Goal: Task Accomplishment & Management: Manage account settings

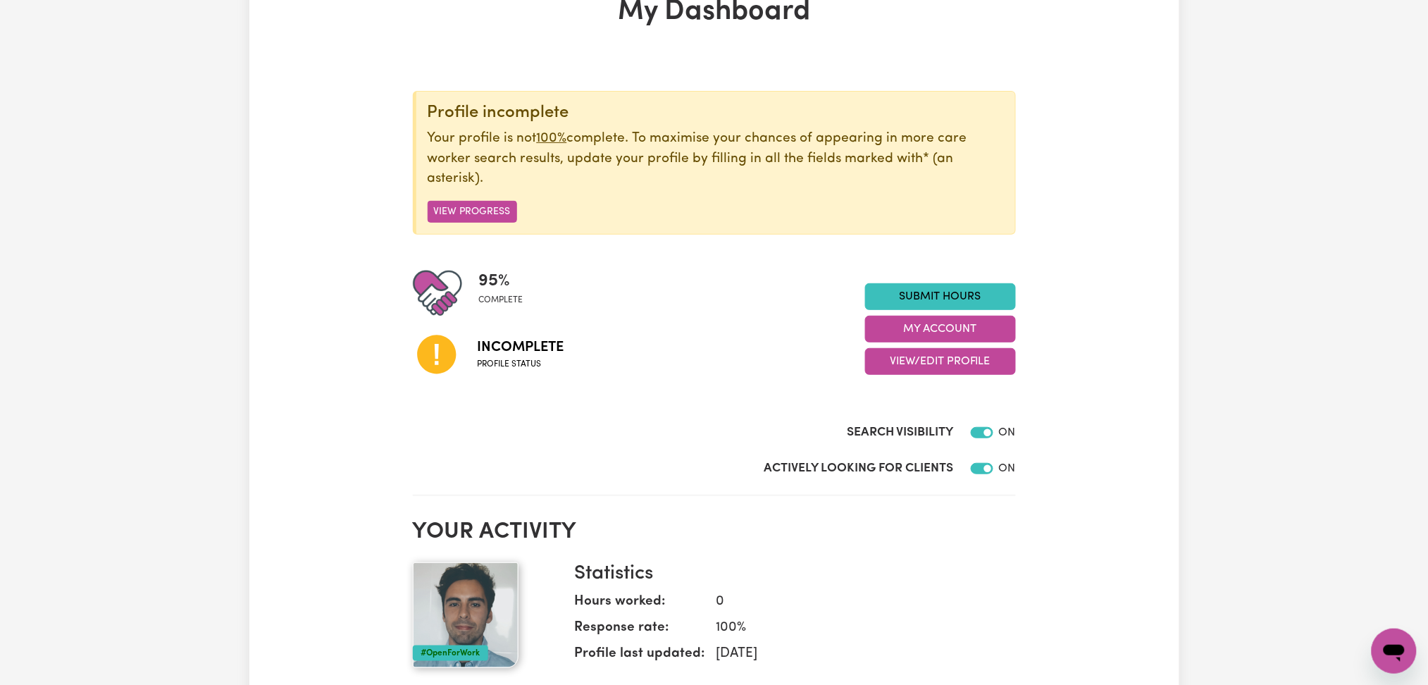
scroll to position [187, 0]
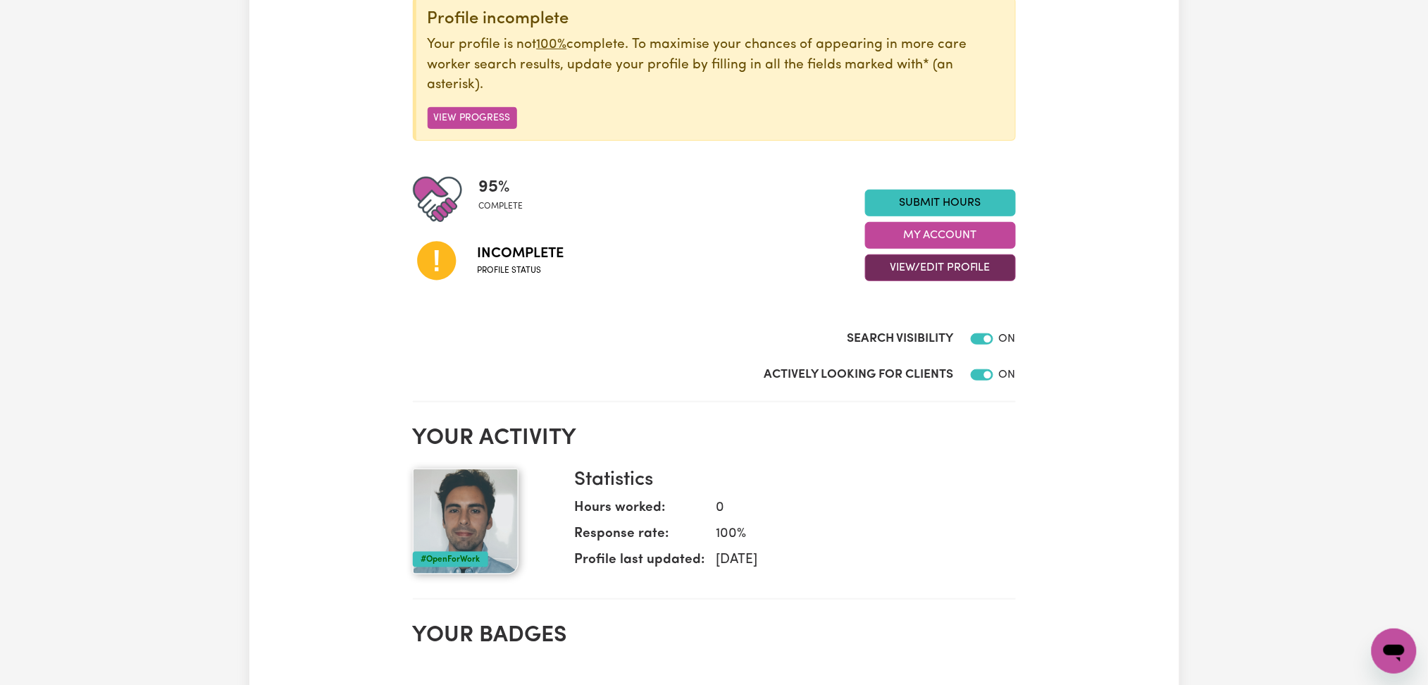
click at [964, 270] on button "View/Edit Profile" at bounding box center [940, 267] width 151 height 27
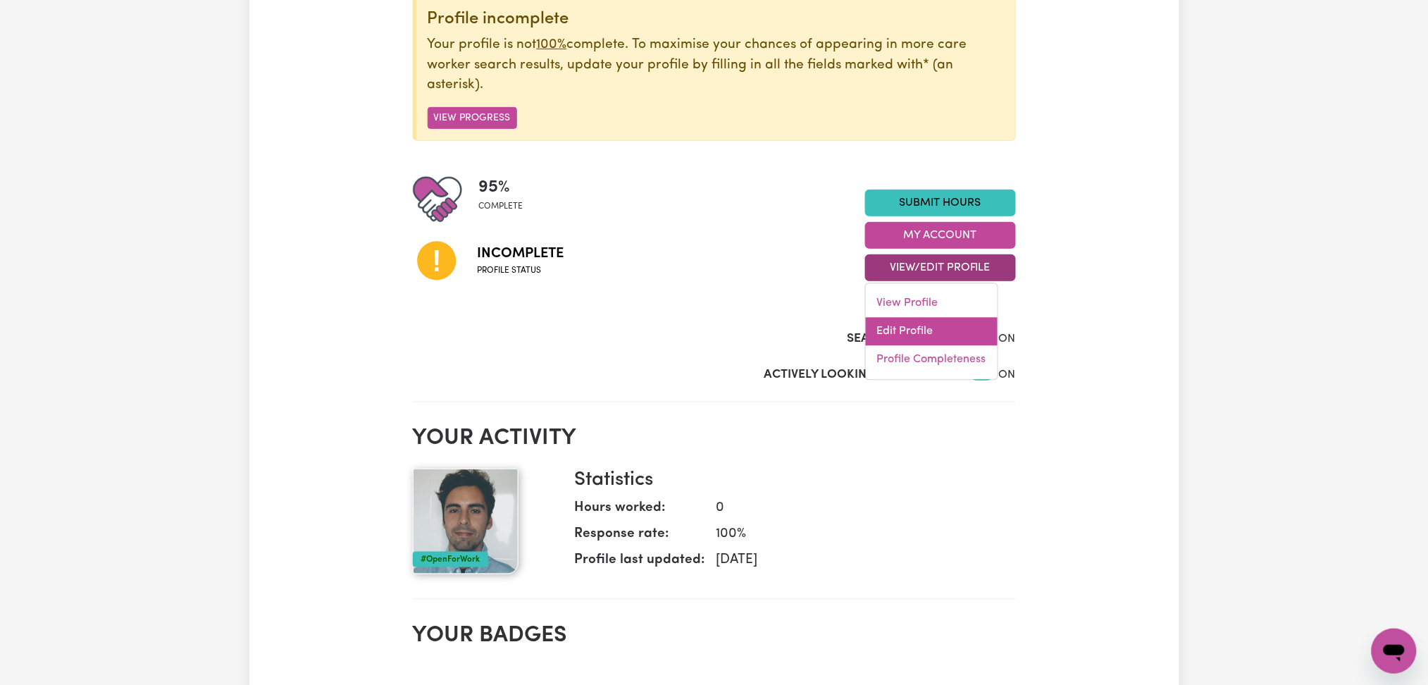
click at [936, 334] on link "Edit Profile" at bounding box center [932, 332] width 132 height 28
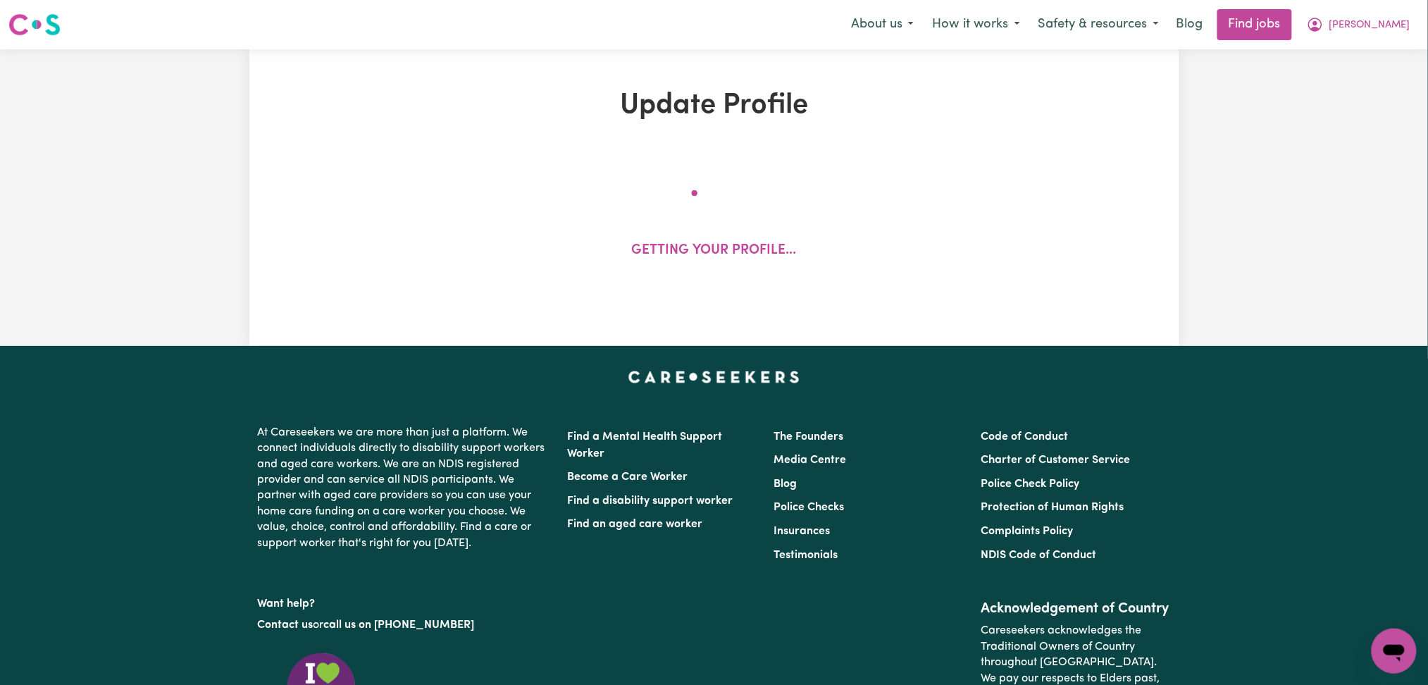
select select "[DEMOGRAPHIC_DATA]"
select select "[DEMOGRAPHIC_DATA] Citizen"
select select "Studying a healthcare related degree or qualification"
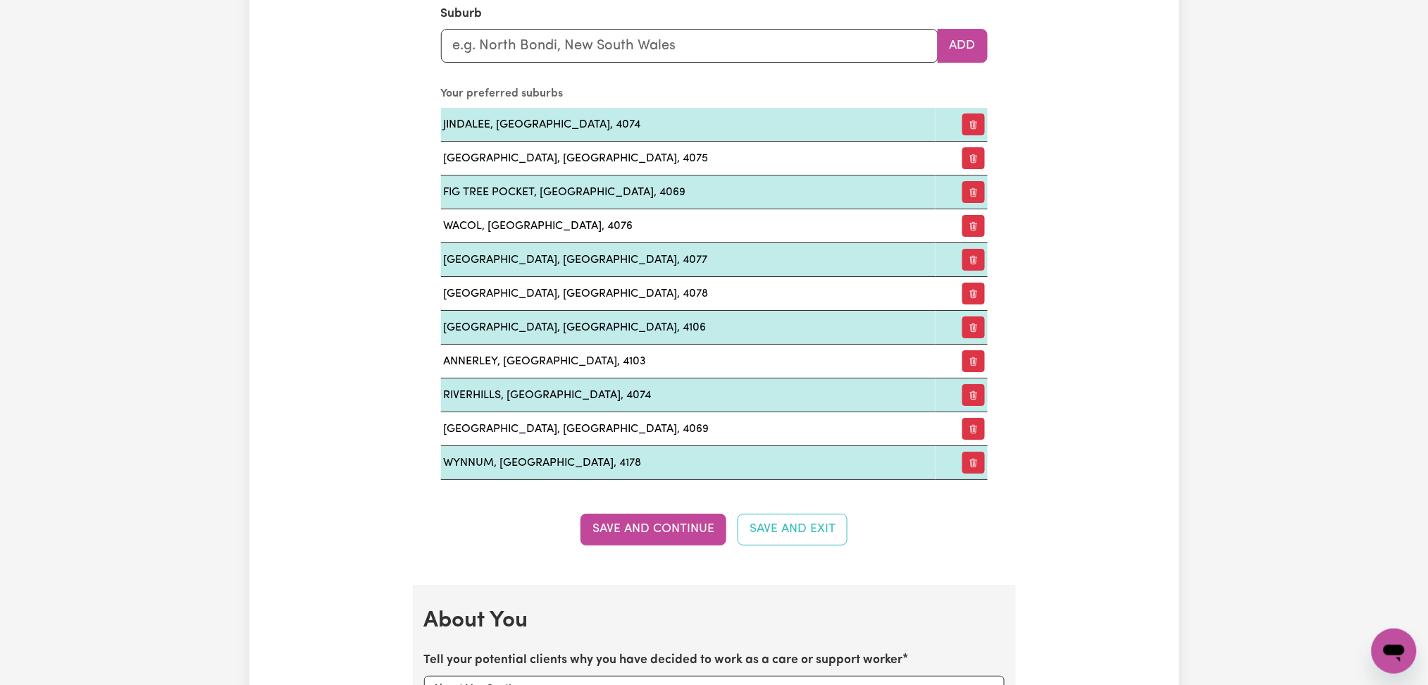
scroll to position [2160, 0]
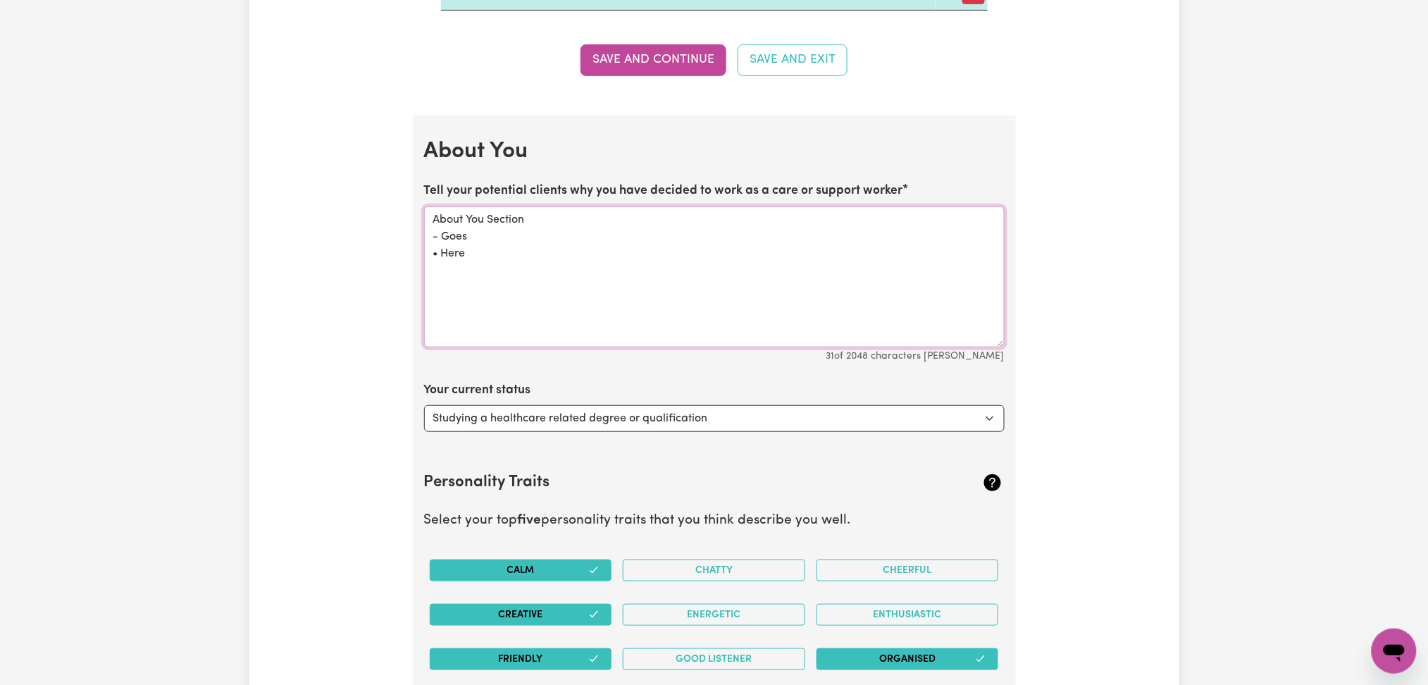
click at [519, 261] on textarea "About You Section - Goes • Here" at bounding box center [714, 276] width 580 height 141
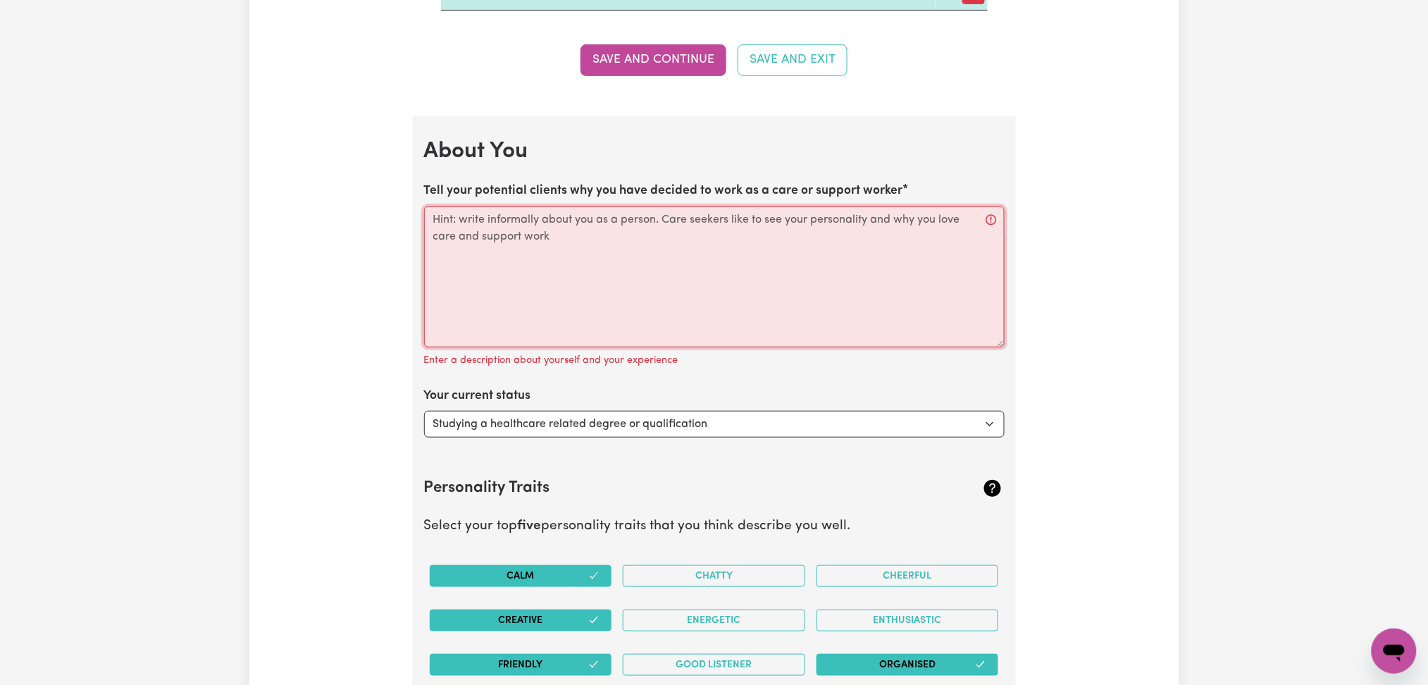
click at [567, 275] on textarea "Tell your potential clients why you have decided to work as a care or support w…" at bounding box center [714, 276] width 580 height 141
click at [500, 261] on textarea "Tell your potential clients why you have decided to work as a care or support w…" at bounding box center [714, 276] width 580 height 141
paste textarea "Lo I'd Sitam! C'a elits do eius Tempori utla etdo Magnaali Enimadmini. v quis n…"
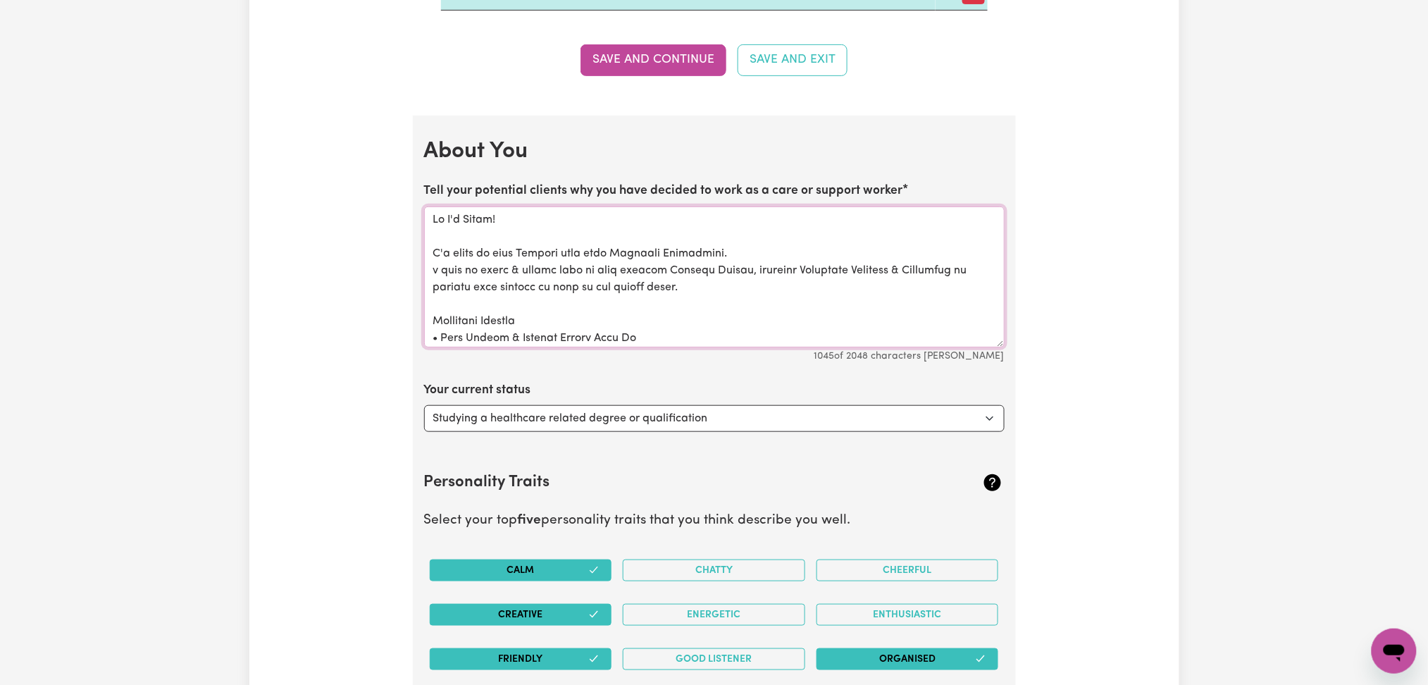
scroll to position [2254, 0]
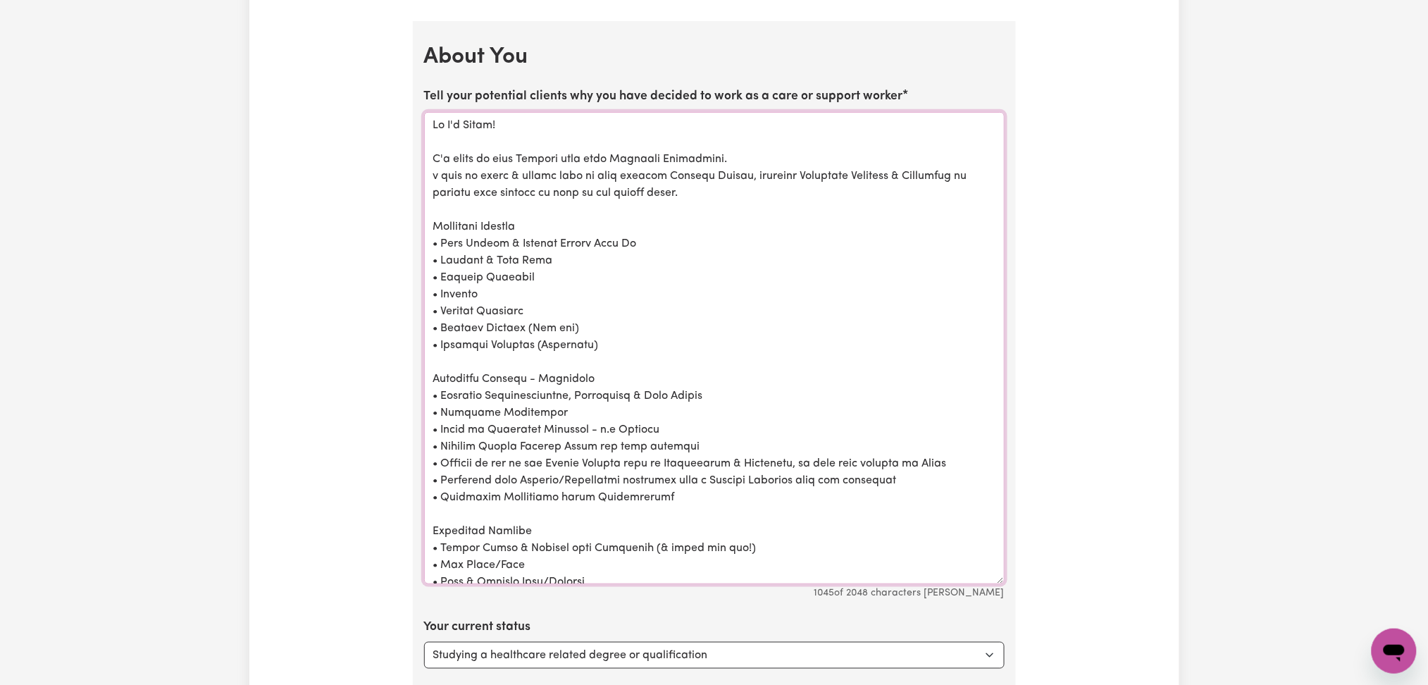
drag, startPoint x: 999, startPoint y: 250, endPoint x: 1032, endPoint y: 581, distance: 332.7
click at [1032, 581] on div "Update Profile 1 2 3 4 5 Step 1 : Personal Details Let potential clients know w…" at bounding box center [714, 14] width 930 height 4358
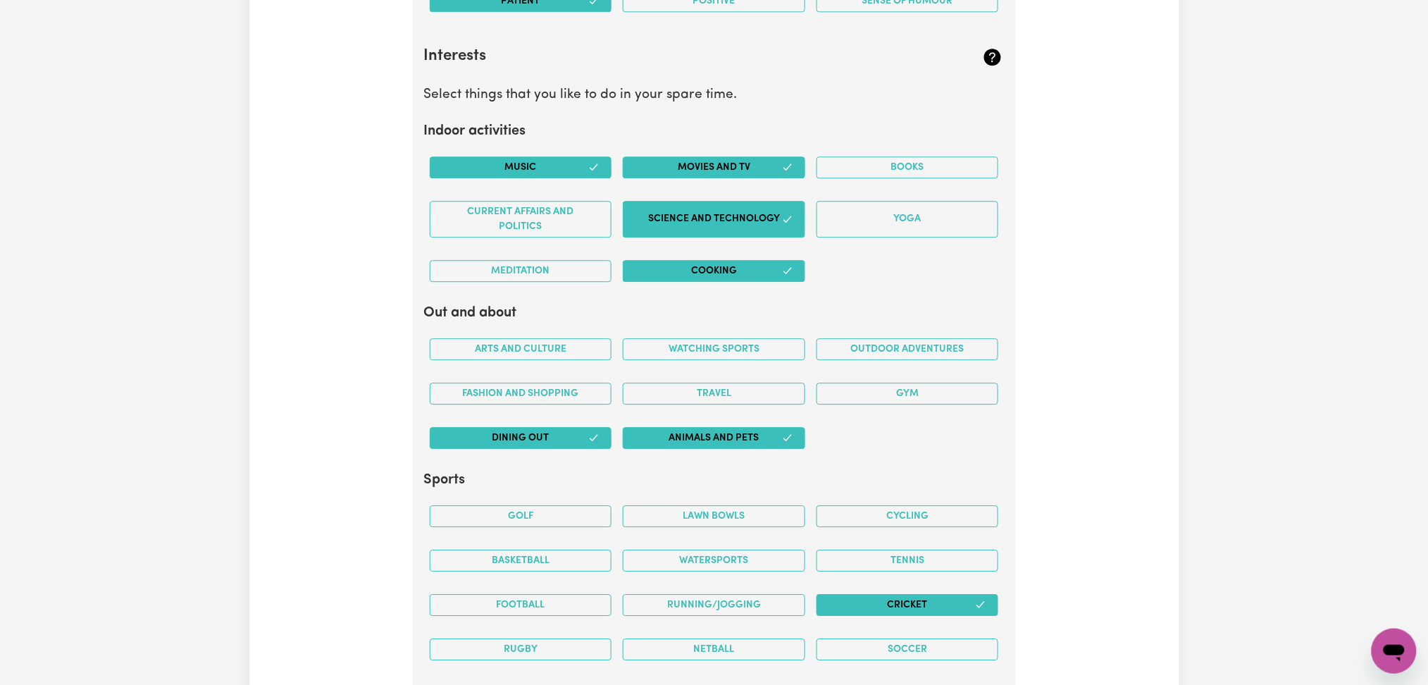
scroll to position [3569, 0]
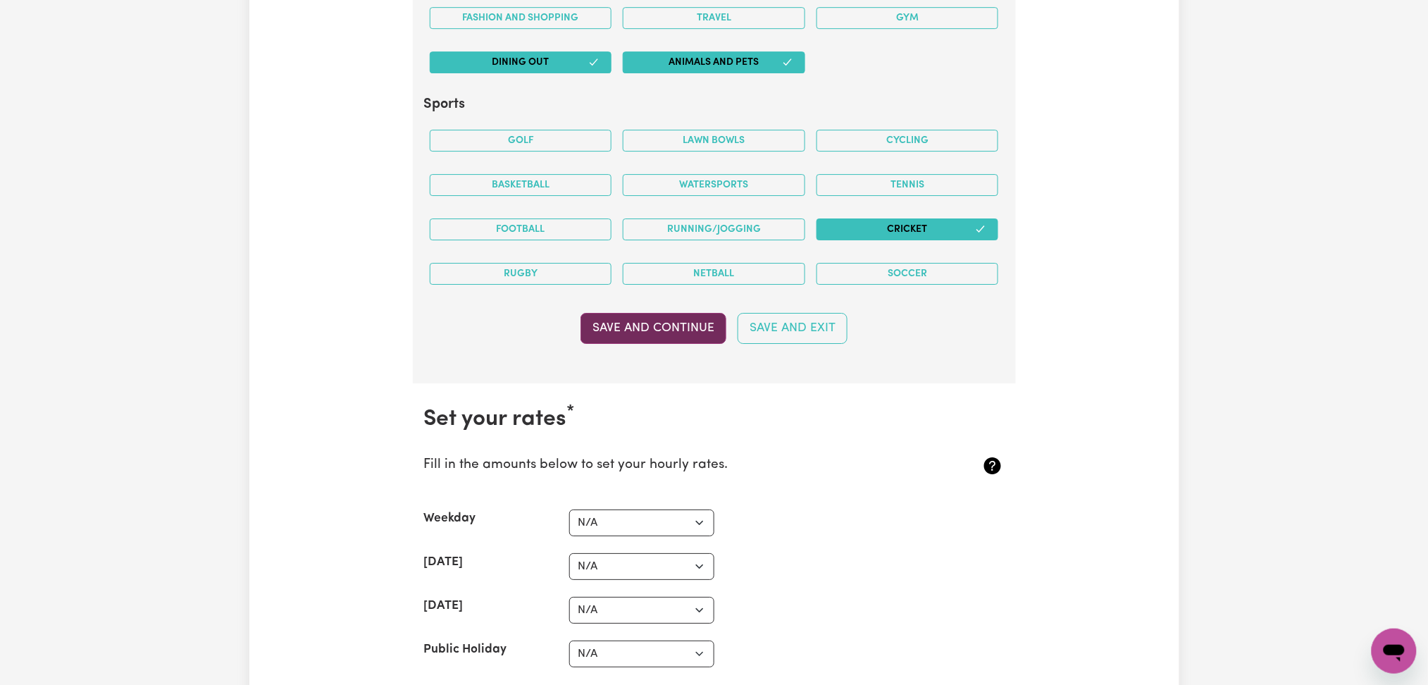
click at [680, 328] on button "Save and Continue" at bounding box center [653, 328] width 146 height 31
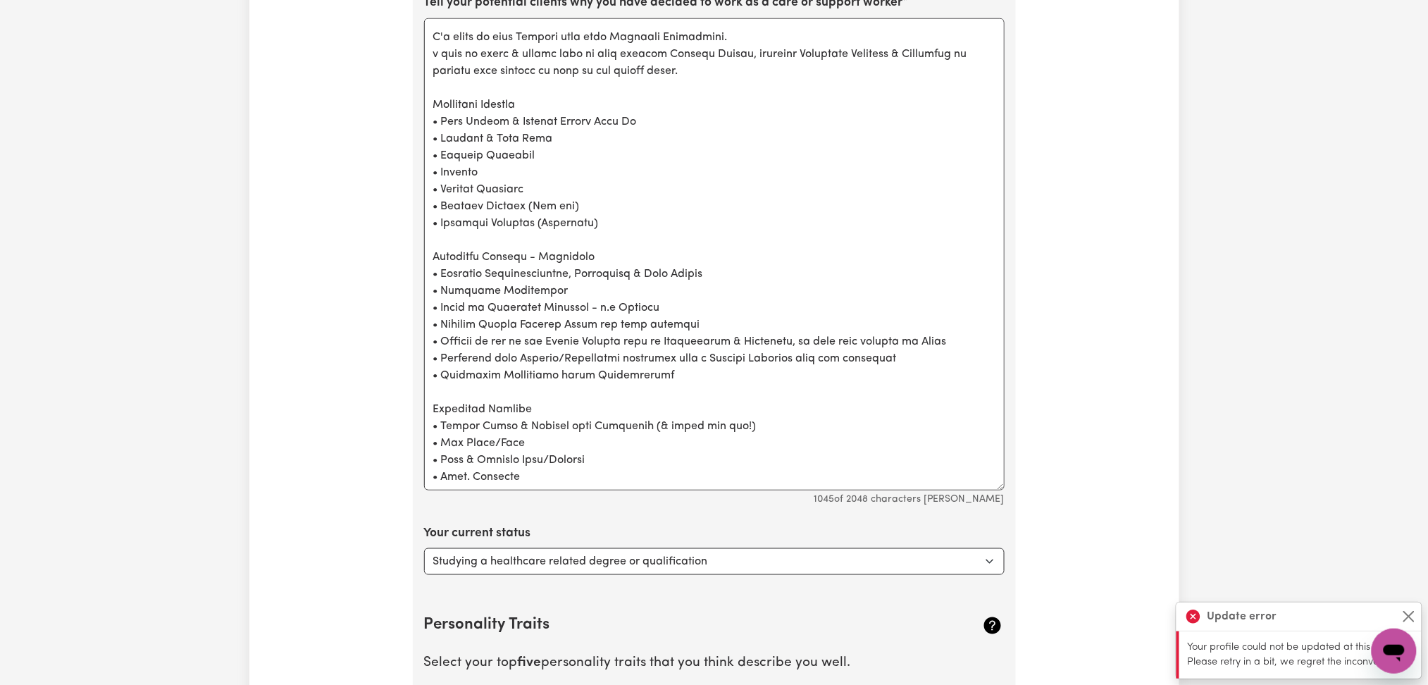
scroll to position [0, 0]
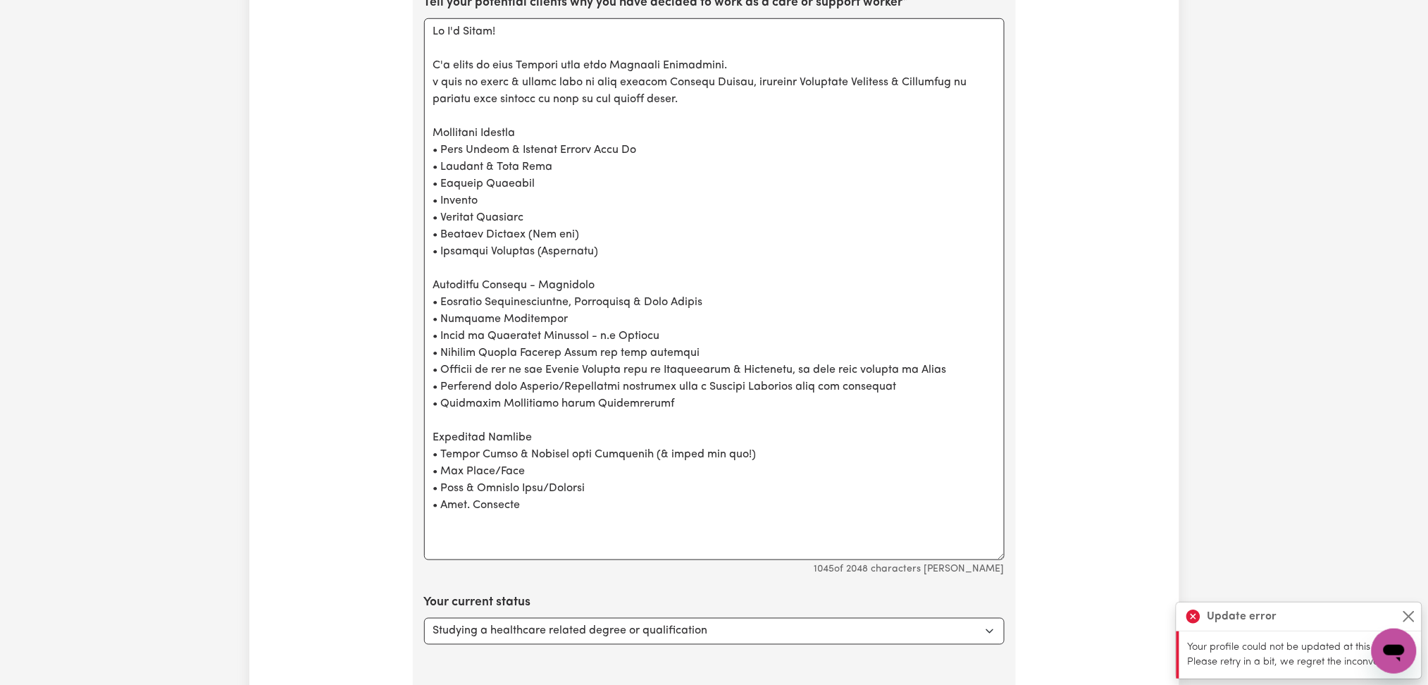
drag, startPoint x: 1000, startPoint y: 489, endPoint x: 990, endPoint y: 561, distance: 72.5
click at [990, 560] on textarea "Tell your potential clients why you have decided to work as a care or support w…" at bounding box center [714, 289] width 580 height 542
click at [667, 523] on textarea "Tell your potential clients why you have decided to work as a care or support w…" at bounding box center [714, 289] width 580 height 543
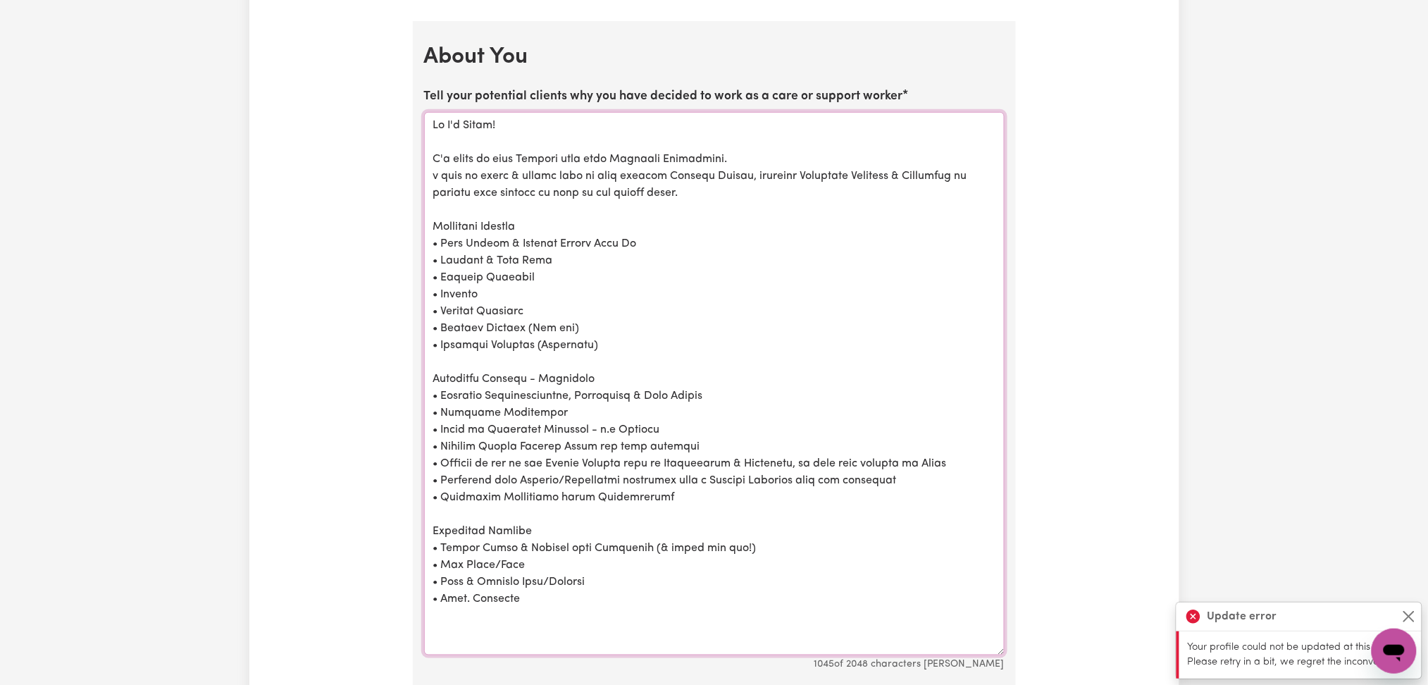
drag, startPoint x: 443, startPoint y: 249, endPoint x: 430, endPoint y: 247, distance: 12.9
click at [430, 247] on textarea "Tell your potential clients why you have decided to work as a care or support w…" at bounding box center [714, 383] width 580 height 543
drag, startPoint x: 440, startPoint y: 264, endPoint x: 411, endPoint y: 264, distance: 28.9
click at [411, 264] on div "Update Profile 1 2 3 4 5 Step 1 : Personal Details Let potential clients know w…" at bounding box center [714, 49] width 620 height 4429
drag, startPoint x: 442, startPoint y: 273, endPoint x: 422, endPoint y: 275, distance: 20.5
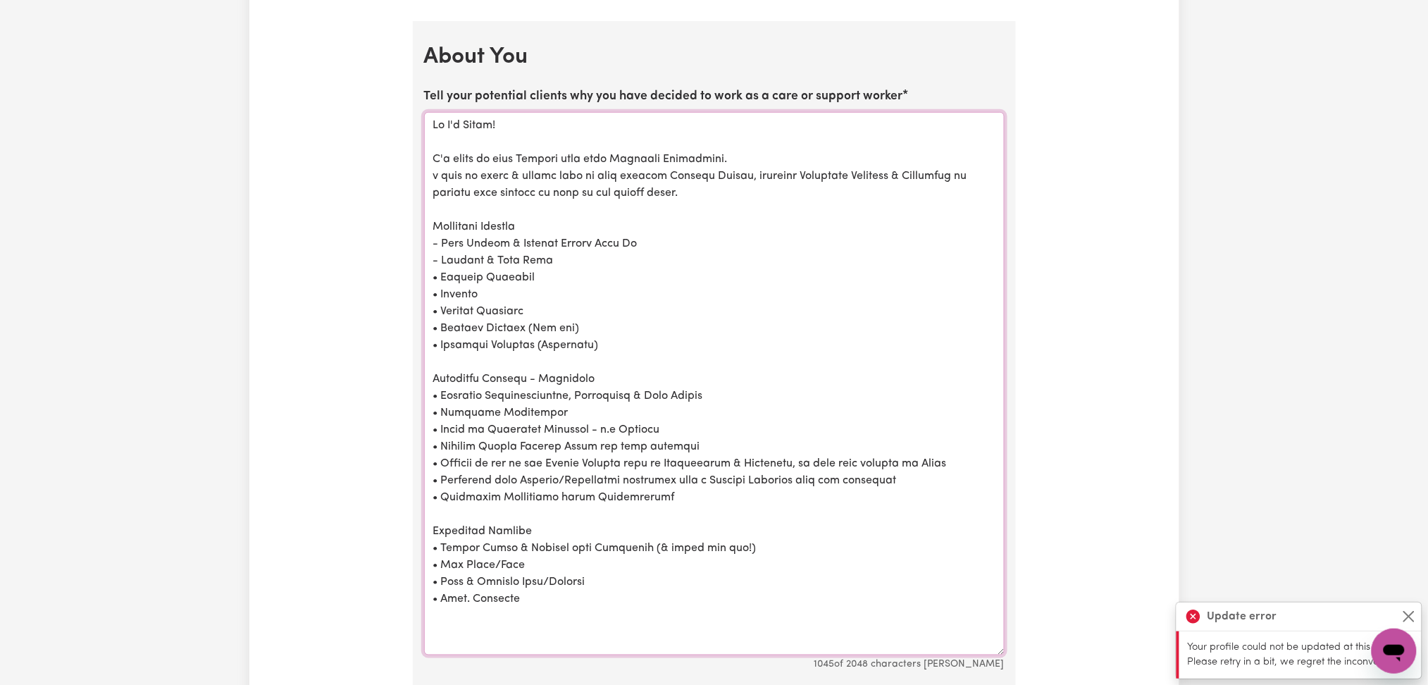
drag, startPoint x: 442, startPoint y: 292, endPoint x: 421, endPoint y: 296, distance: 22.1
drag, startPoint x: 441, startPoint y: 298, endPoint x: 425, endPoint y: 297, distance: 16.3
click at [425, 297] on textarea "Tell your potential clients why you have decided to work as a care or support w…" at bounding box center [714, 383] width 580 height 543
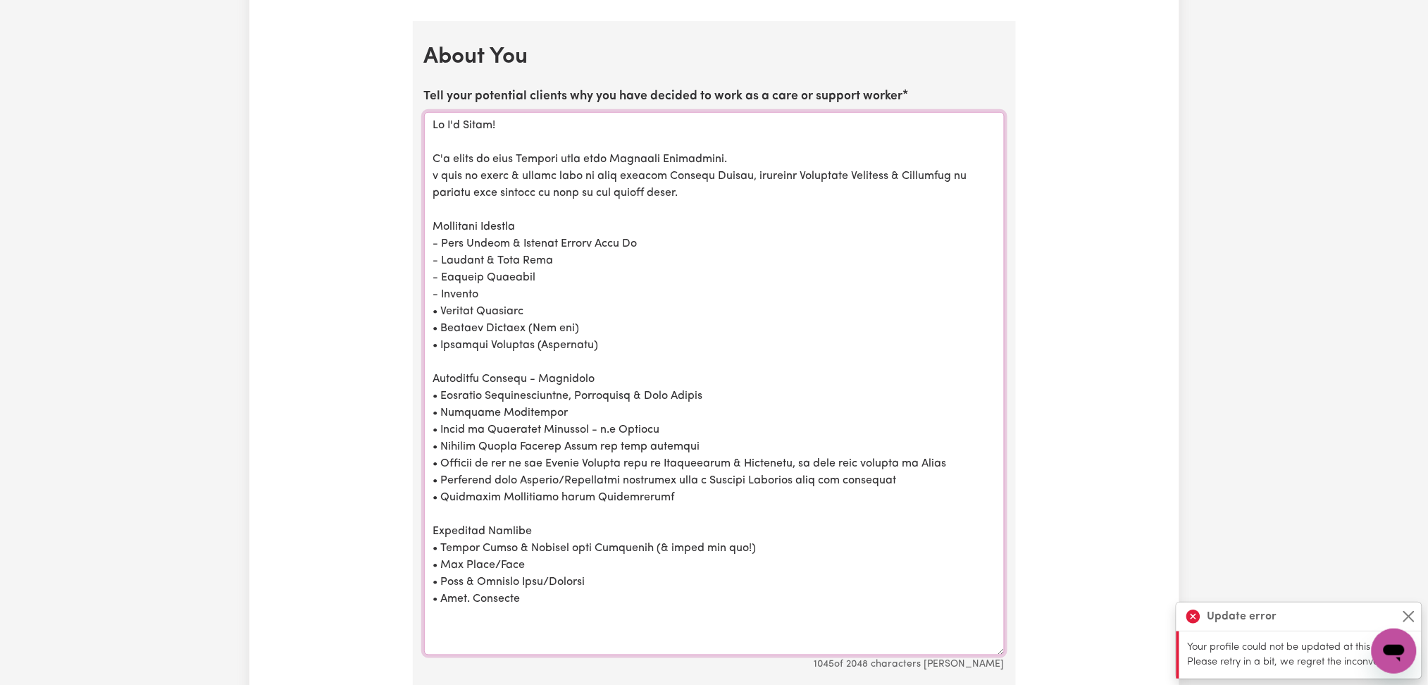
drag, startPoint x: 438, startPoint y: 313, endPoint x: 413, endPoint y: 313, distance: 25.4
paste textarea "-"
drag, startPoint x: 444, startPoint y: 316, endPoint x: 421, endPoint y: 316, distance: 23.2
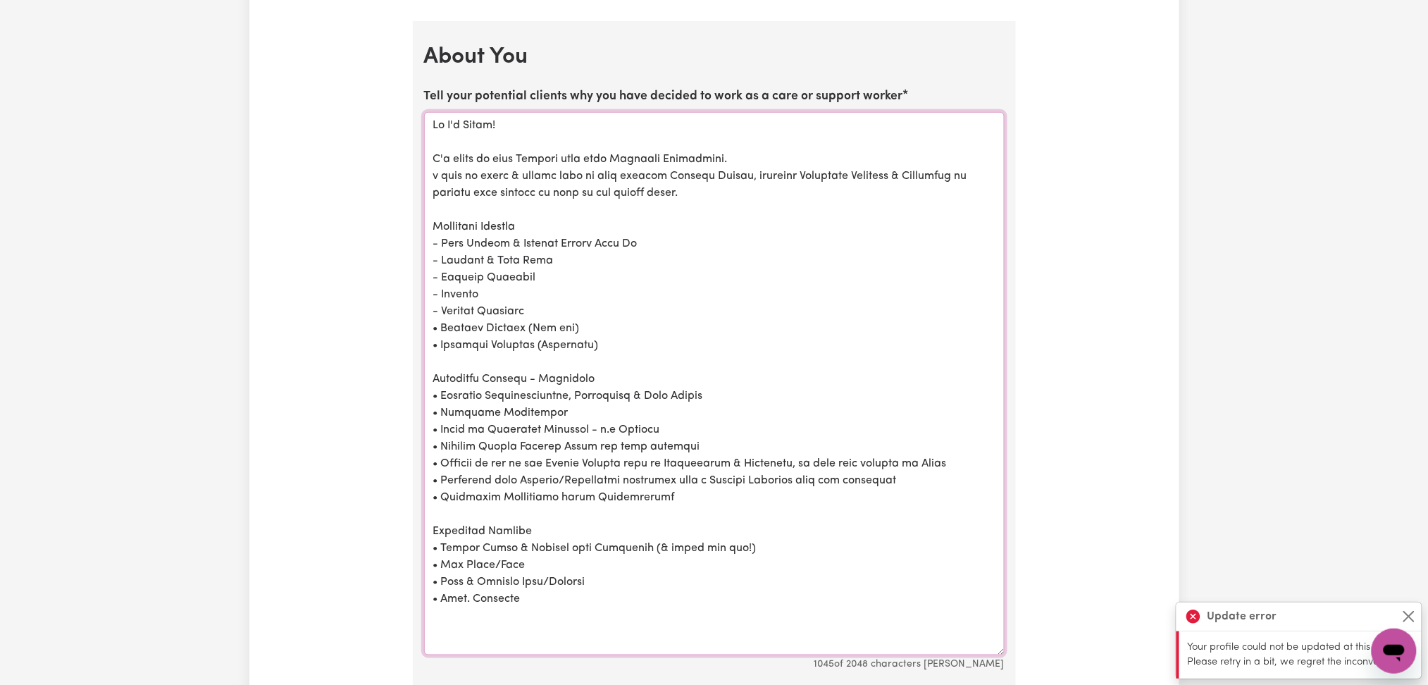
paste textarea "-"
drag, startPoint x: 442, startPoint y: 332, endPoint x: 423, endPoint y: 332, distance: 18.3
paste textarea "-"
drag, startPoint x: 441, startPoint y: 349, endPoint x: 421, endPoint y: 348, distance: 20.5
click at [444, 398] on textarea "Tell your potential clients why you have decided to work as a care or support w…" at bounding box center [714, 383] width 580 height 543
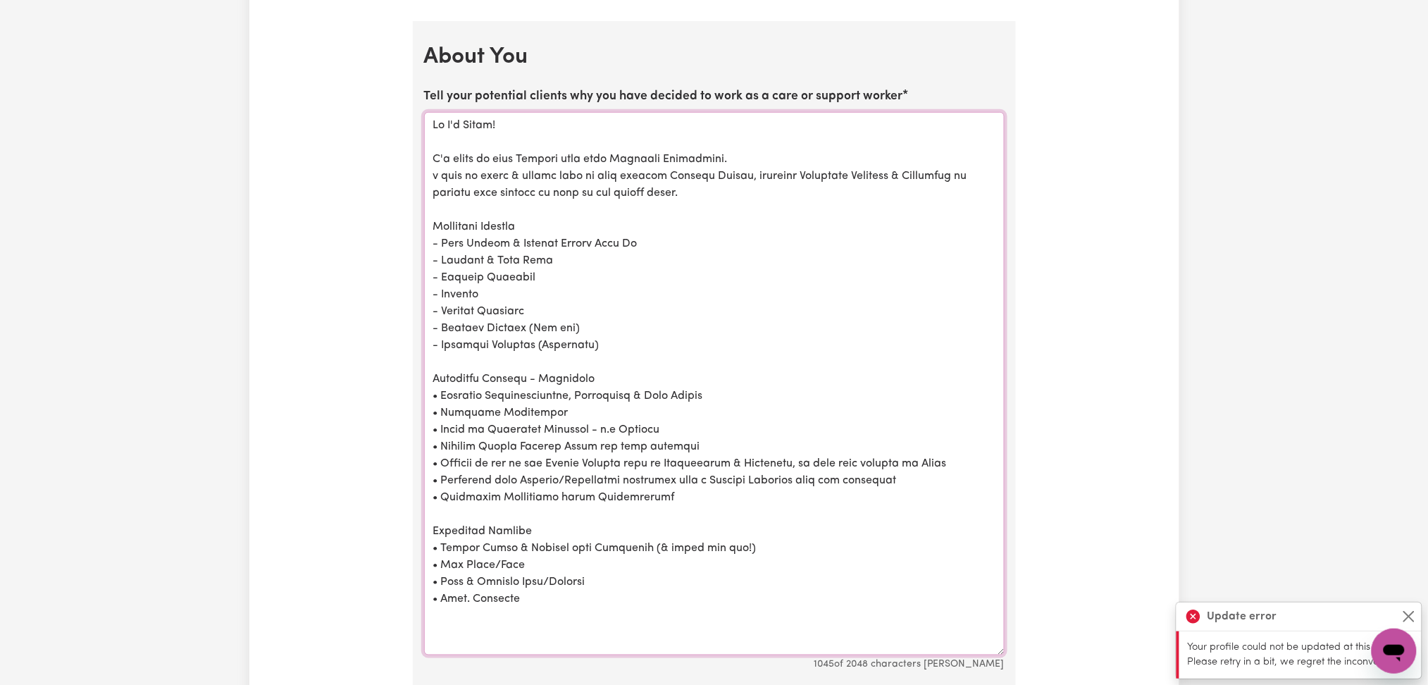
drag, startPoint x: 442, startPoint y: 397, endPoint x: 419, endPoint y: 397, distance: 22.6
paste textarea "-"
drag, startPoint x: 443, startPoint y: 415, endPoint x: 414, endPoint y: 415, distance: 28.9
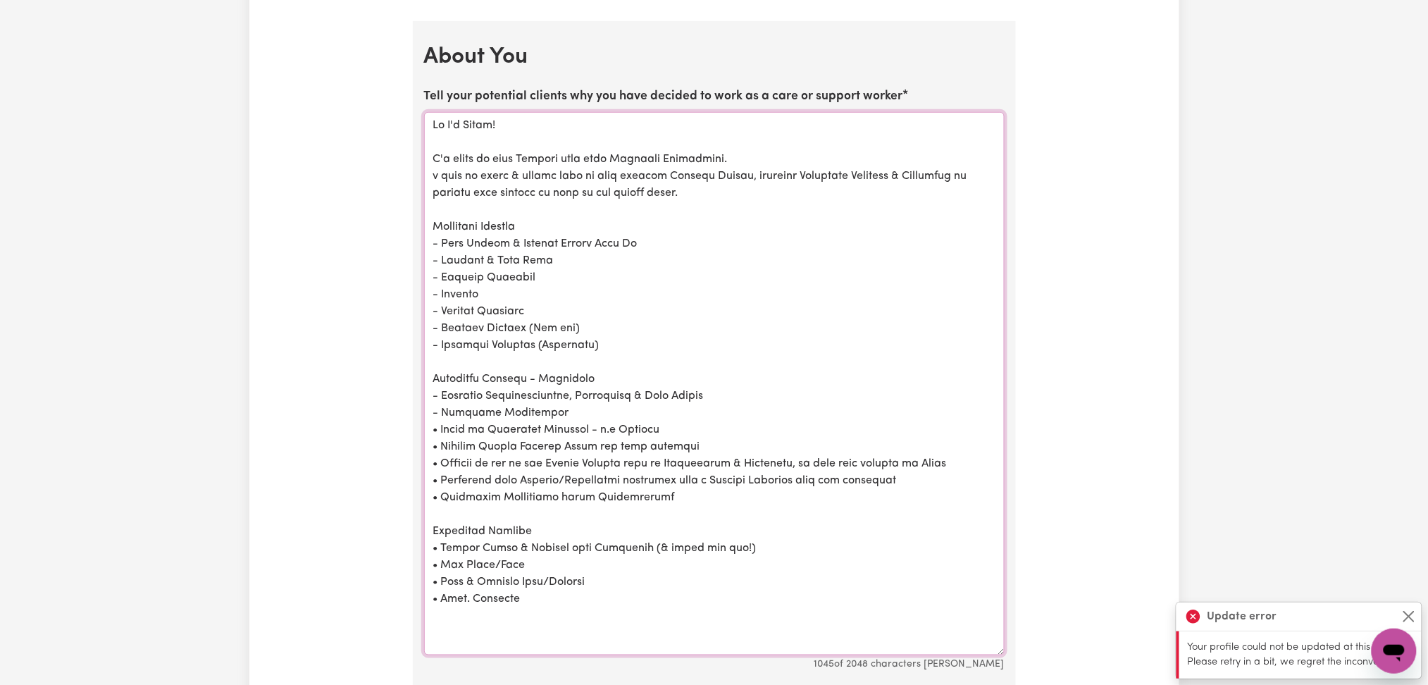
paste textarea "-"
drag, startPoint x: 443, startPoint y: 429, endPoint x: 421, endPoint y: 429, distance: 21.8
paste textarea "-"
drag, startPoint x: 443, startPoint y: 449, endPoint x: 406, endPoint y: 449, distance: 37.3
drag, startPoint x: 444, startPoint y: 468, endPoint x: 406, endPoint y: 468, distance: 38.0
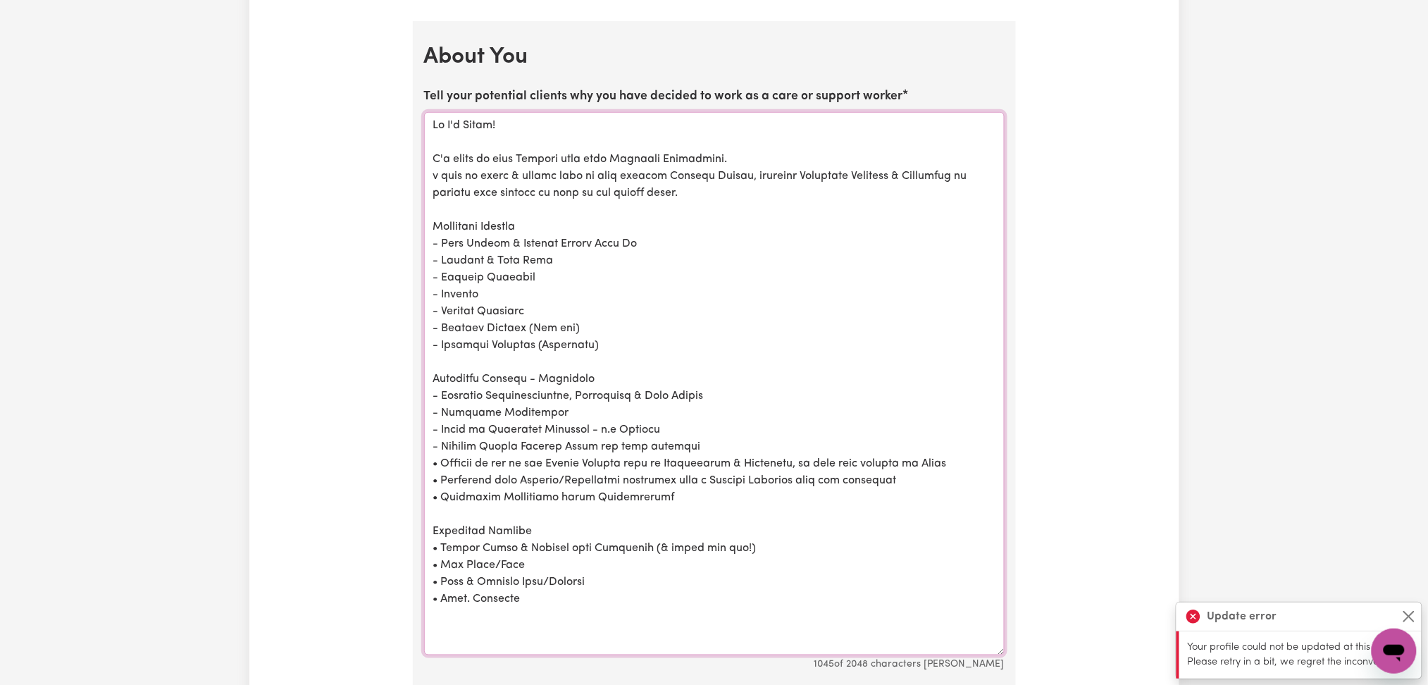
click at [406, 468] on div "Update Profile 1 2 3 4 5 Step 1 : Personal Details Let potential clients know w…" at bounding box center [714, 49] width 620 height 4429
click at [467, 485] on textarea "Tell your potential clients why you have decided to work as a care or support w…" at bounding box center [714, 383] width 580 height 543
drag, startPoint x: 441, startPoint y: 464, endPoint x: 391, endPoint y: 461, distance: 50.1
click at [391, 461] on div "Update Profile 1 2 3 4 5 Step 1 : Personal Details Let potential clients know w…" at bounding box center [714, 49] width 930 height 4429
paste textarea "-"
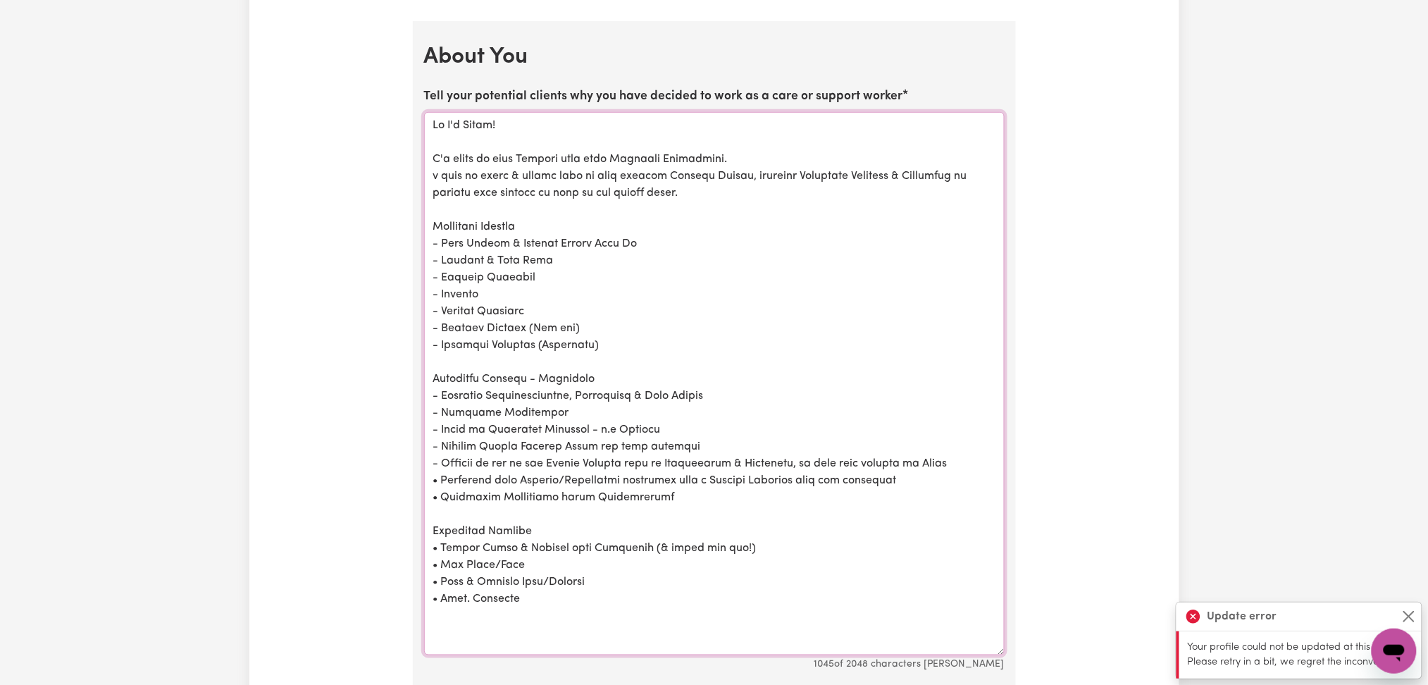
drag, startPoint x: 443, startPoint y: 483, endPoint x: 414, endPoint y: 485, distance: 29.0
click at [477, 506] on textarea "Tell your potential clients why you have decided to work as a care or support w…" at bounding box center [714, 383] width 580 height 543
drag, startPoint x: 443, startPoint y: 482, endPoint x: 427, endPoint y: 482, distance: 16.2
click at [427, 482] on textarea "Tell your potential clients why you have decided to work as a care or support w…" at bounding box center [714, 383] width 580 height 543
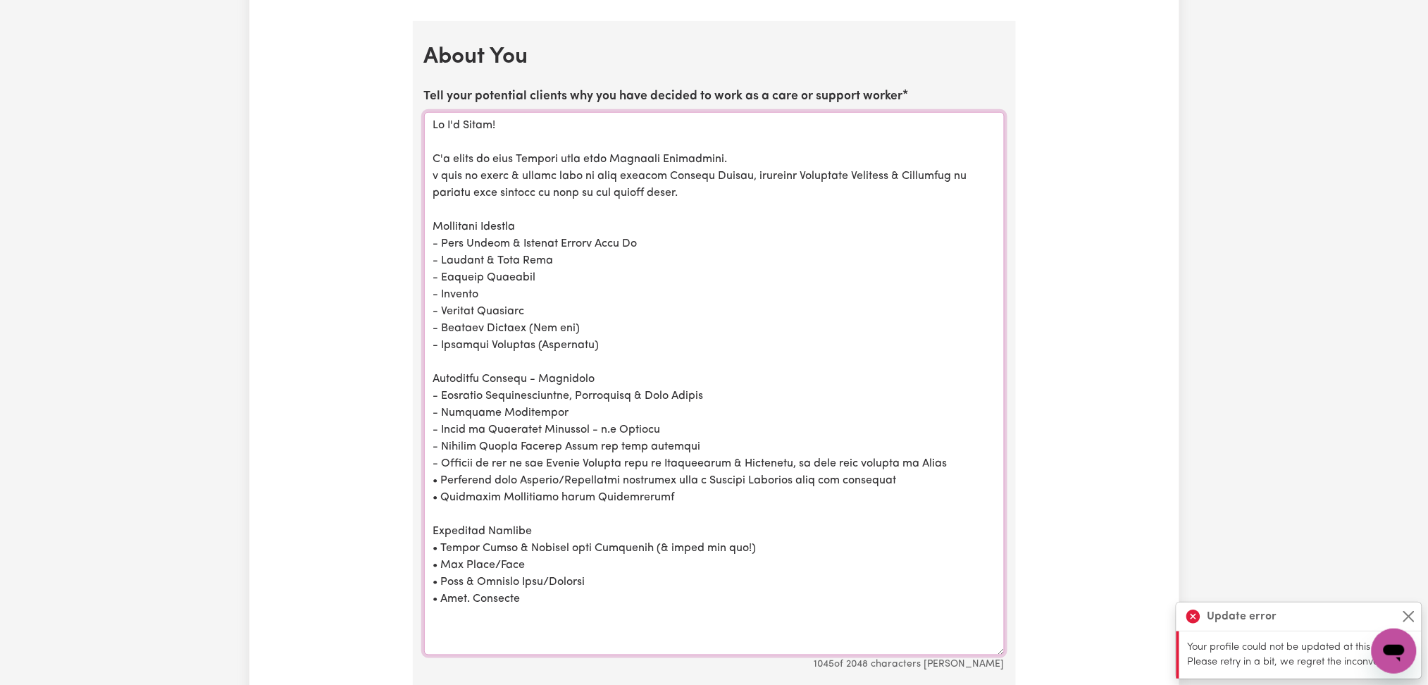
click at [454, 498] on textarea "Tell your potential clients why you have decided to work as a care or support w…" at bounding box center [714, 383] width 580 height 543
drag, startPoint x: 442, startPoint y: 480, endPoint x: 408, endPoint y: 479, distance: 34.5
click at [408, 479] on div "Update Profile 1 2 3 4 5 Step 1 : Personal Details Let potential clients know w…" at bounding box center [714, 49] width 620 height 4429
click at [438, 467] on textarea "Tell your potential clients why you have decided to work as a care or support w…" at bounding box center [714, 383] width 580 height 543
drag, startPoint x: 442, startPoint y: 463, endPoint x: 421, endPoint y: 463, distance: 21.8
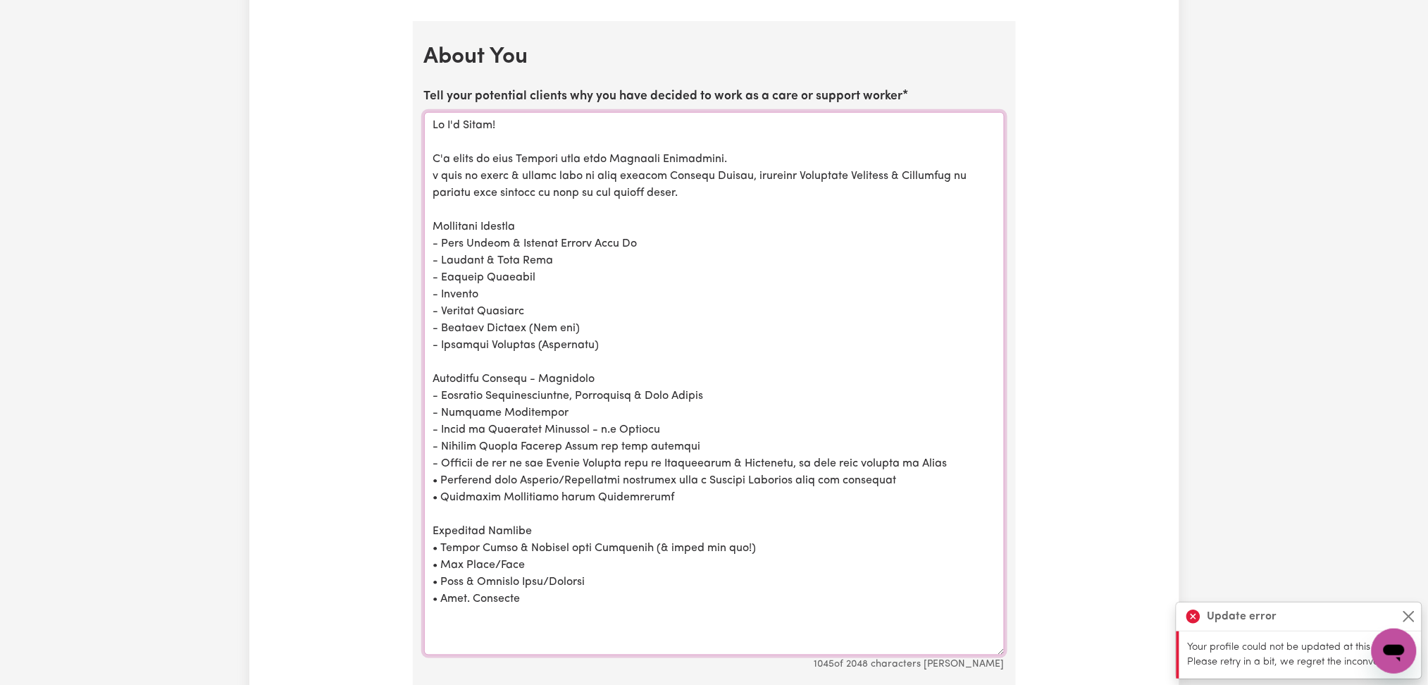
paste textarea "-"
drag, startPoint x: 442, startPoint y: 484, endPoint x: 416, endPoint y: 484, distance: 26.1
paste textarea "-"
drag, startPoint x: 441, startPoint y: 500, endPoint x: 416, endPoint y: 499, distance: 25.4
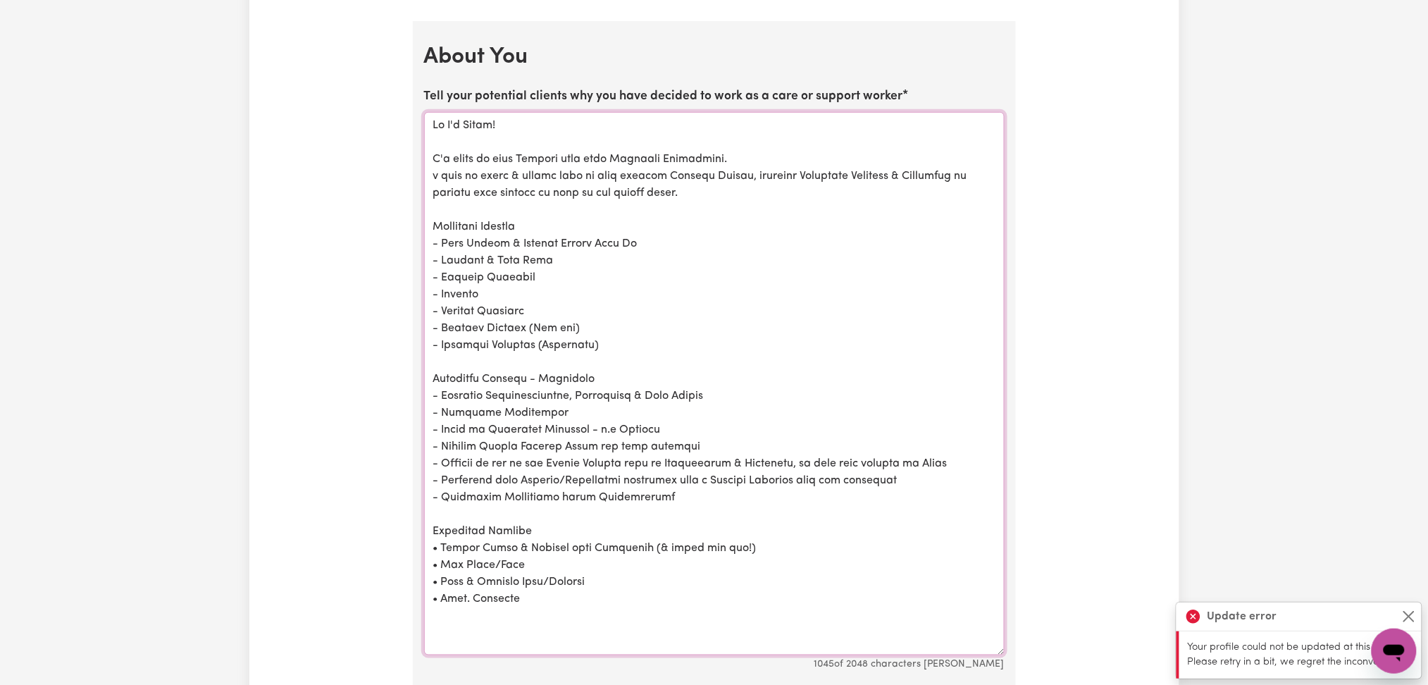
scroll to position [2348, 0]
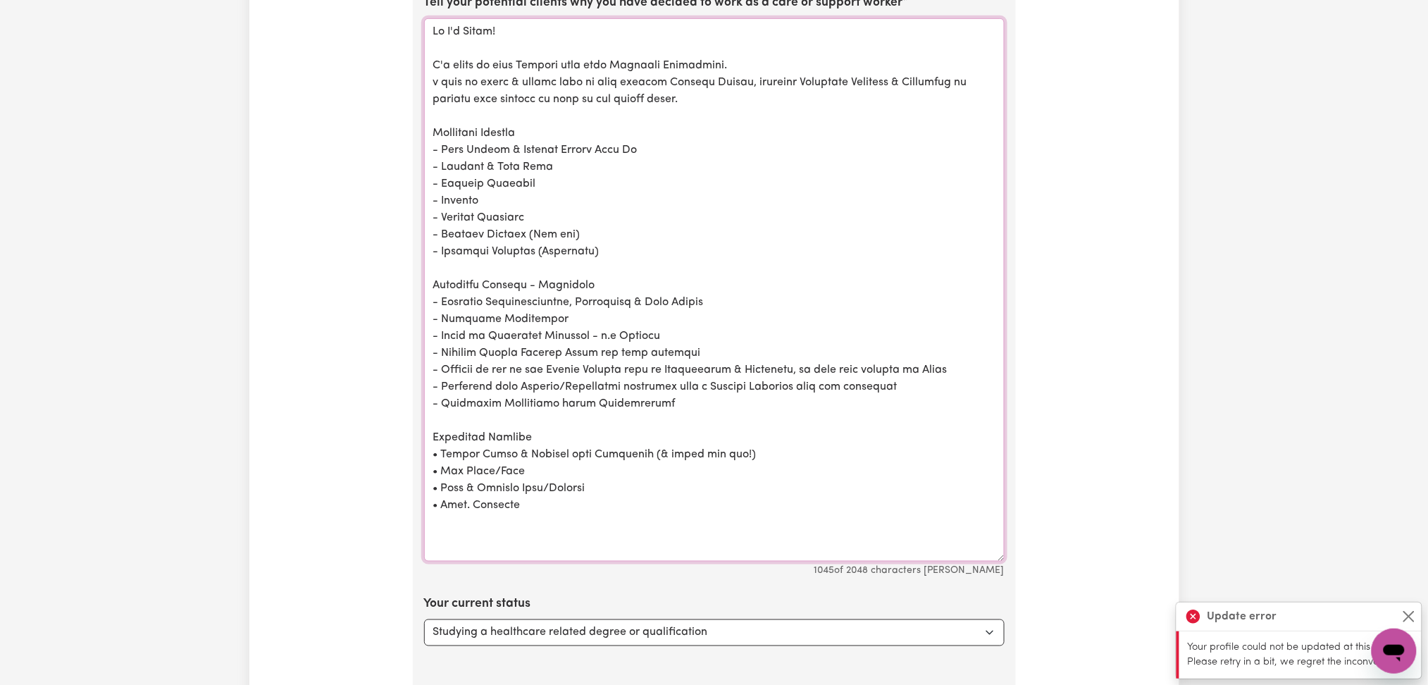
drag, startPoint x: 442, startPoint y: 452, endPoint x: 409, endPoint y: 452, distance: 33.8
paste textarea "-"
drag, startPoint x: 440, startPoint y: 458, endPoint x: 411, endPoint y: 454, distance: 28.5
paste textarea "-"
drag, startPoint x: 444, startPoint y: 471, endPoint x: 377, endPoint y: 473, distance: 67.7
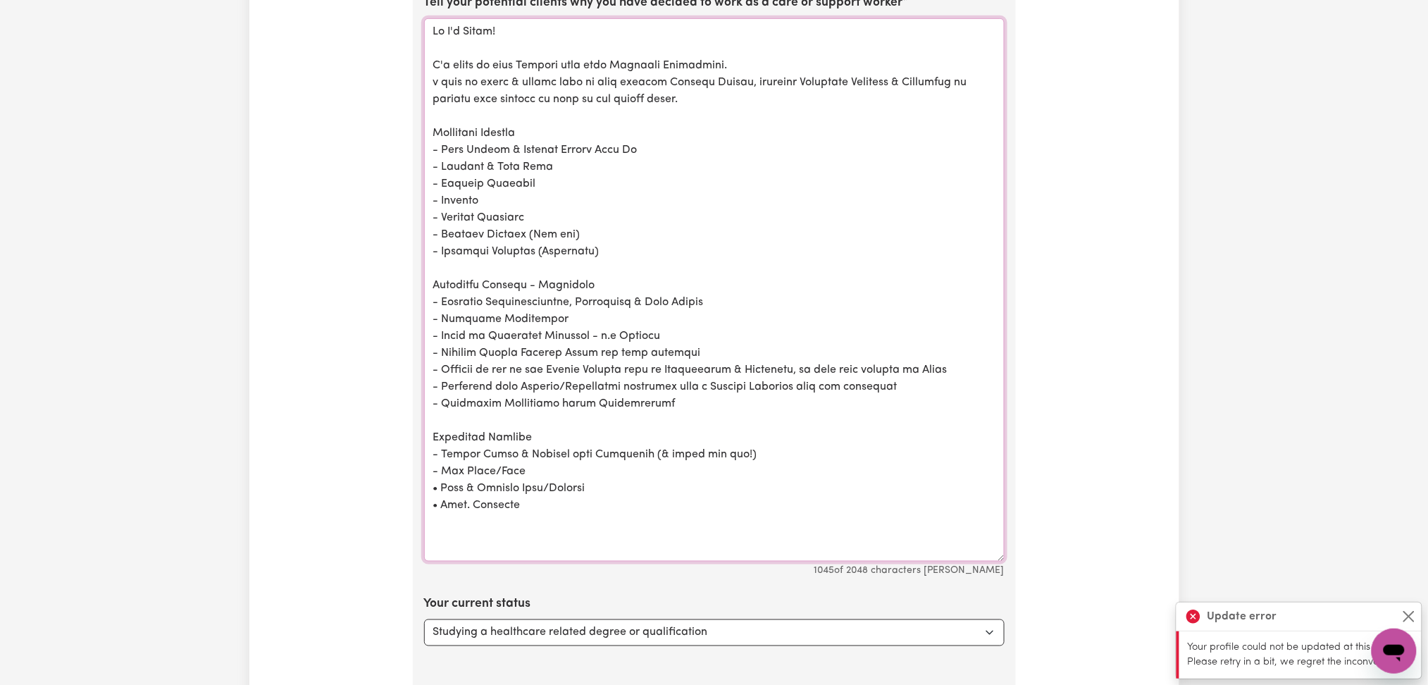
click at [445, 490] on textarea "Tell your potential clients why you have decided to work as a care or support w…" at bounding box center [714, 289] width 580 height 543
drag, startPoint x: 442, startPoint y: 488, endPoint x: 397, endPoint y: 489, distance: 45.1
paste textarea "-"
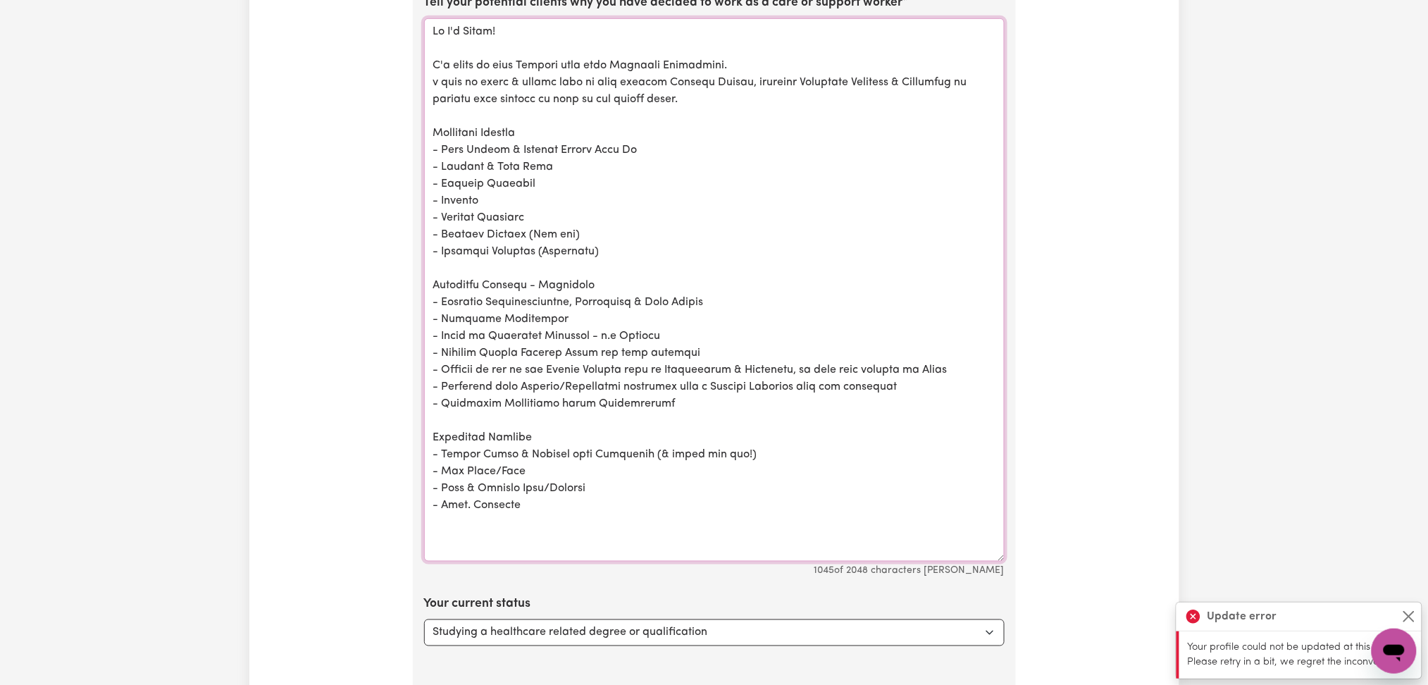
drag, startPoint x: 442, startPoint y: 507, endPoint x: 411, endPoint y: 507, distance: 30.3
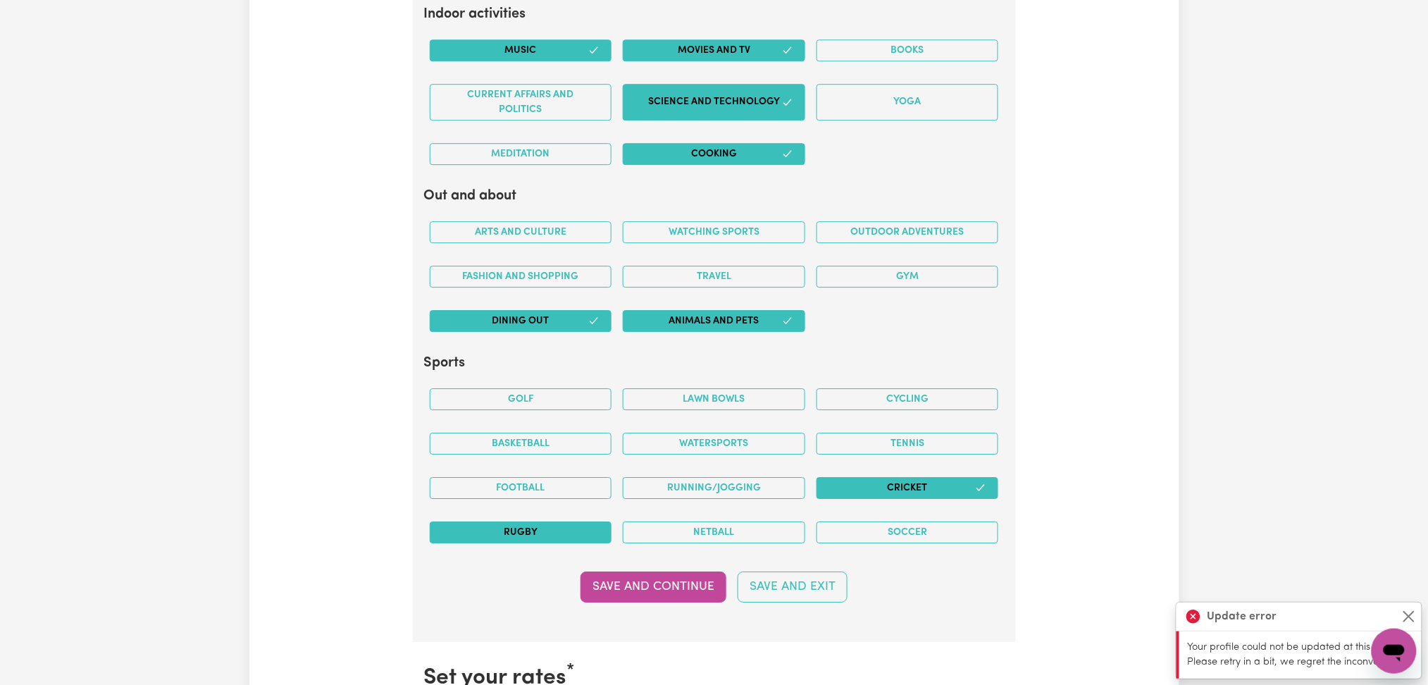
scroll to position [3569, 0]
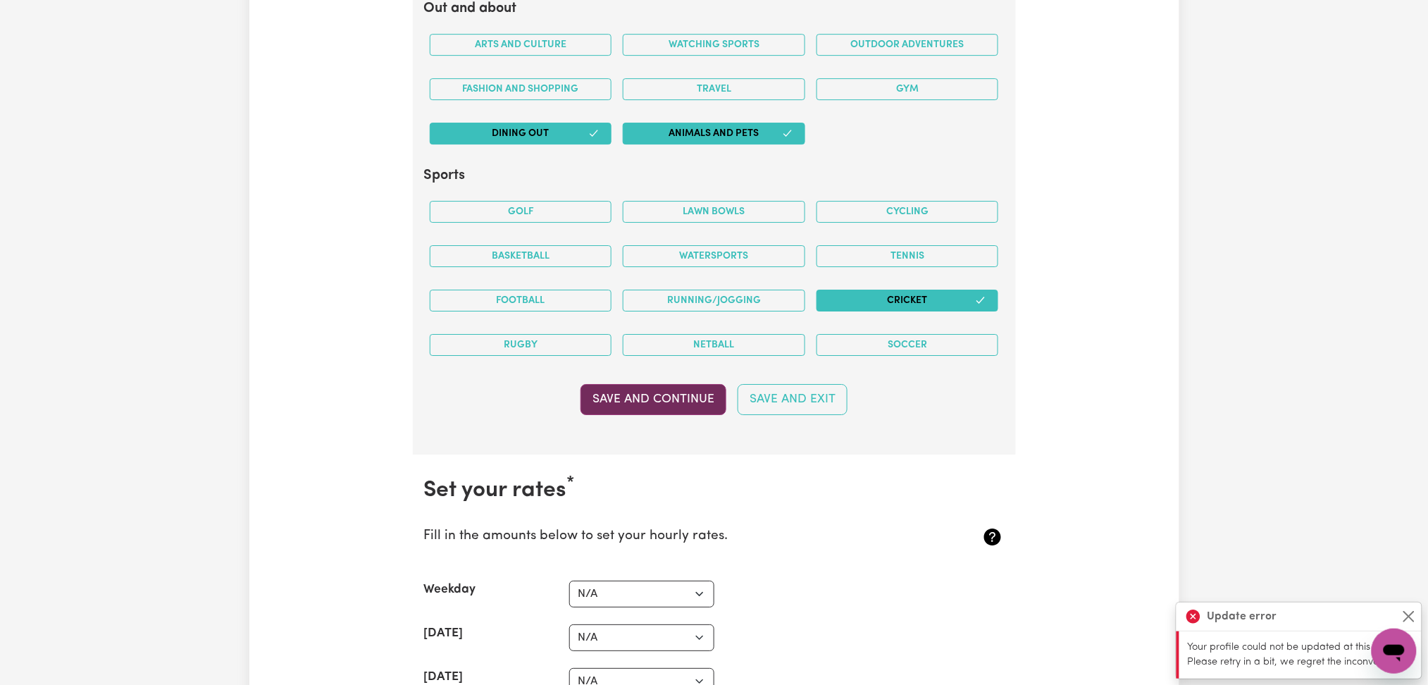
type textarea "Hi I'm James! I'm eager to help Clients that need Domestic Assistance. l also g…"
click at [616, 407] on button "Save and Continue" at bounding box center [653, 399] width 146 height 31
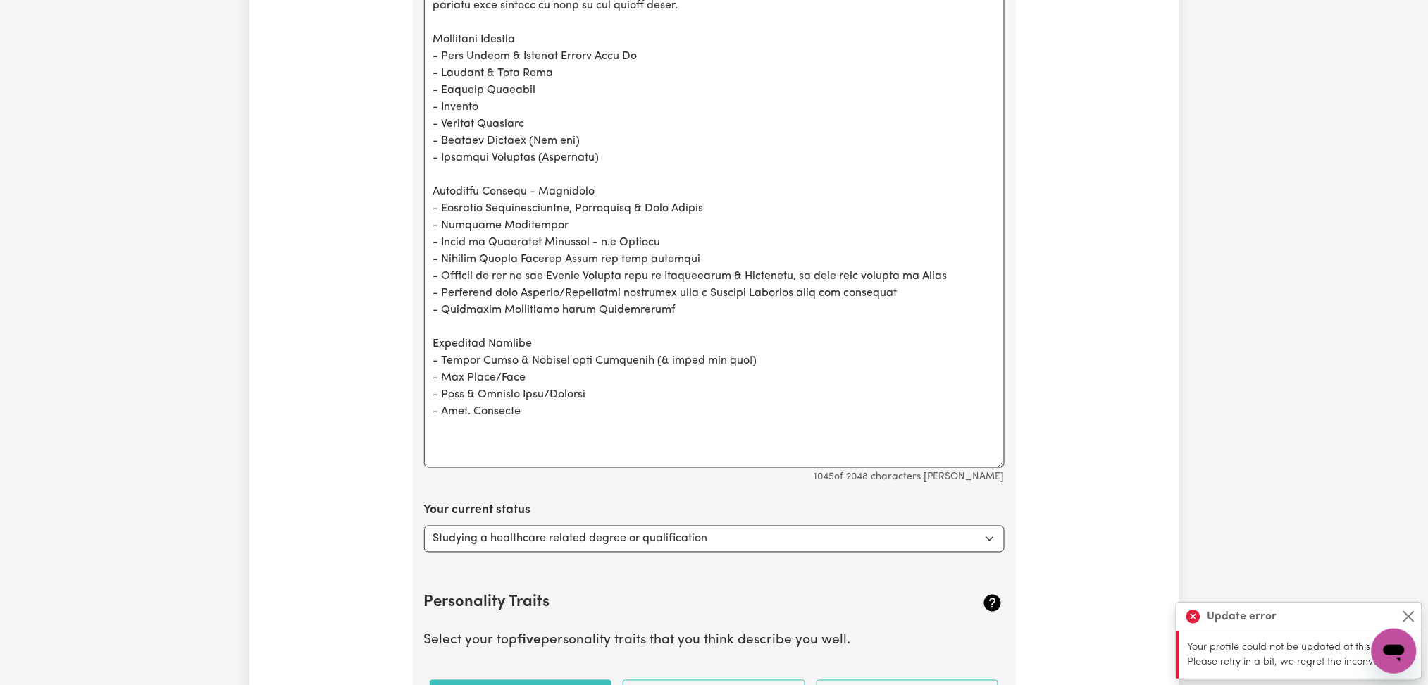
scroll to position [2348, 0]
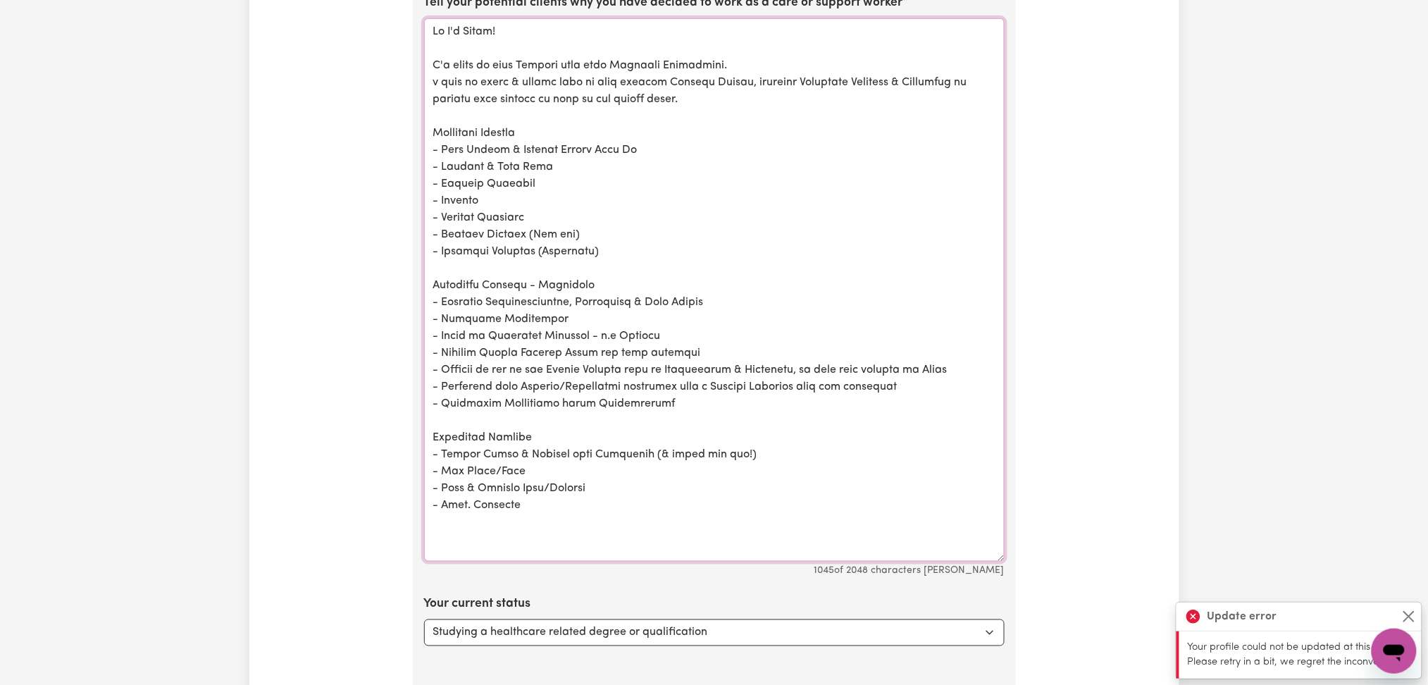
click at [568, 368] on textarea "Tell your potential clients why you have decided to work as a care or support w…" at bounding box center [714, 289] width 580 height 543
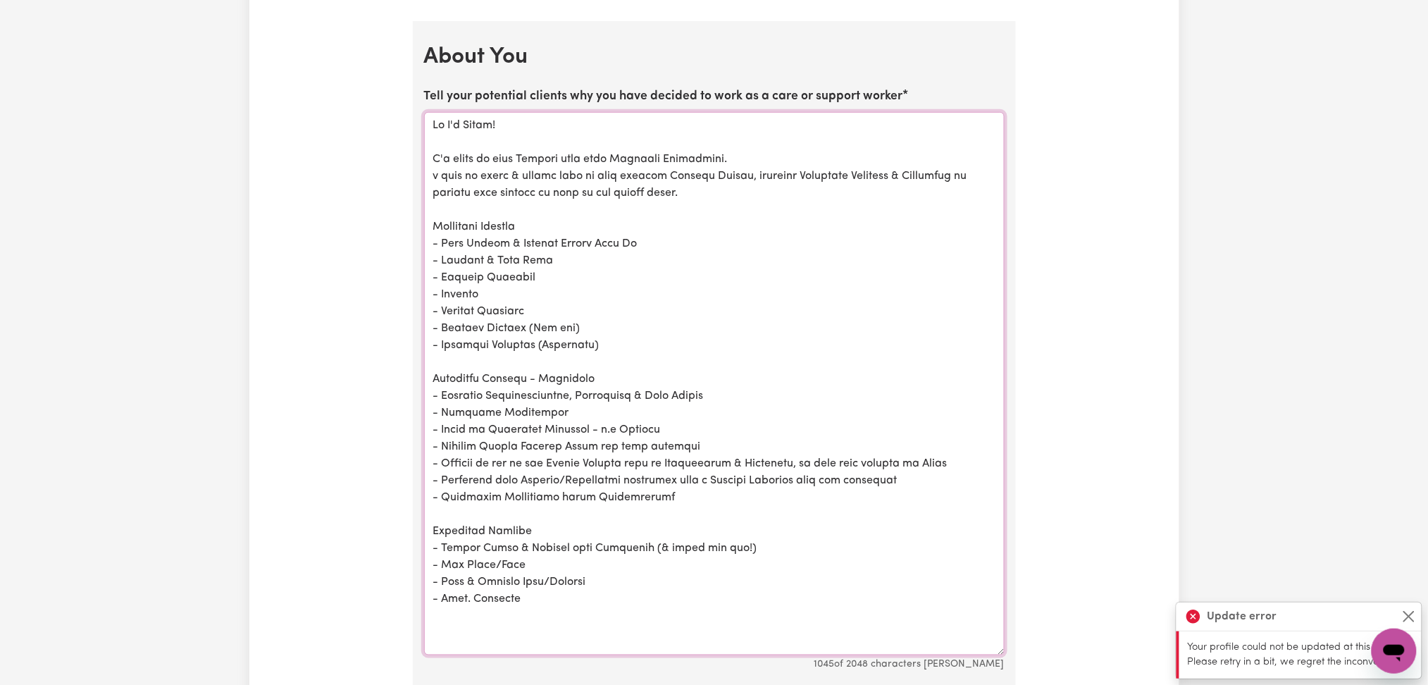
click at [449, 157] on textarea "Tell your potential clients why you have decided to work as a care or support w…" at bounding box center [714, 383] width 580 height 543
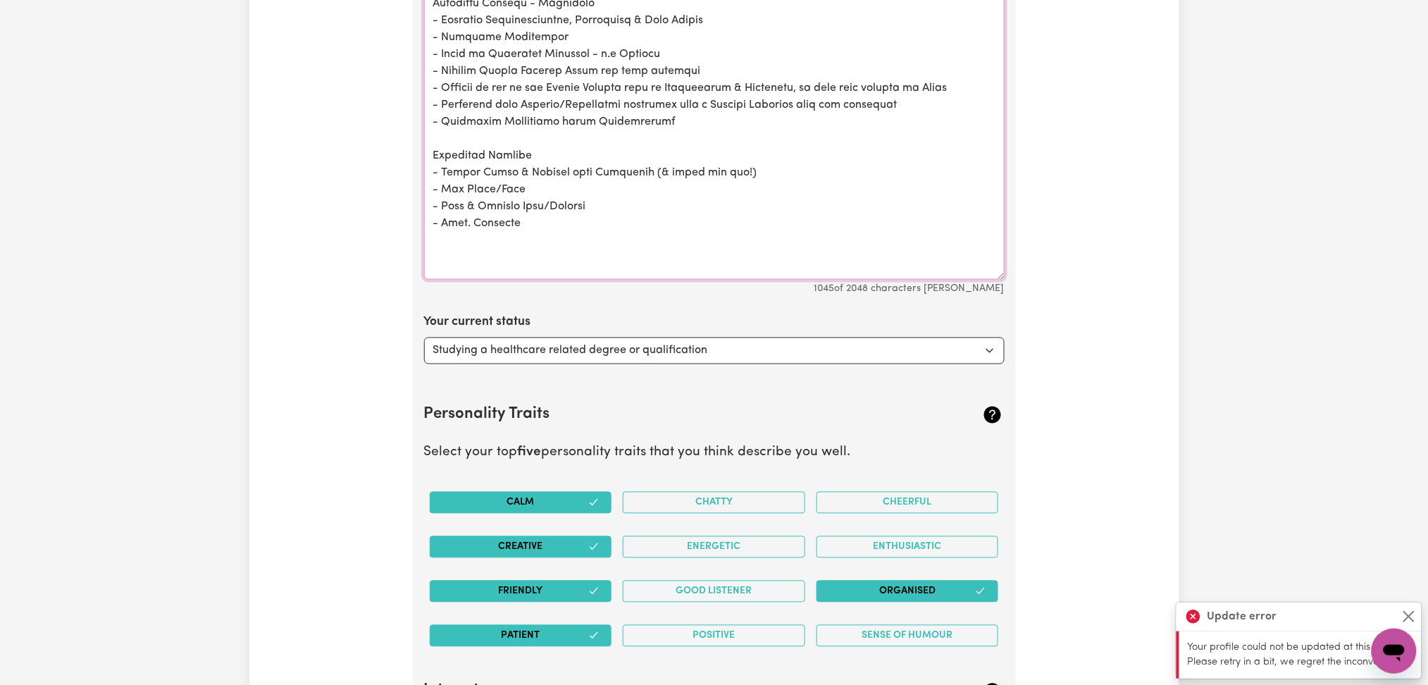
click at [543, 246] on textarea "Tell your potential clients why you have decided to work as a care or support w…" at bounding box center [714, 8] width 580 height 543
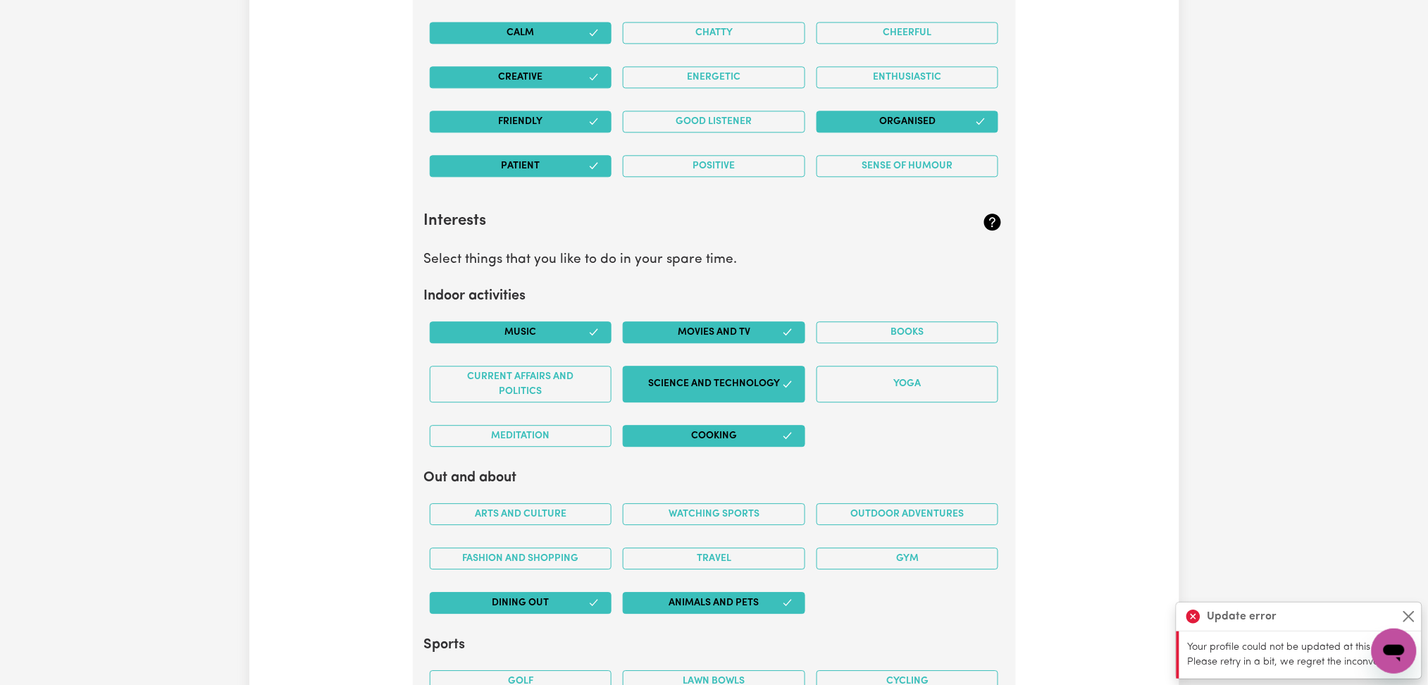
scroll to position [3475, 0]
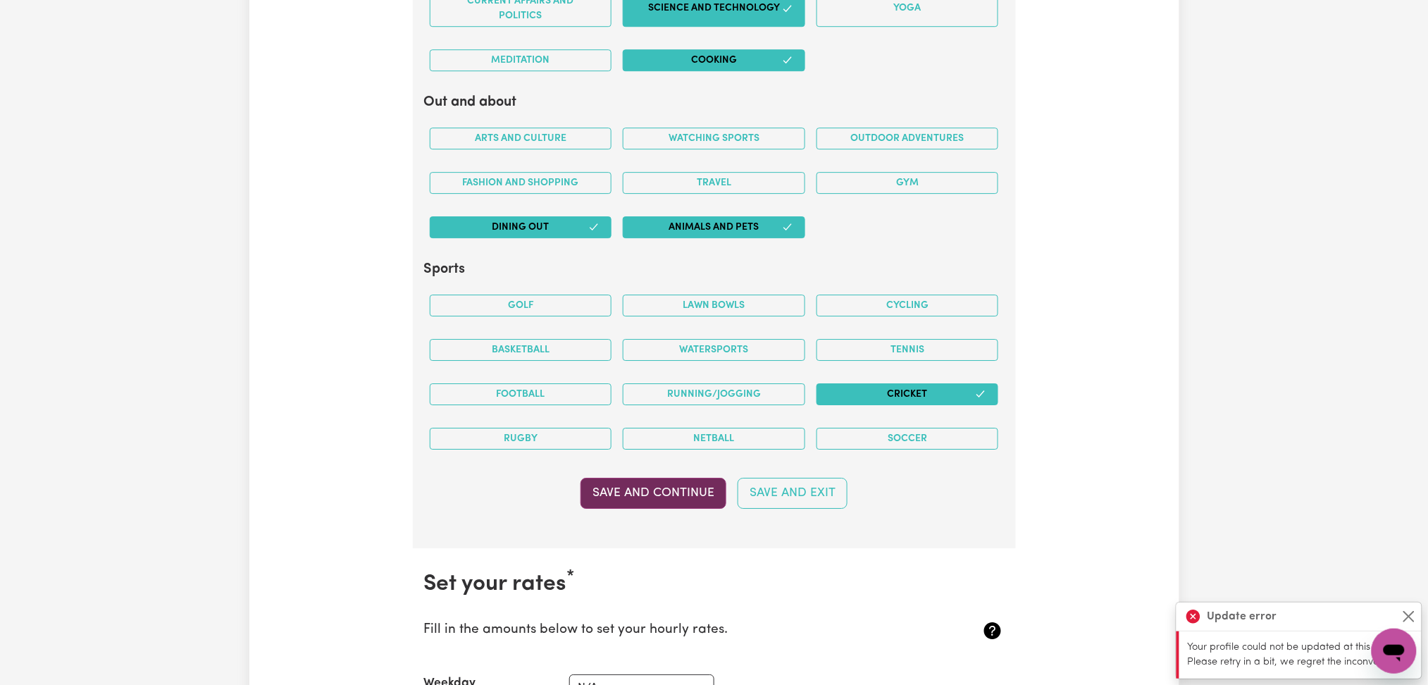
click at [672, 509] on button "Save and Continue" at bounding box center [653, 493] width 146 height 31
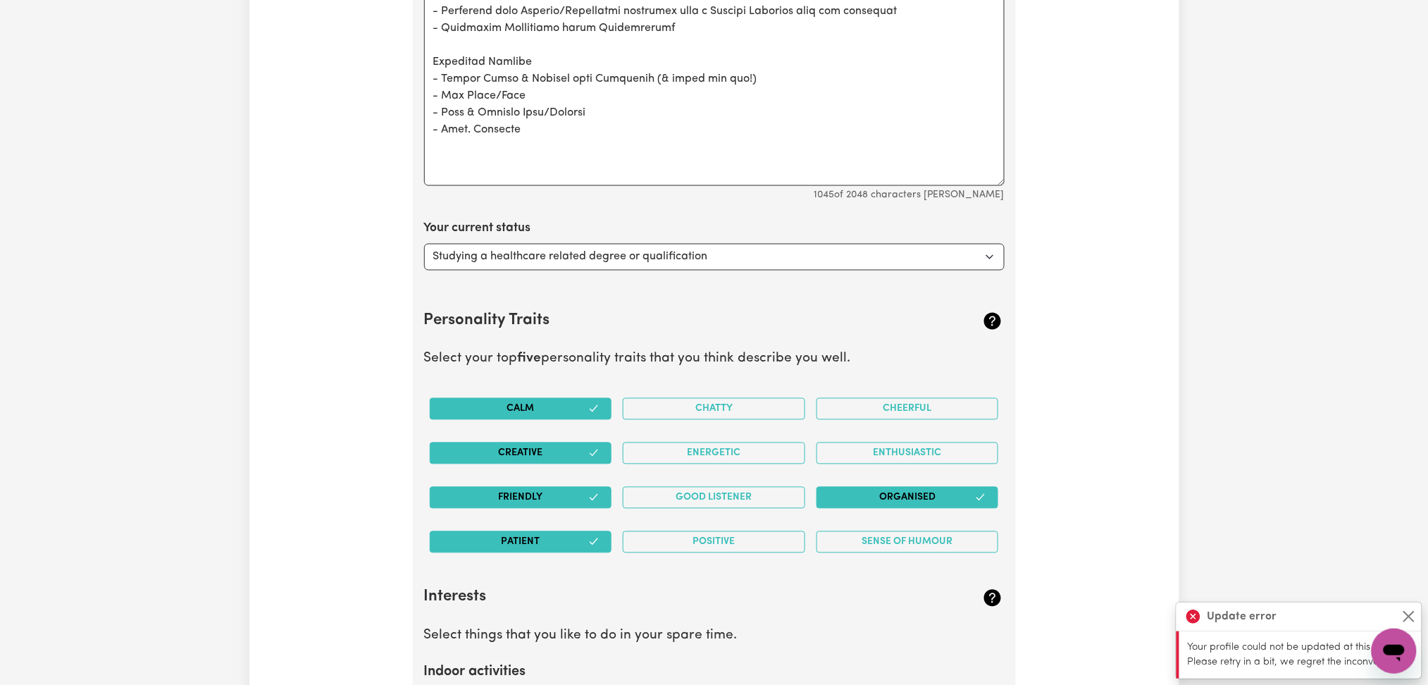
scroll to position [2536, 0]
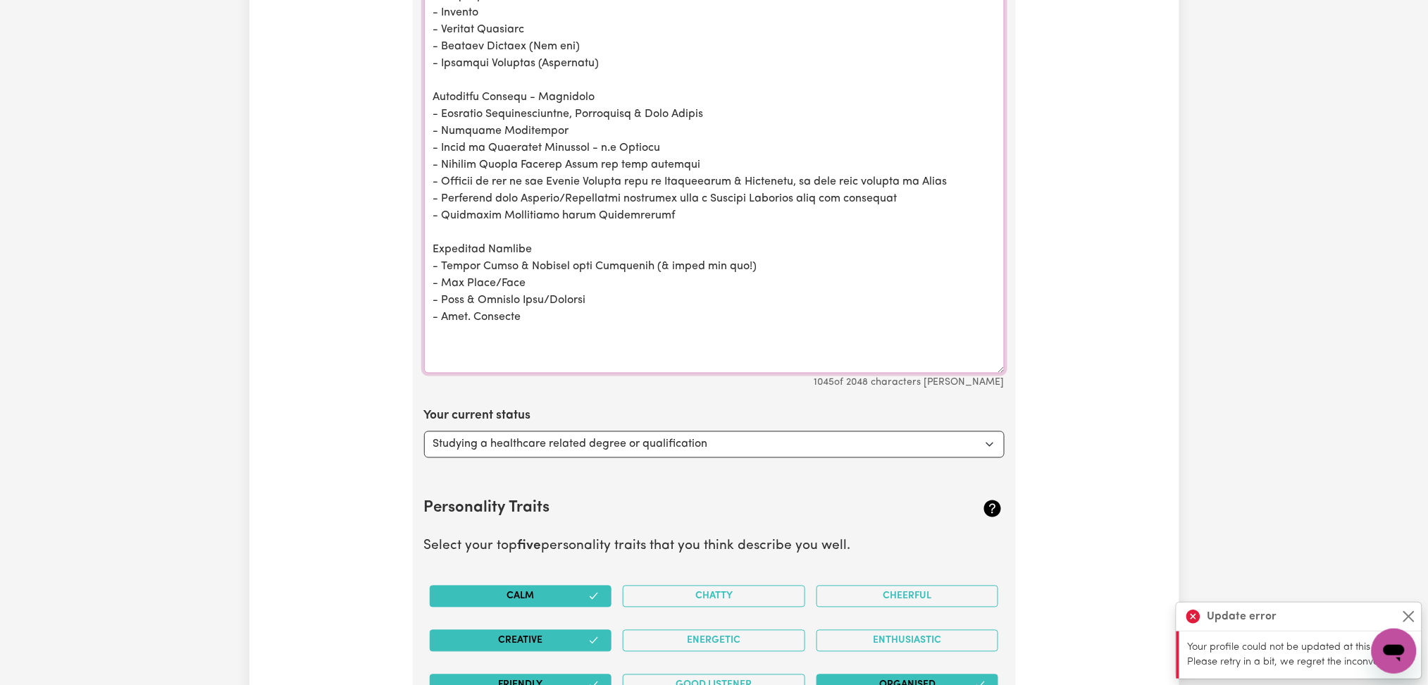
click at [495, 352] on textarea "Tell your potential clients why you have decided to work as a care or support w…" at bounding box center [714, 101] width 580 height 543
click at [547, 316] on textarea "Tell your potential clients why you have decided to work as a care or support w…" at bounding box center [714, 101] width 580 height 543
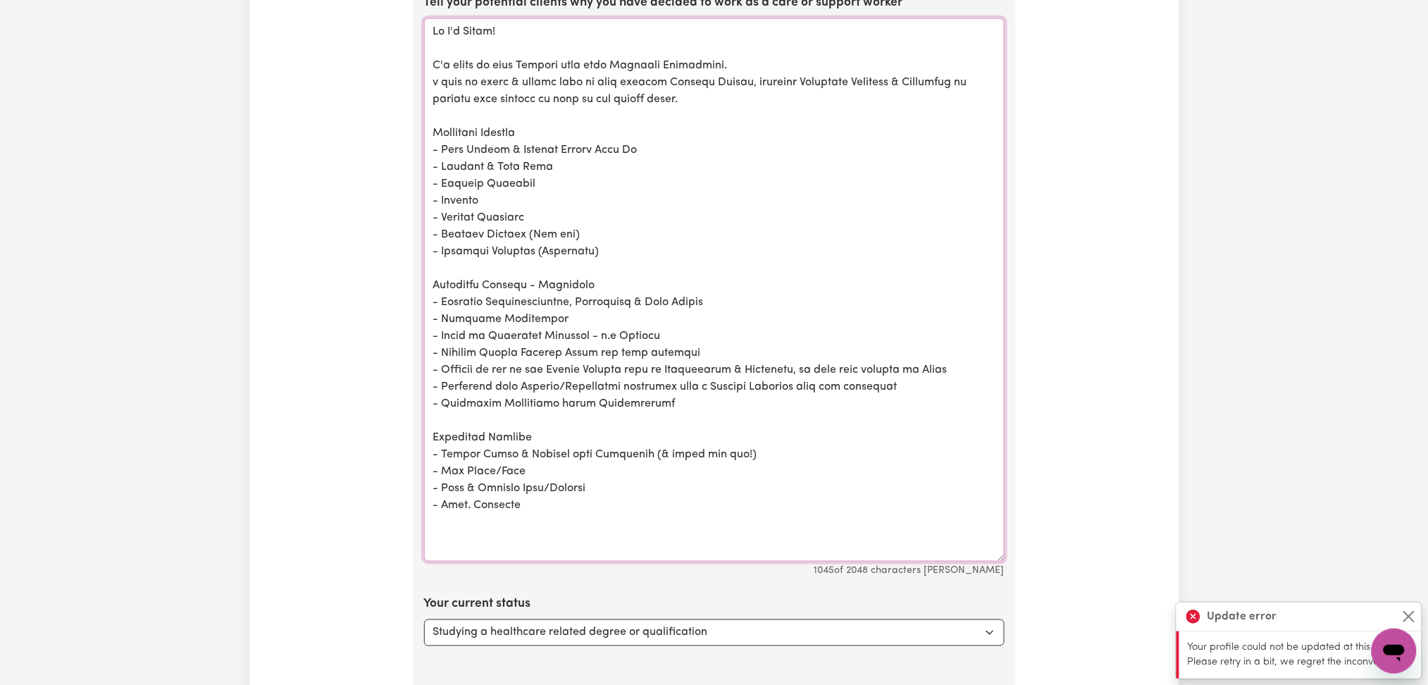
scroll to position [2254, 0]
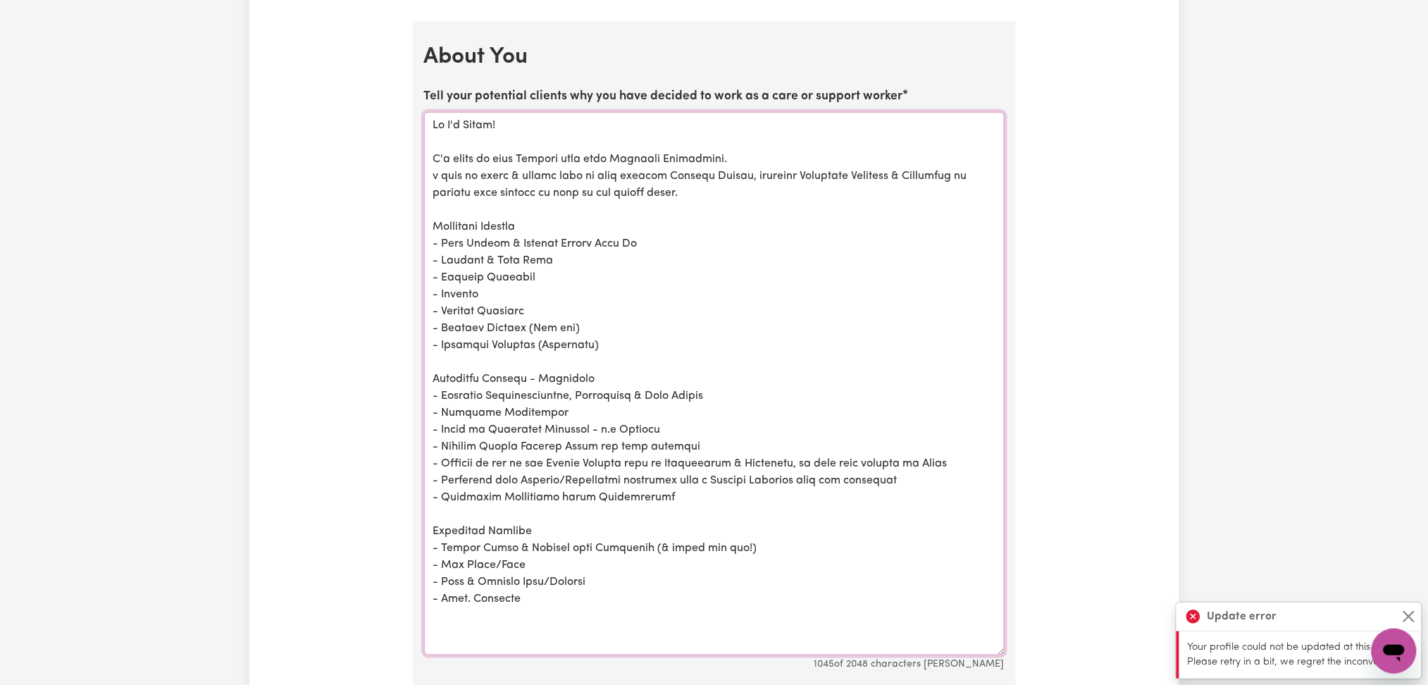
click at [747, 418] on textarea "Tell your potential clients why you have decided to work as a care or support w…" at bounding box center [714, 383] width 580 height 543
click at [571, 394] on textarea "Tell your potential clients why you have decided to work as a care or support w…" at bounding box center [714, 383] width 580 height 543
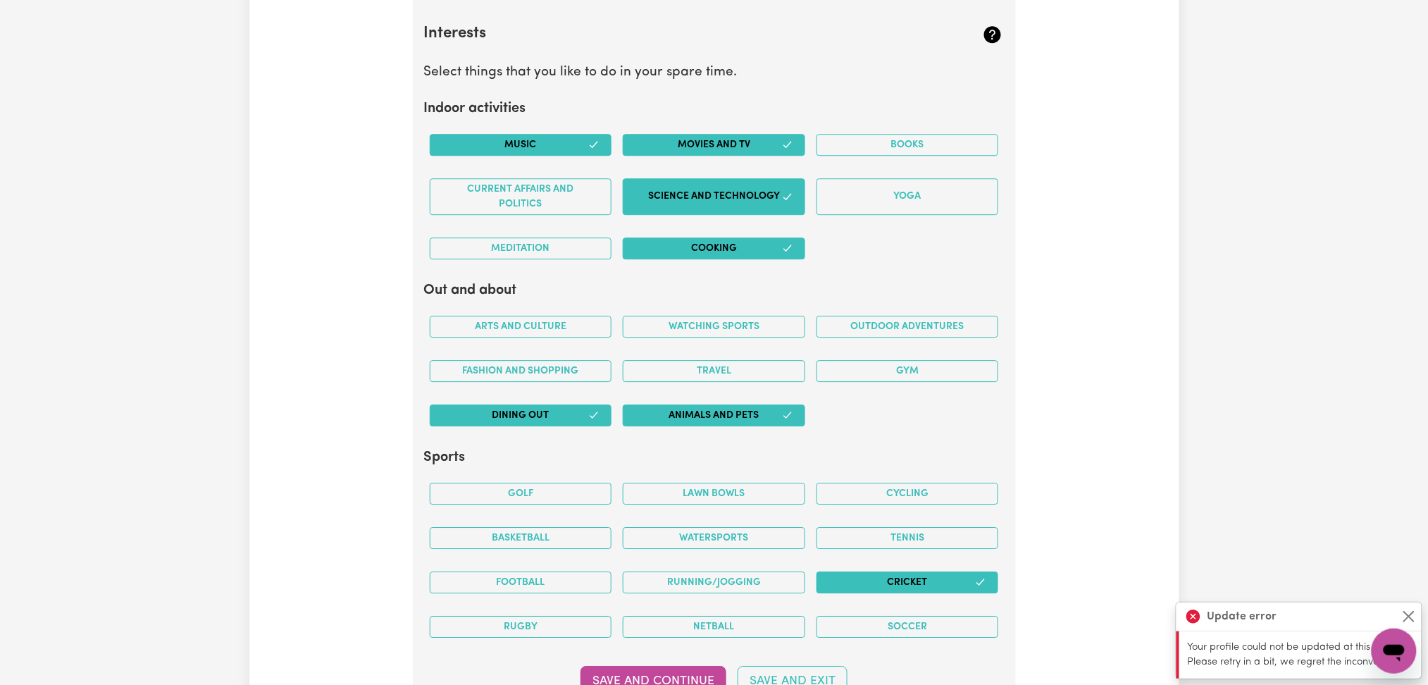
scroll to position [3569, 0]
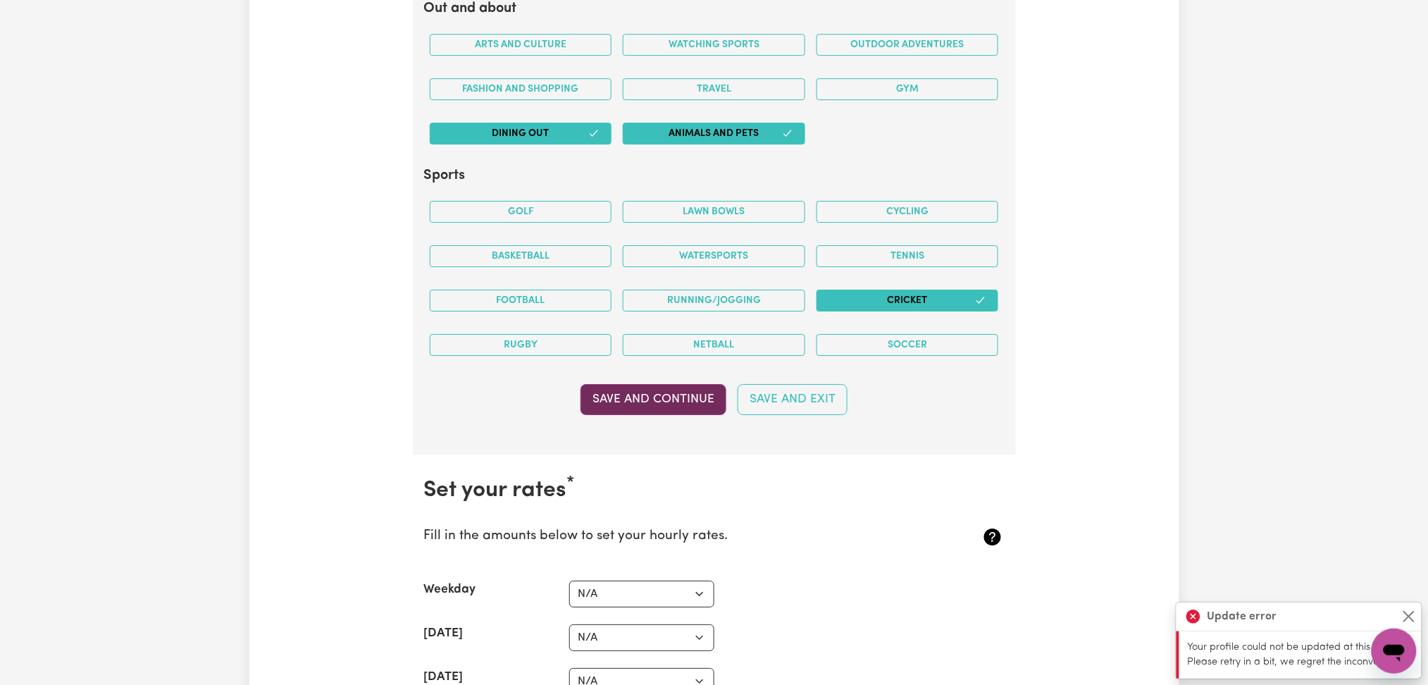
click at [626, 404] on button "Save and Continue" at bounding box center [653, 399] width 146 height 31
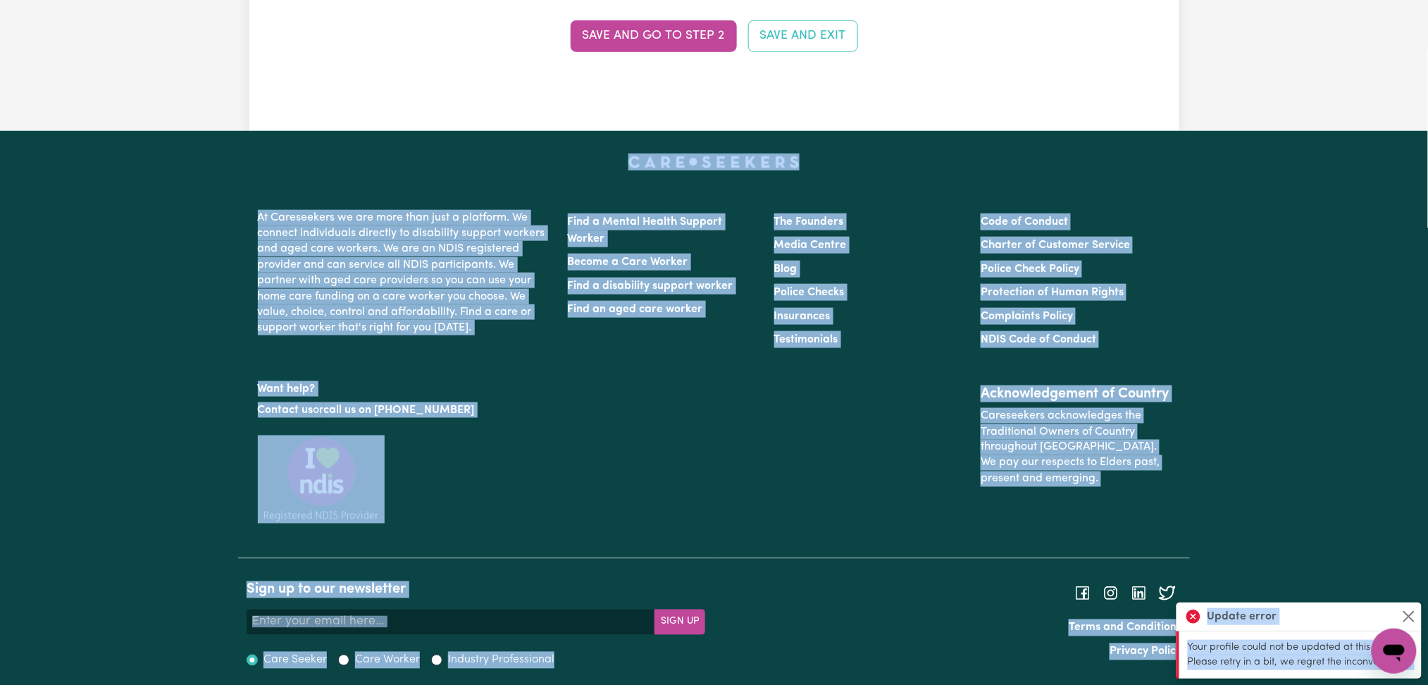
scroll to position [4441, 0]
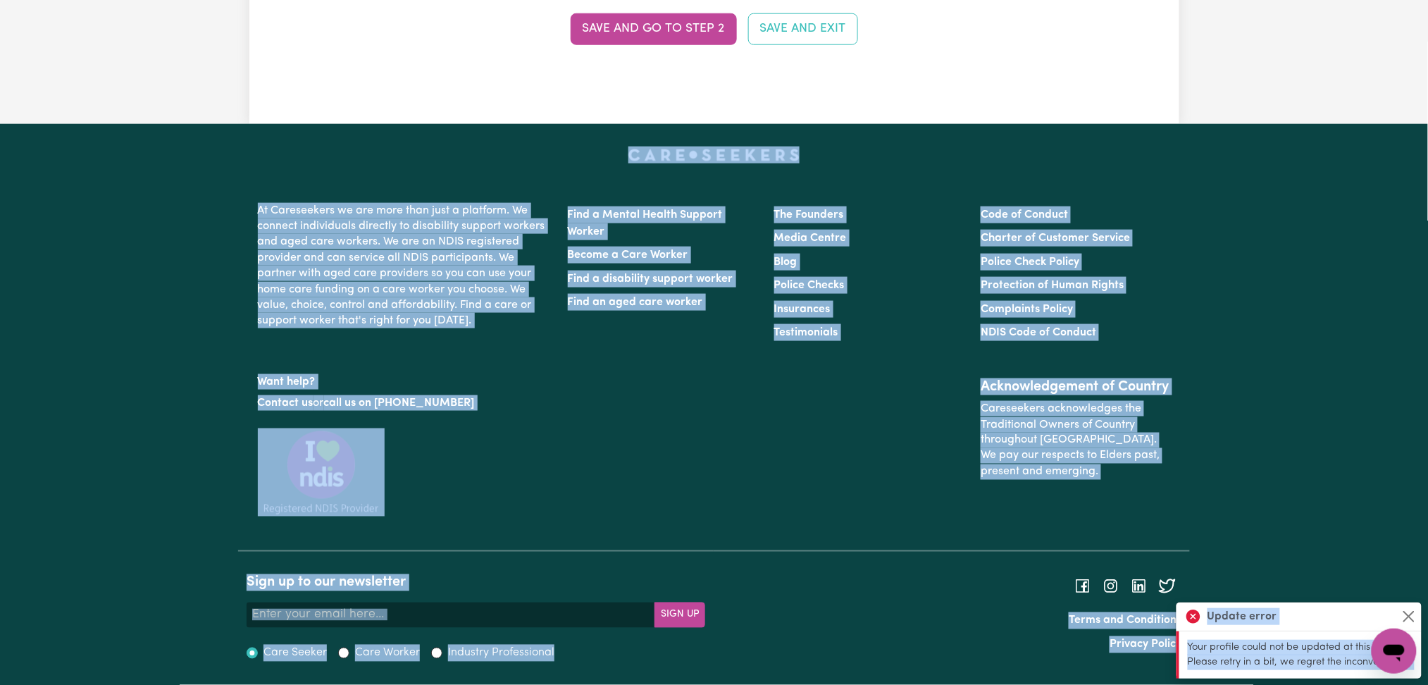
drag, startPoint x: 1132, startPoint y: 523, endPoint x: 1319, endPoint y: 715, distance: 268.0
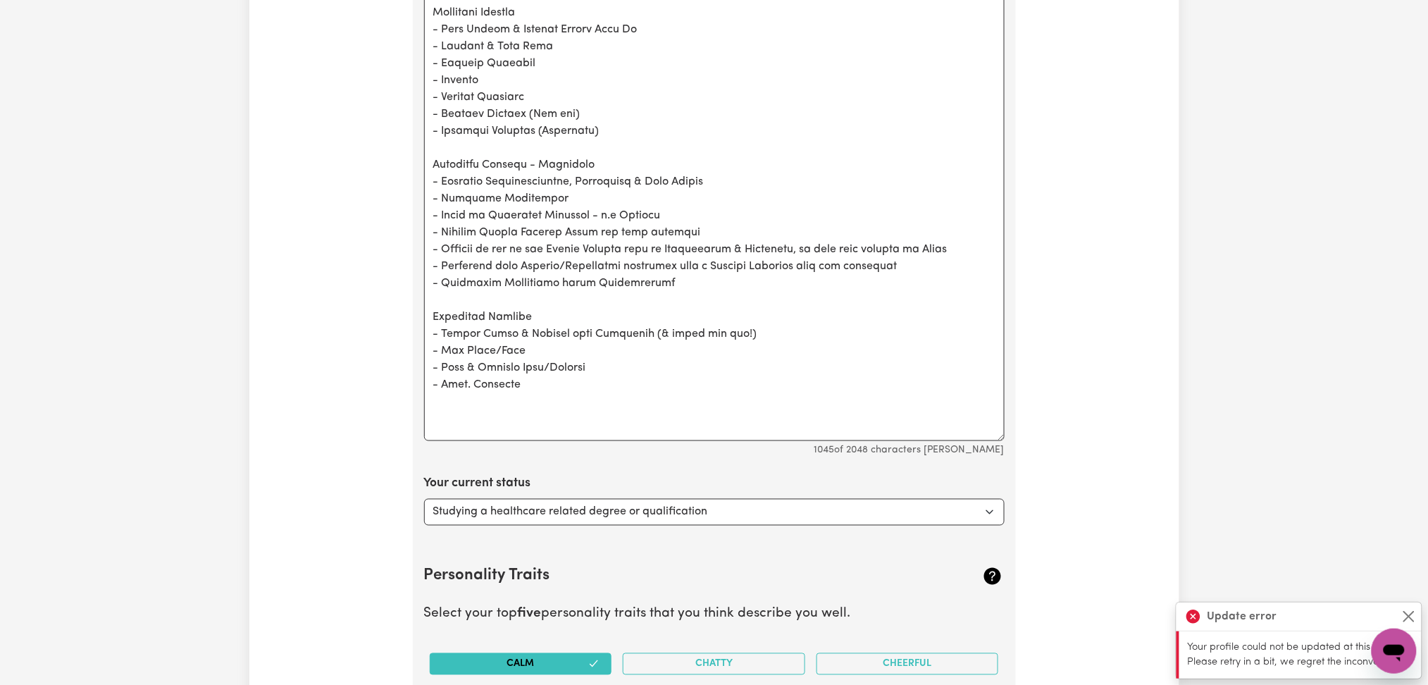
scroll to position [2092, 0]
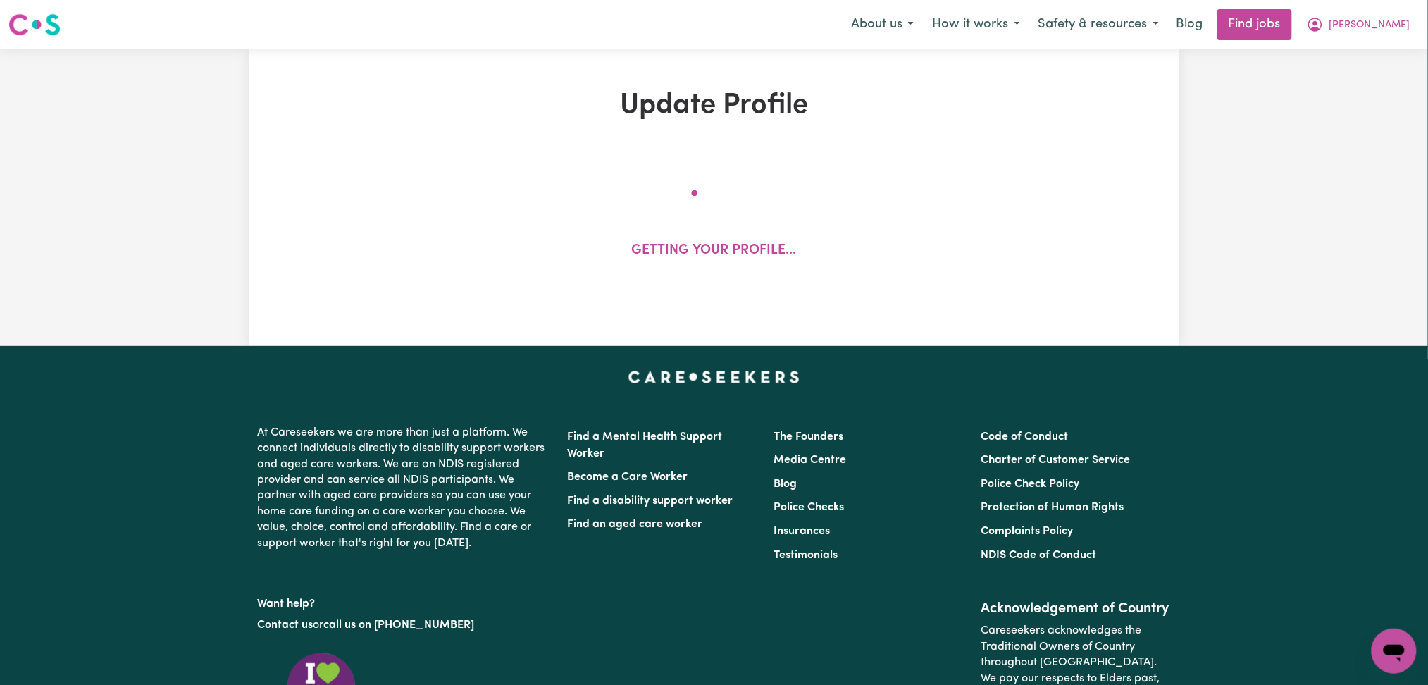
select select "[DEMOGRAPHIC_DATA]"
select select "[DEMOGRAPHIC_DATA] Citizen"
select select "Studying a healthcare related degree or qualification"
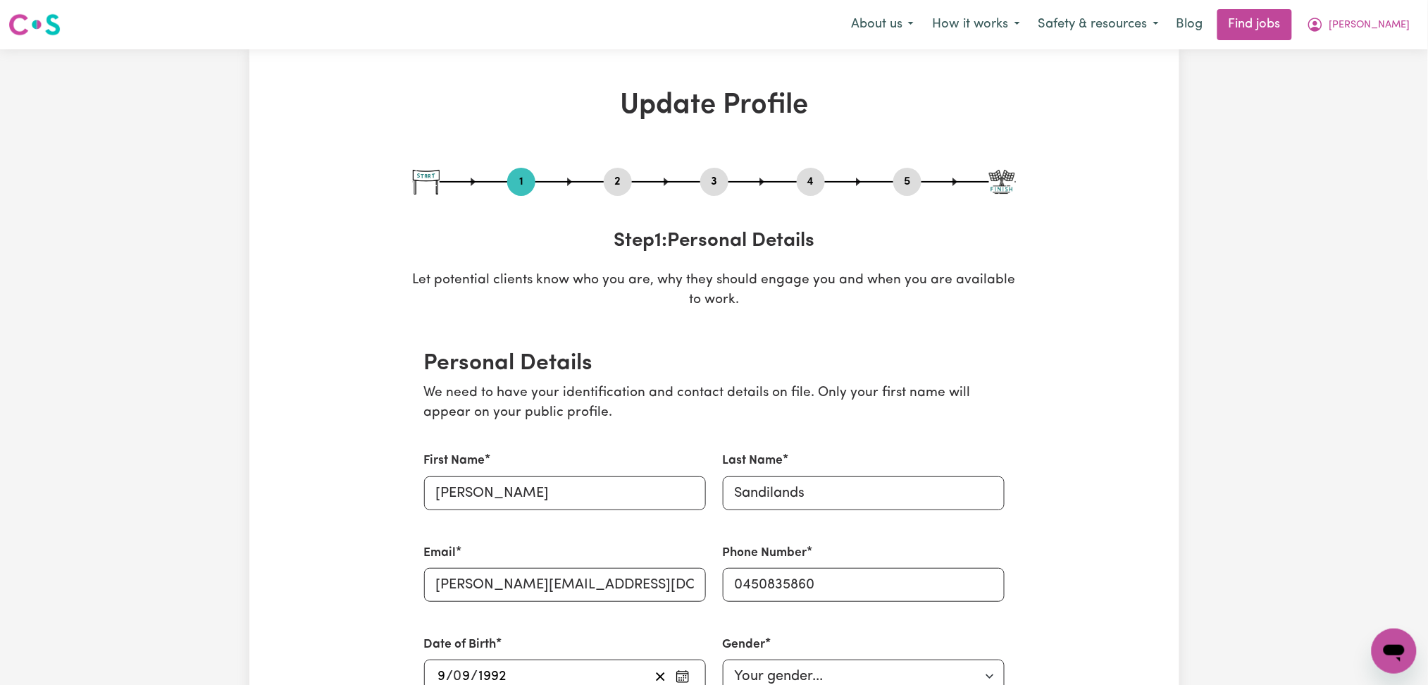
scroll to position [2083, 0]
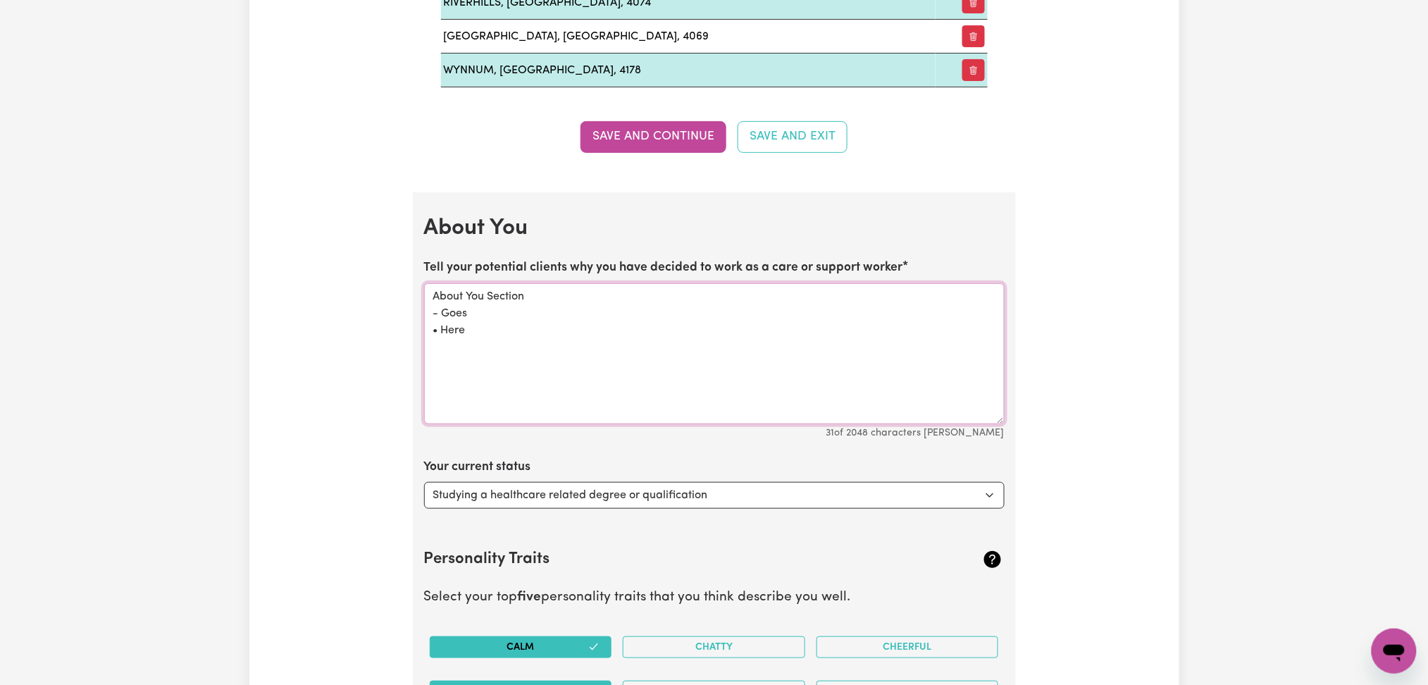
click at [583, 341] on textarea "About You Section - Goes • Here" at bounding box center [714, 353] width 580 height 141
paste textarea "[PERSON_NAME][EMAIL_ADDRESS][DOMAIN_NAME]"
type textarea "About You Section - Goes • Here"
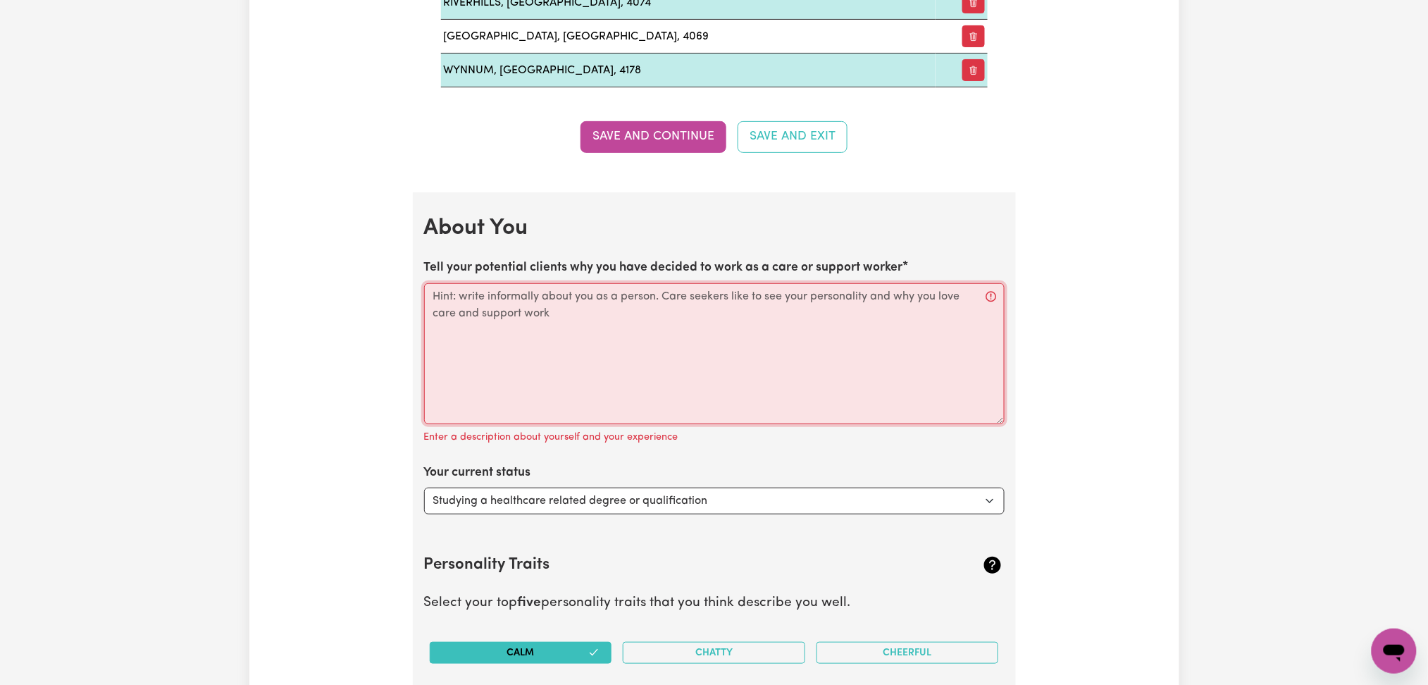
click at [516, 342] on textarea "Tell your potential clients why you have decided to work as a care or support w…" at bounding box center [714, 353] width 580 height 141
paste textarea "Hi I'm James! I'm eager to help Clients that need Domestic Assistance. l also g…"
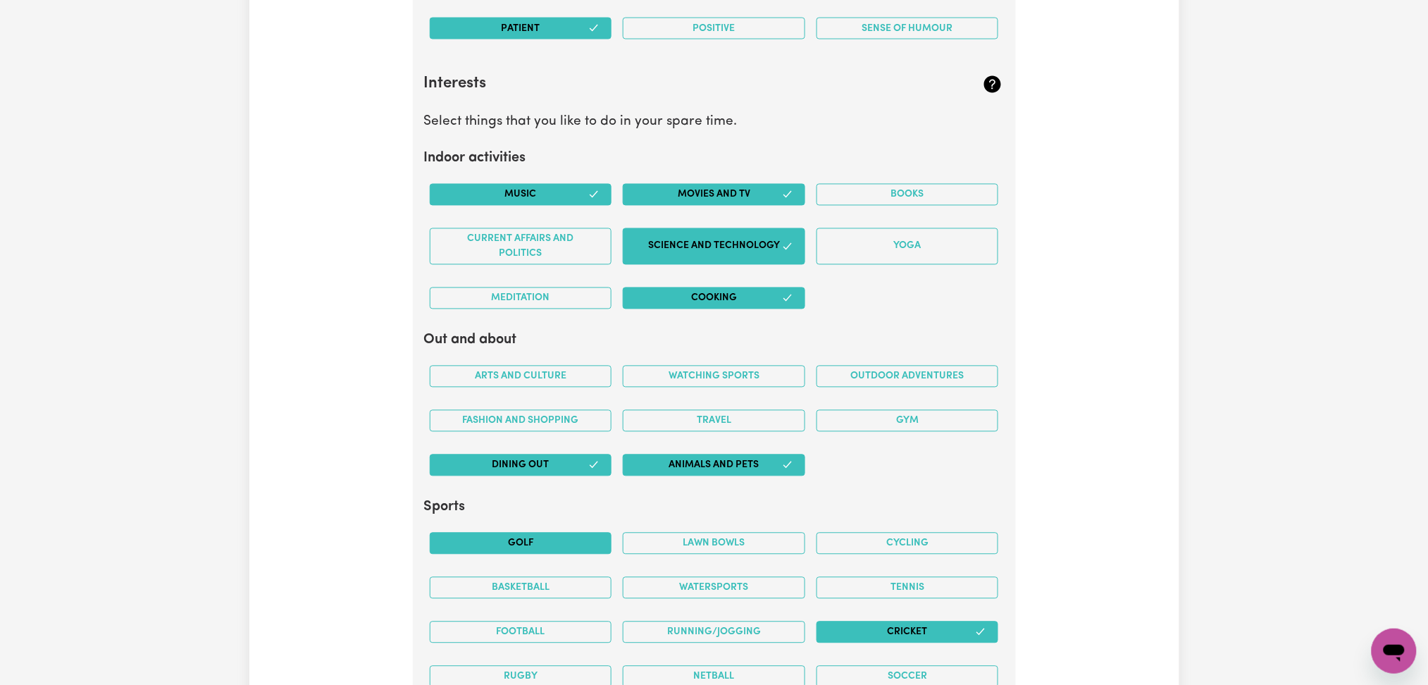
scroll to position [3304, 0]
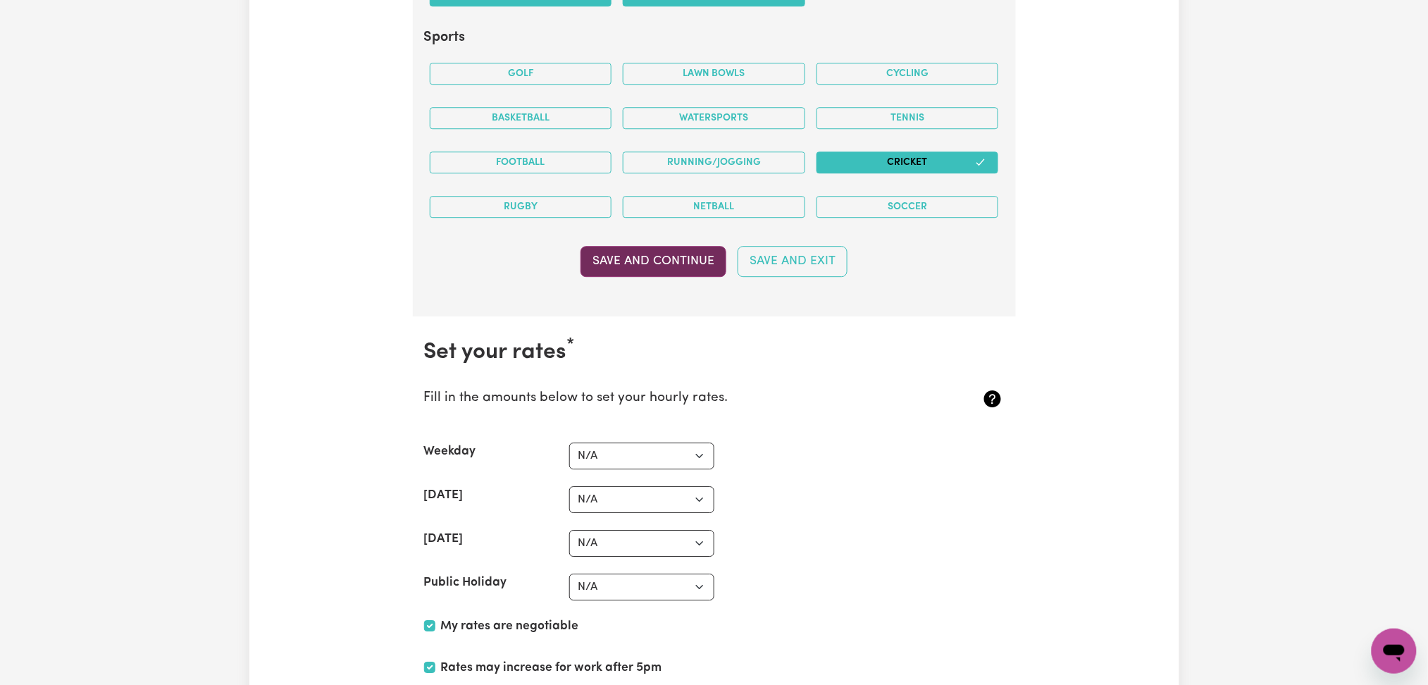
click at [628, 270] on button "Save and Continue" at bounding box center [653, 261] width 146 height 31
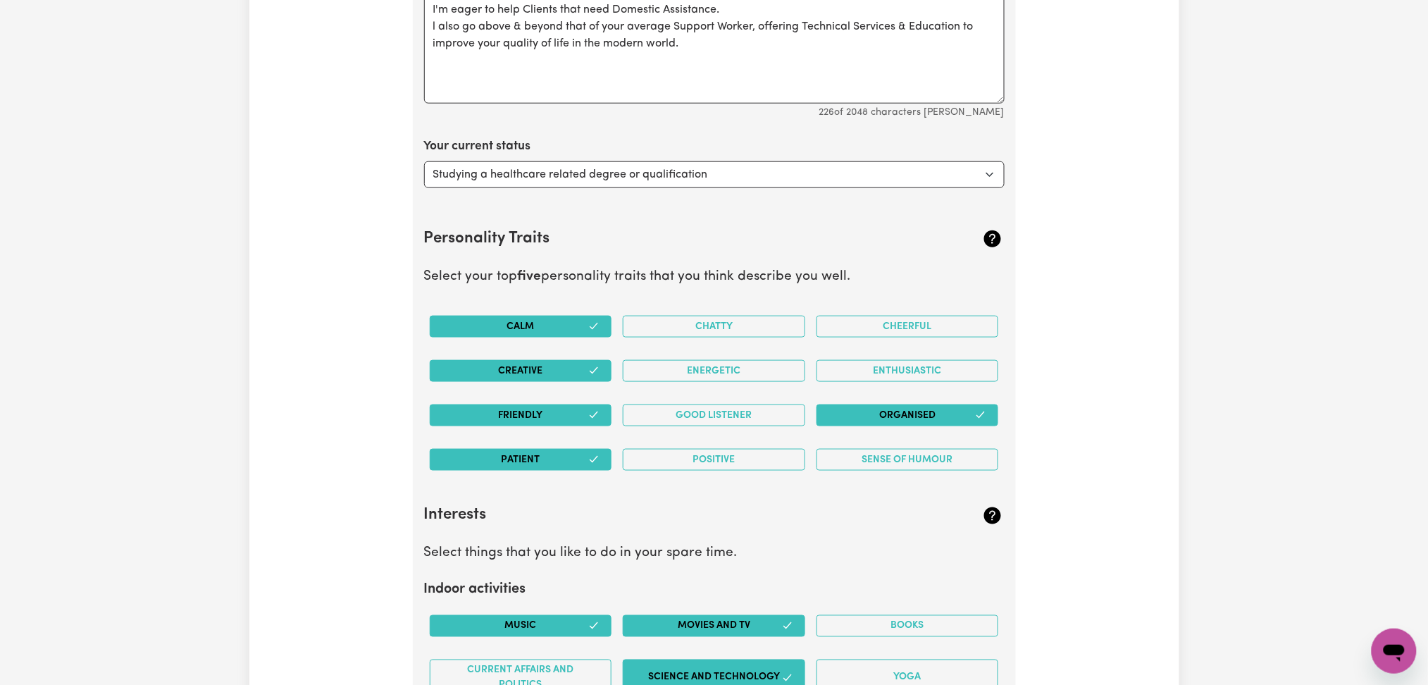
scroll to position [2309, 0]
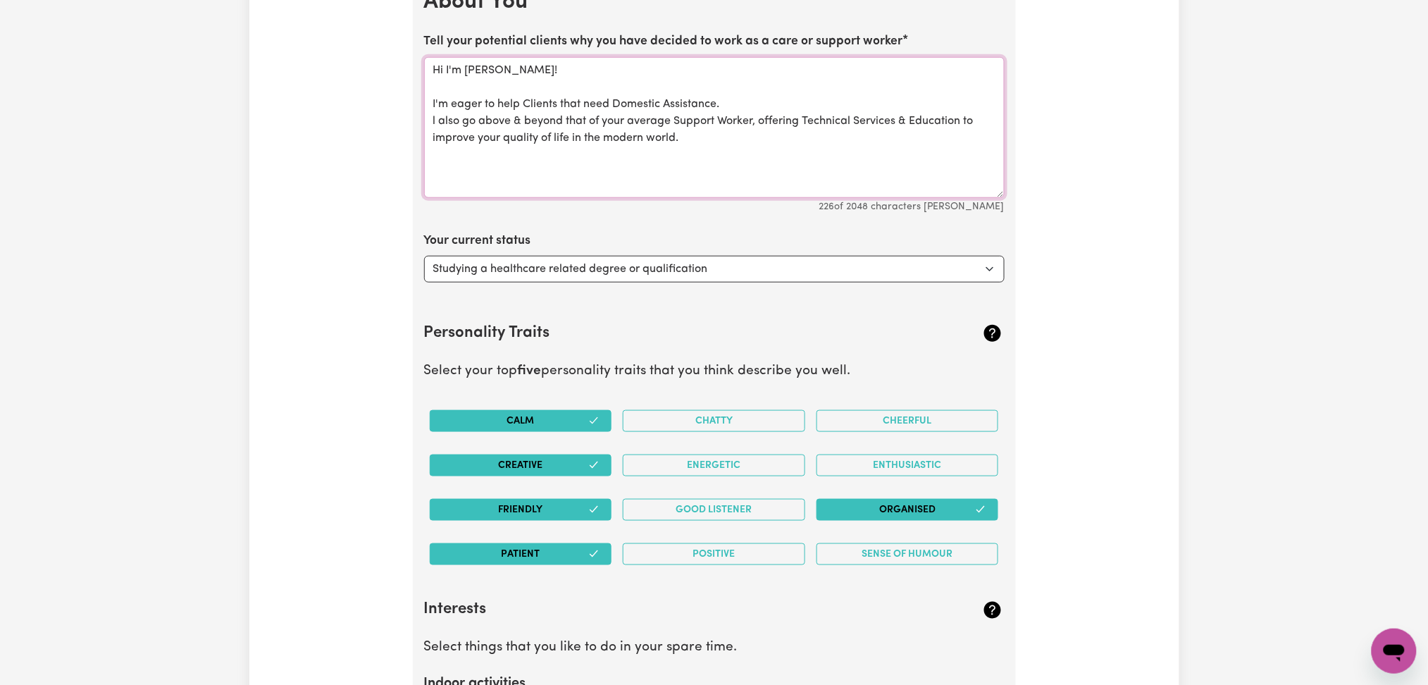
click at [716, 150] on textarea "Hi I'm James! I'm eager to help Clients that need Domestic Assistance. l also g…" at bounding box center [714, 127] width 580 height 141
paste textarea "𝙃𝙤𝙪𝙨𝙚𝙝𝙤𝙡𝙙 𝙎𝙪𝙥𝙥𝙤𝙧𝙩 Lawn Mowing & General Garden Tidy Up Cooking & Meal Prep Gene…"
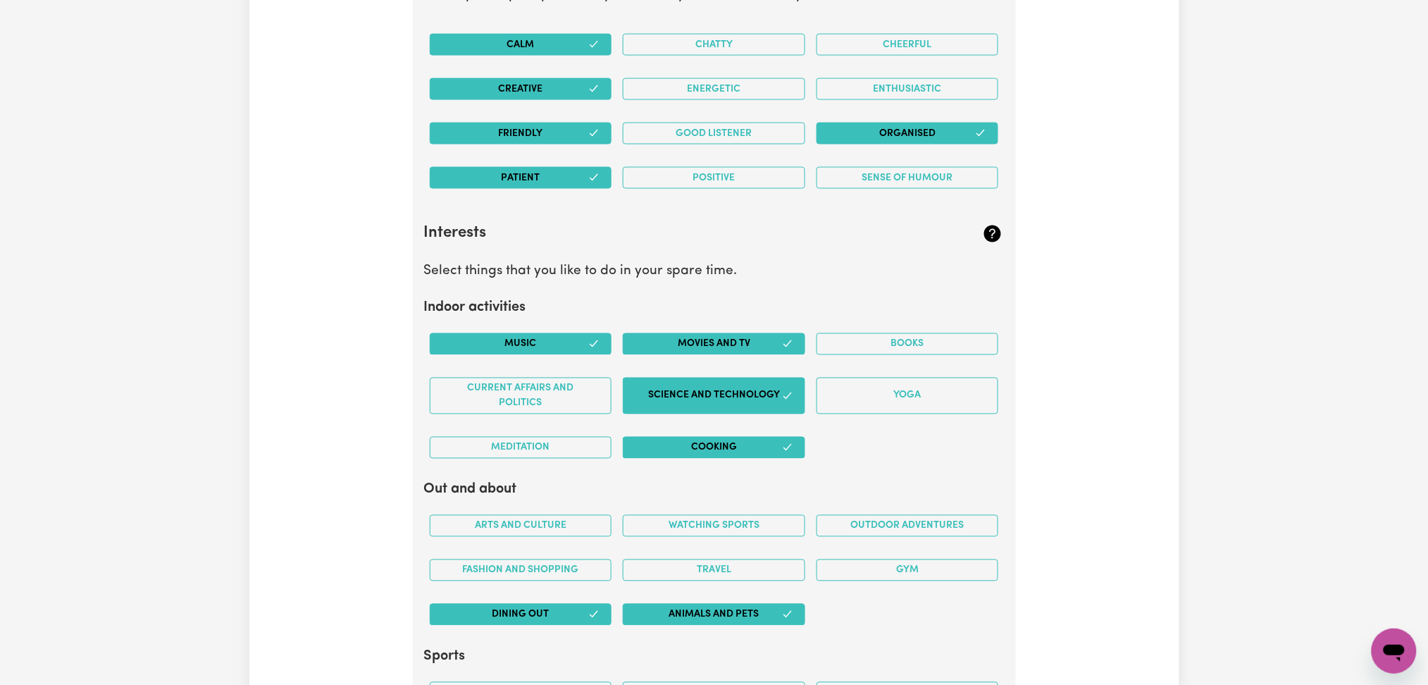
scroll to position [2967, 0]
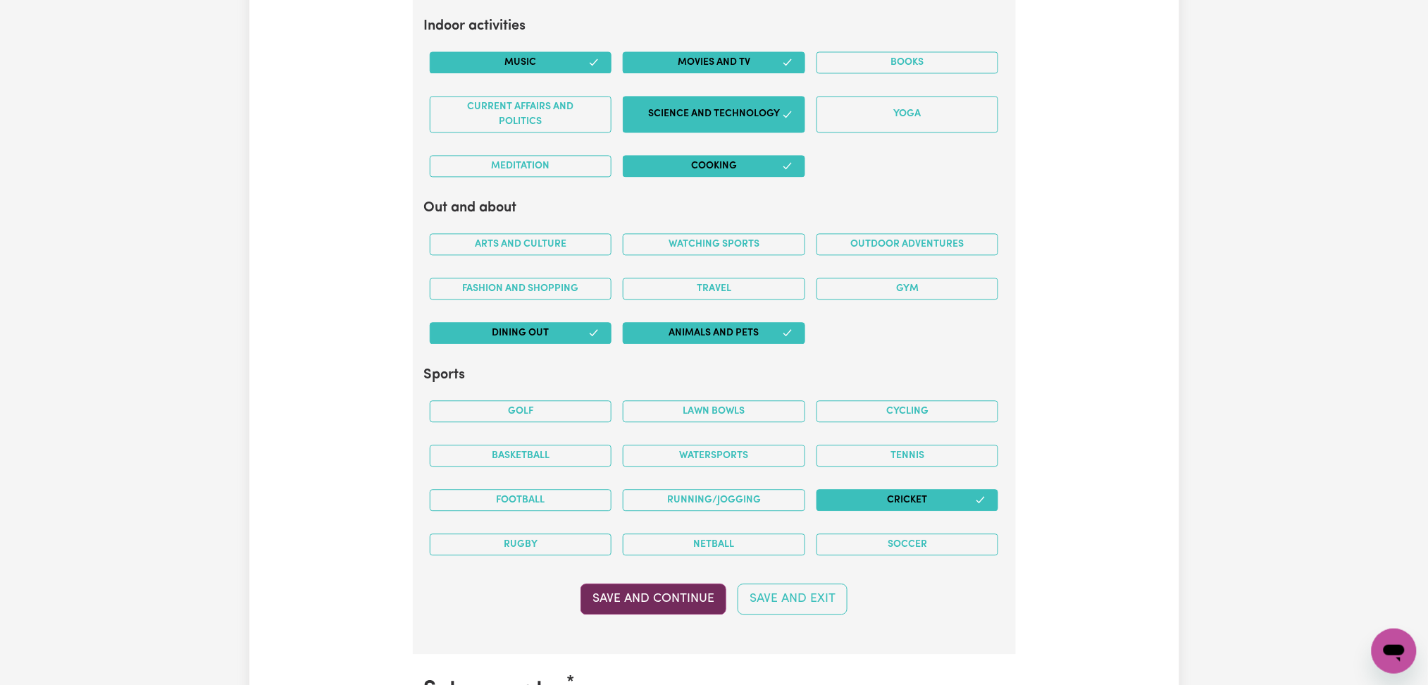
click at [631, 597] on button "Save and Continue" at bounding box center [653, 598] width 146 height 31
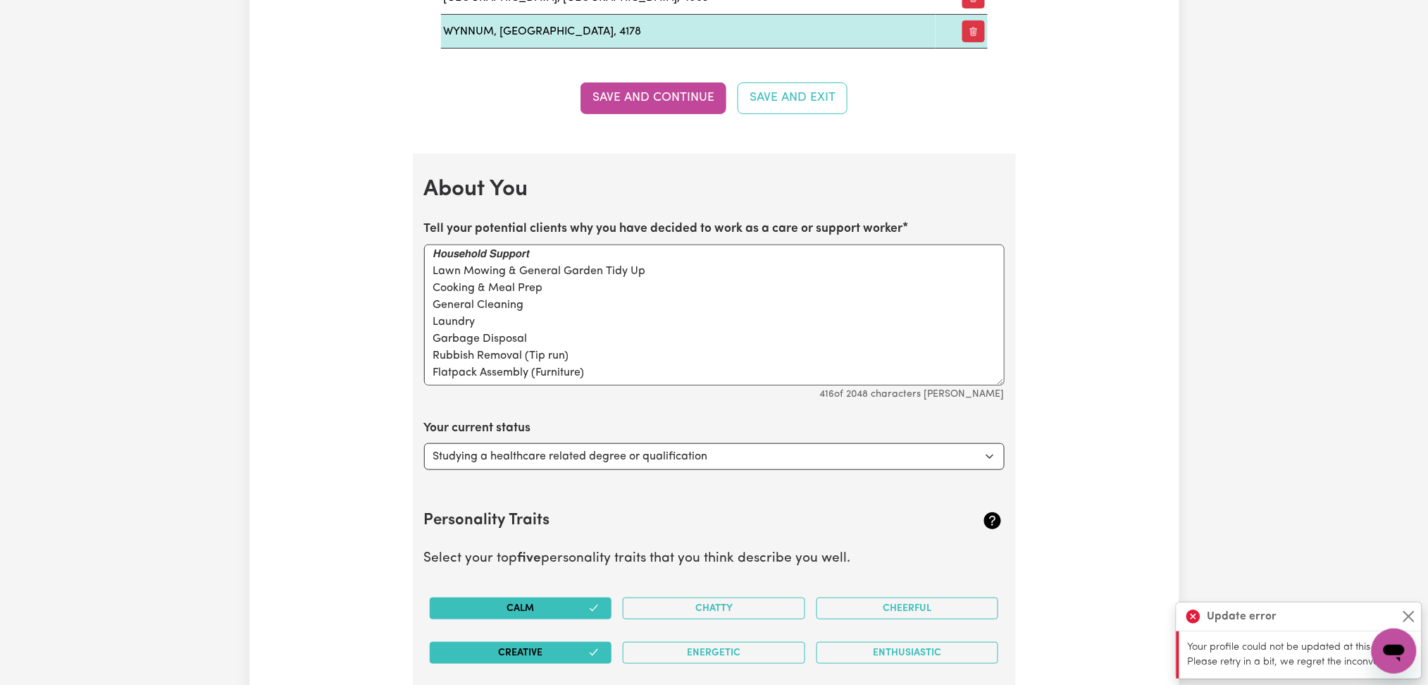
scroll to position [11, 0]
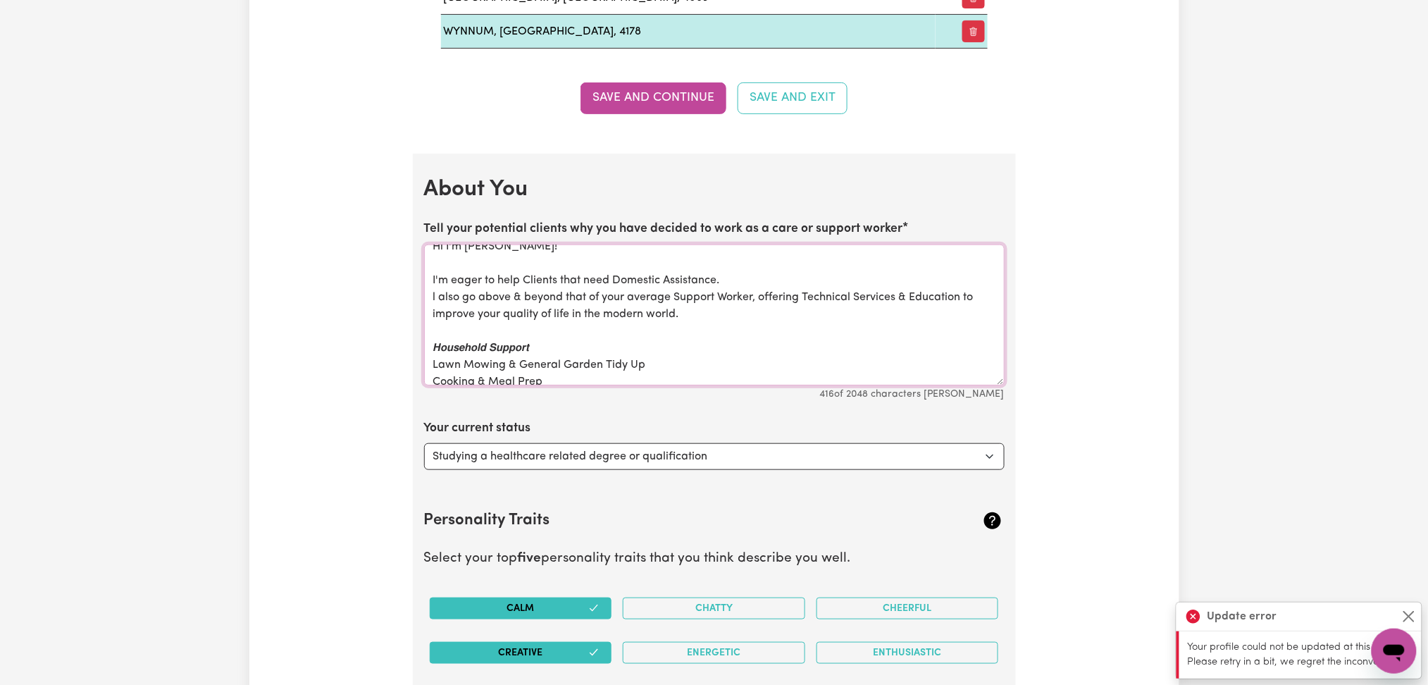
drag, startPoint x: 547, startPoint y: 351, endPoint x: 380, endPoint y: 350, distance: 167.0
click at [526, 354] on textarea "Hi I'm James! I'm eager to help Clients that need Domestic Assistance. l also g…" at bounding box center [714, 314] width 580 height 141
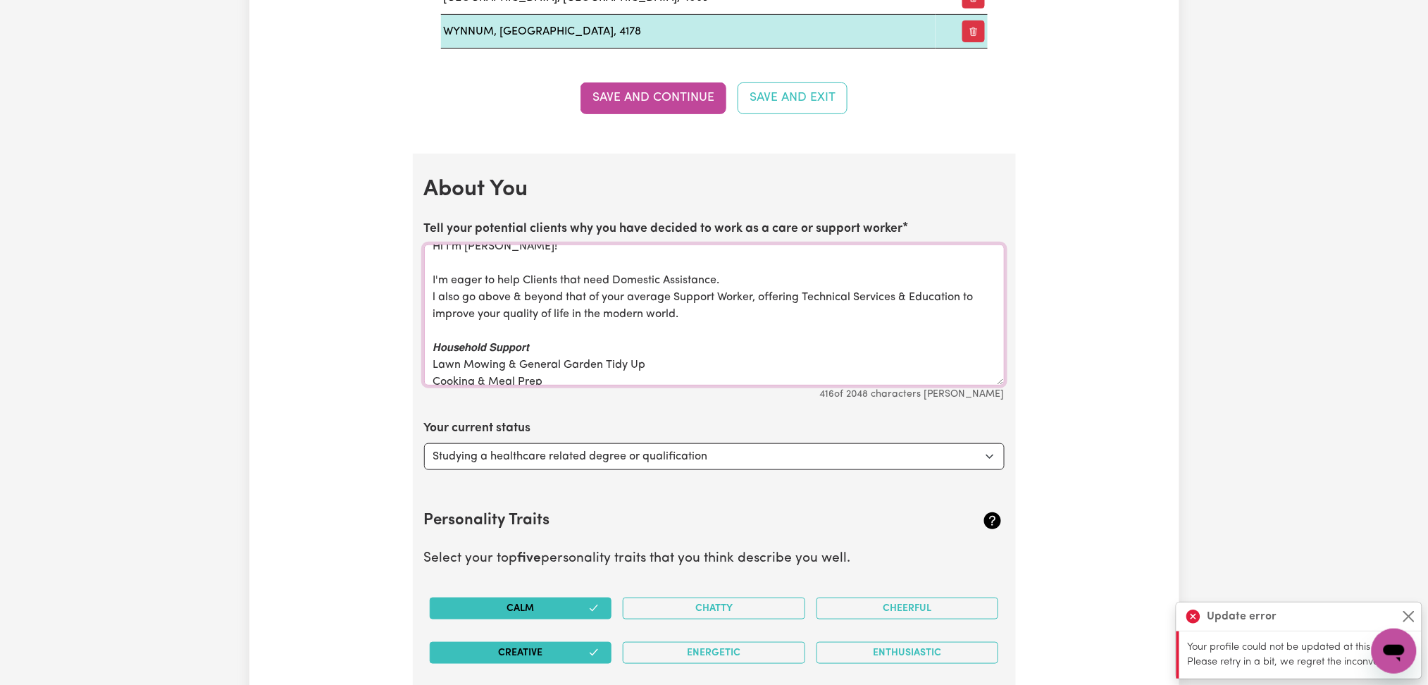
paste textarea "Lawn Mowing & General Garden Tidy Up Cooking & Meal Prep General Cleaning Laund…"
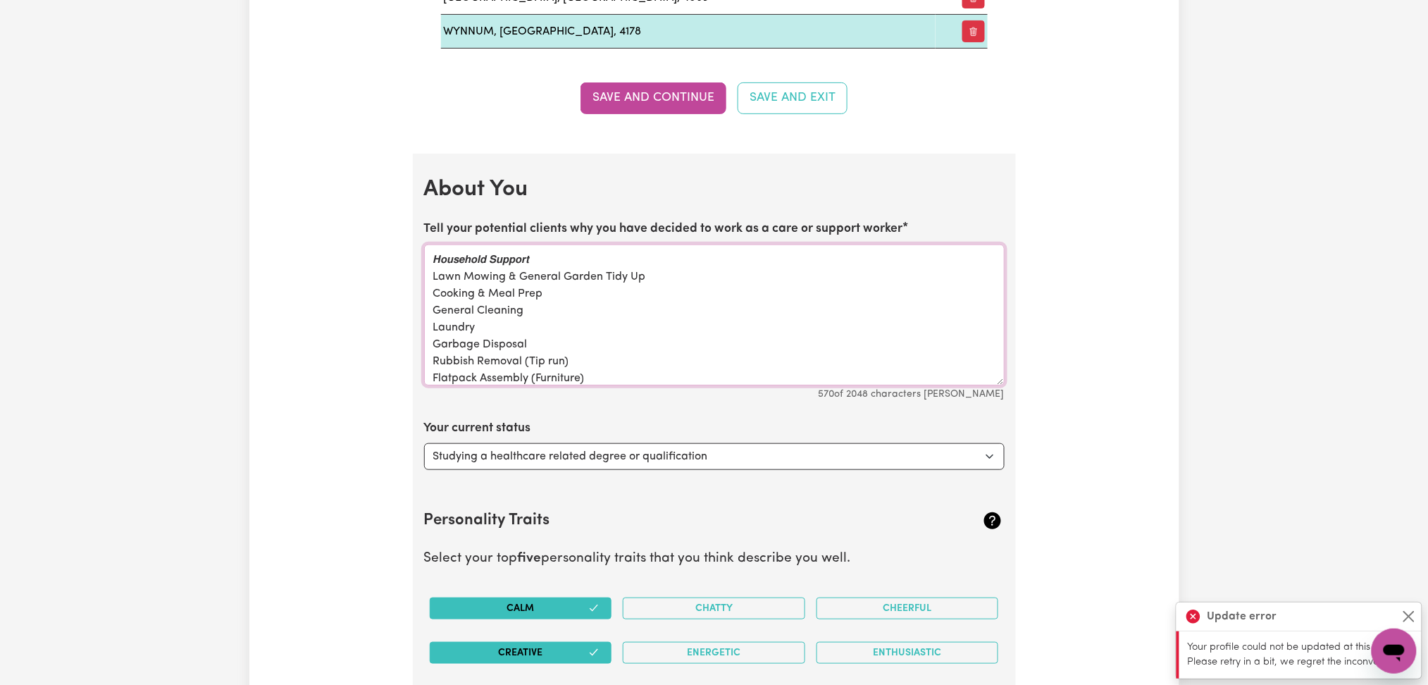
scroll to position [0, 0]
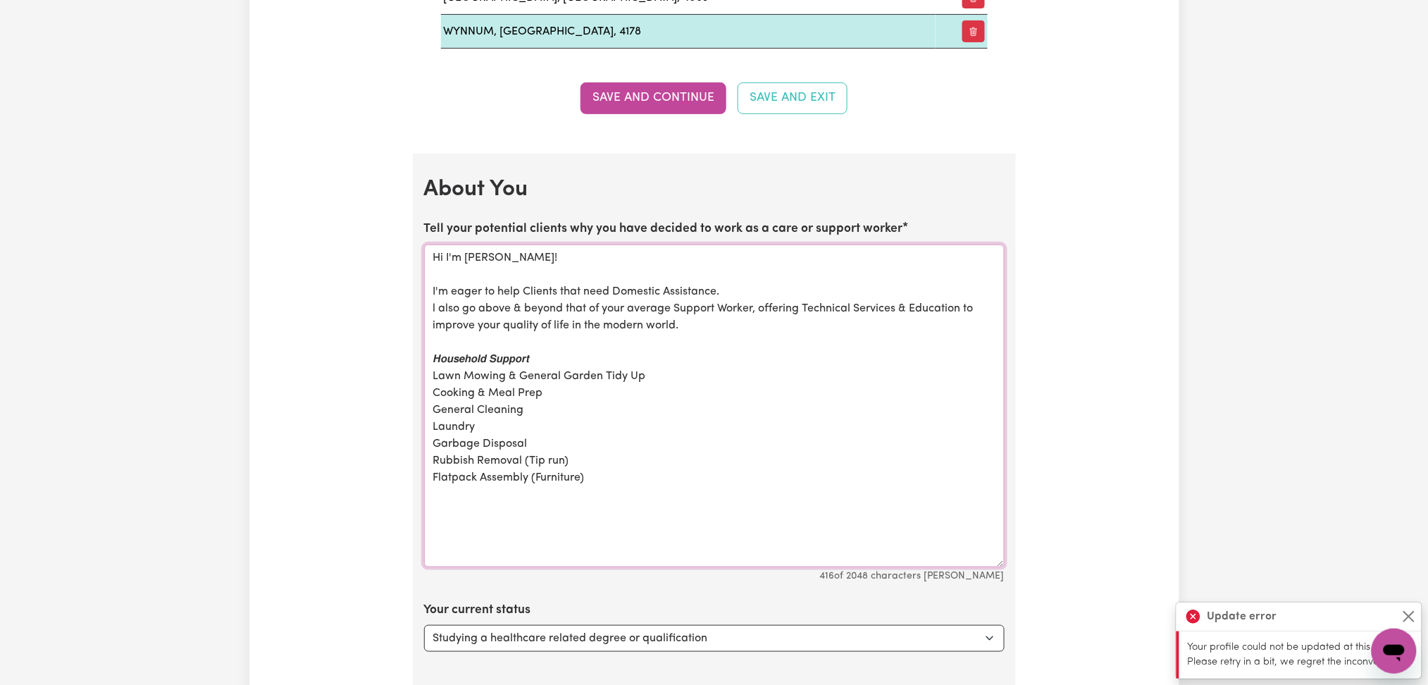
drag, startPoint x: 1000, startPoint y: 381, endPoint x: 997, endPoint y: 564, distance: 183.2
click at [997, 564] on textarea "Hi I'm James! I'm eager to help Clients that need Domestic Assistance. l also g…" at bounding box center [714, 405] width 580 height 323
click at [827, 466] on textarea "Hi I'm James! I'm eager to help Clients that need Domestic Assistance. l also g…" at bounding box center [714, 406] width 580 height 324
click at [504, 339] on textarea "Hi I'm James! I'm eager to help Clients that need Domestic Assistance. l also g…" at bounding box center [714, 406] width 580 height 324
paste textarea "Household Support Lawn Mowing & General Garden Tidy Up Cooking & Meal Prep Gene…"
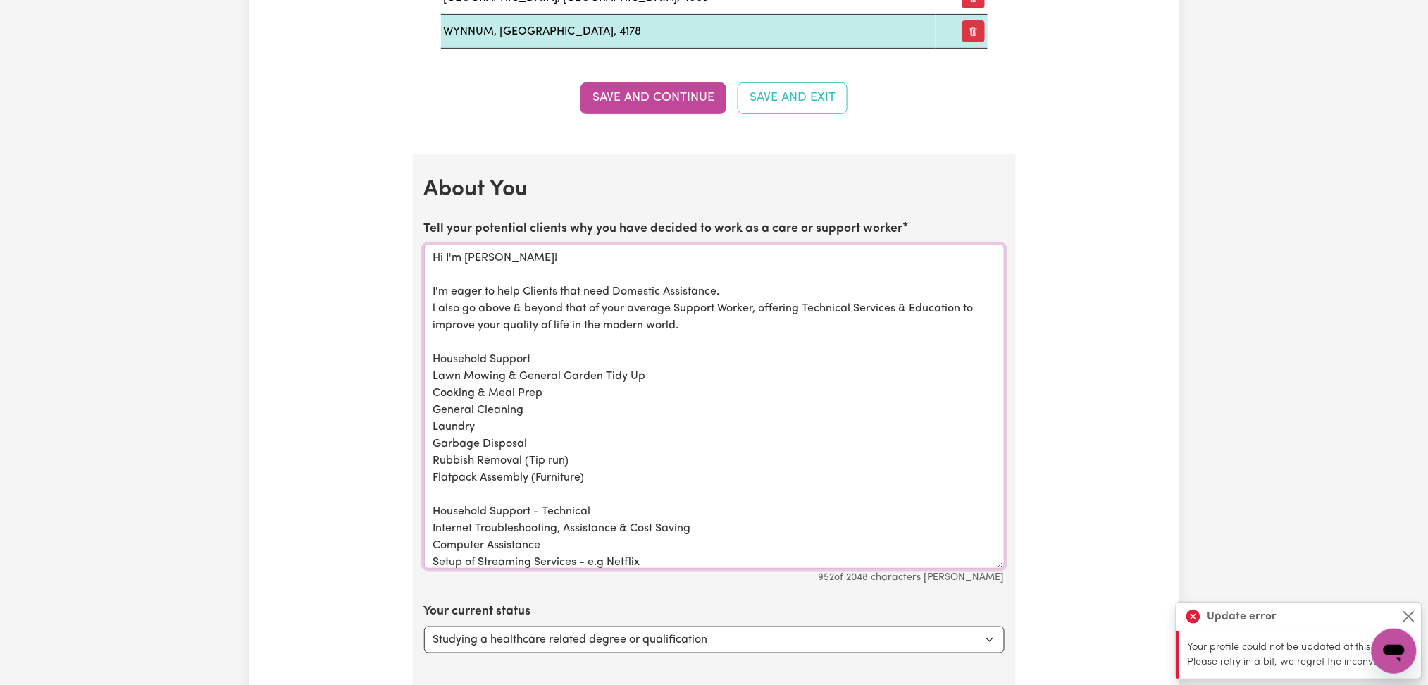
scroll to position [175, 0]
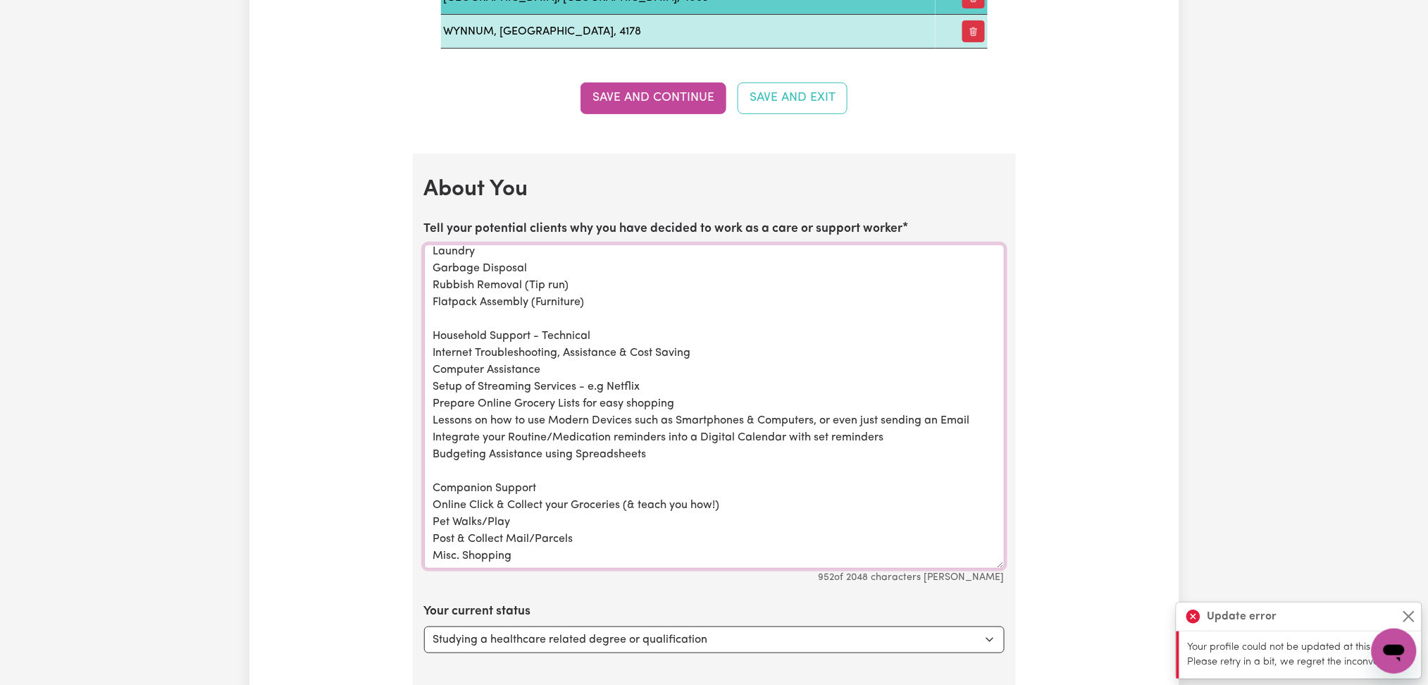
type textarea "Hi I'm James! I'm eager to help Clients that need Domestic Assistance. l also g…"
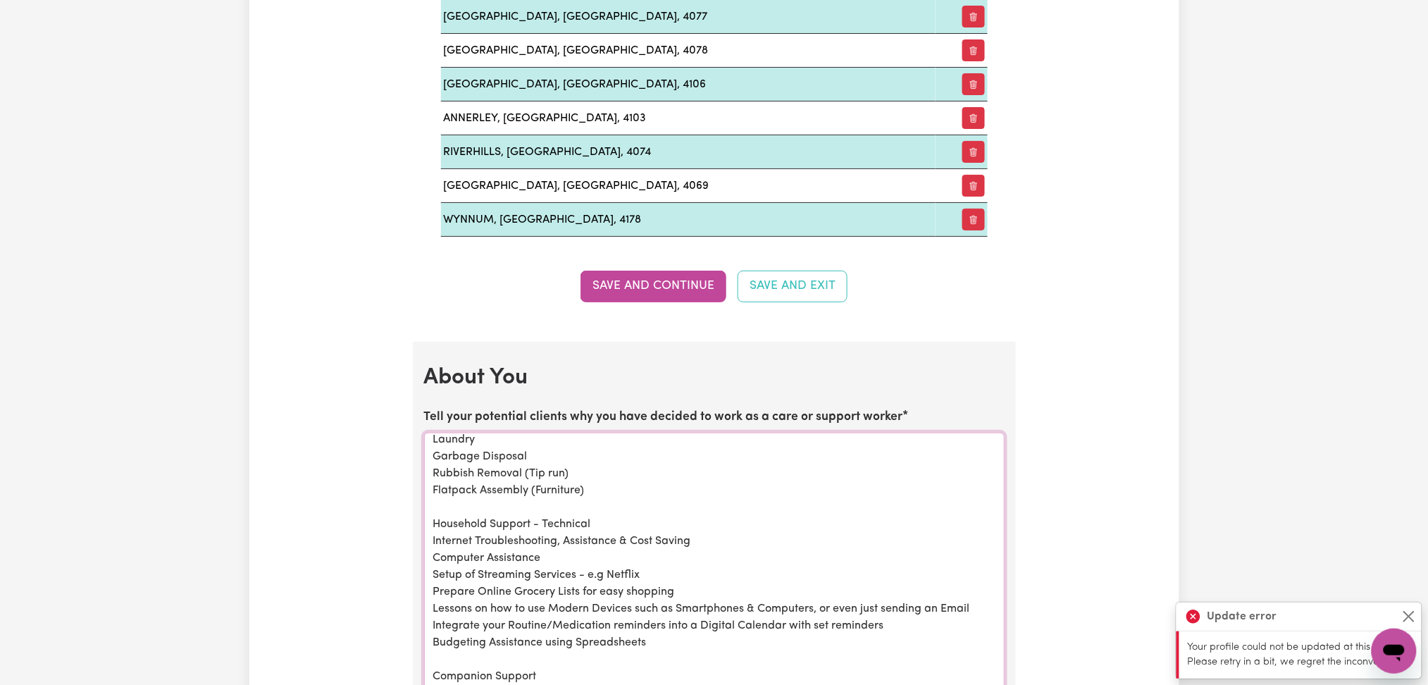
scroll to position [1558, 0]
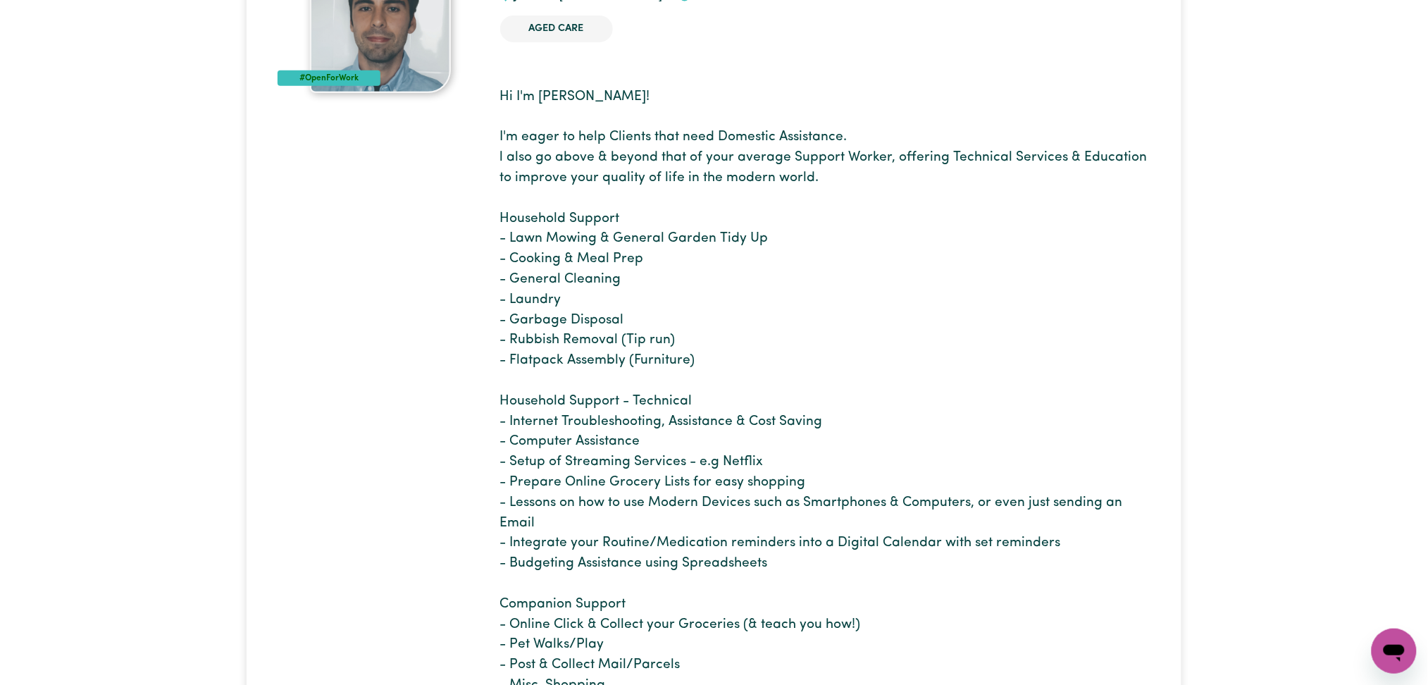
scroll to position [282, 0]
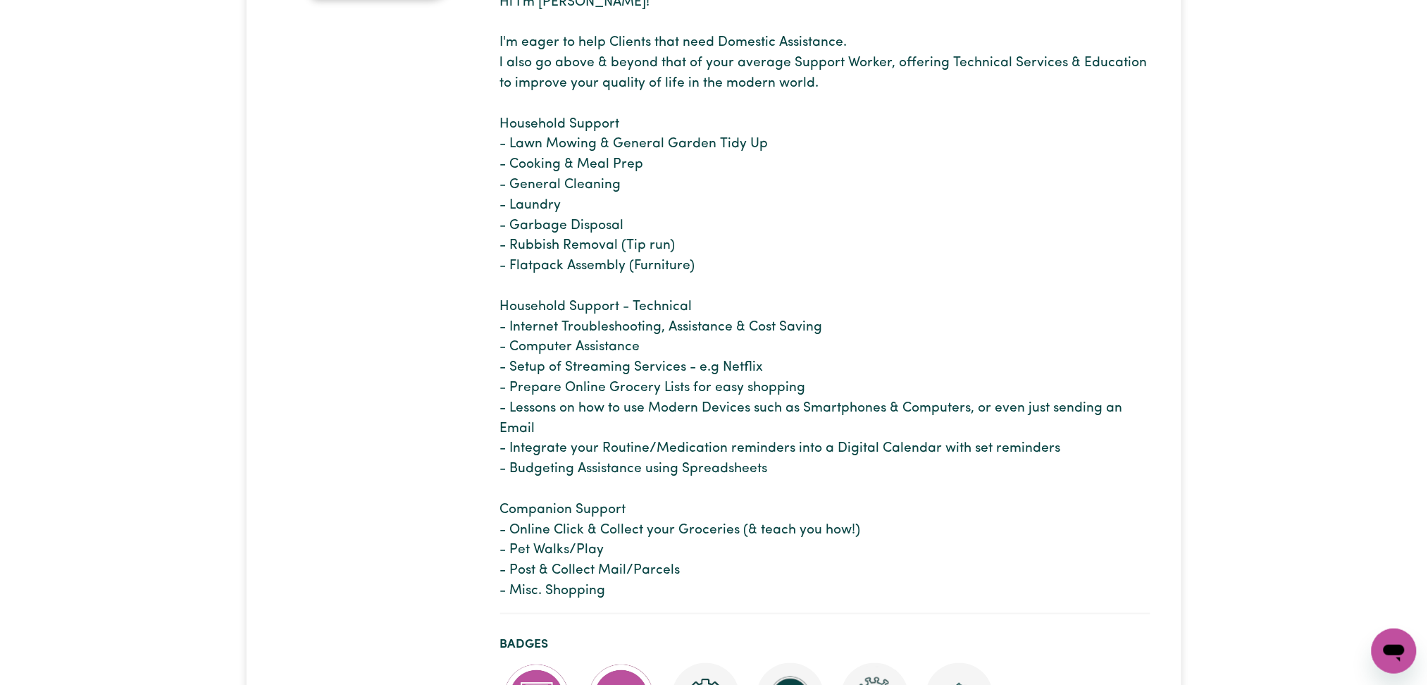
click at [1060, 316] on p "Hi I'm James! I'm eager to help Clients that need Domestic Assistance. l also g…" at bounding box center [825, 297] width 650 height 609
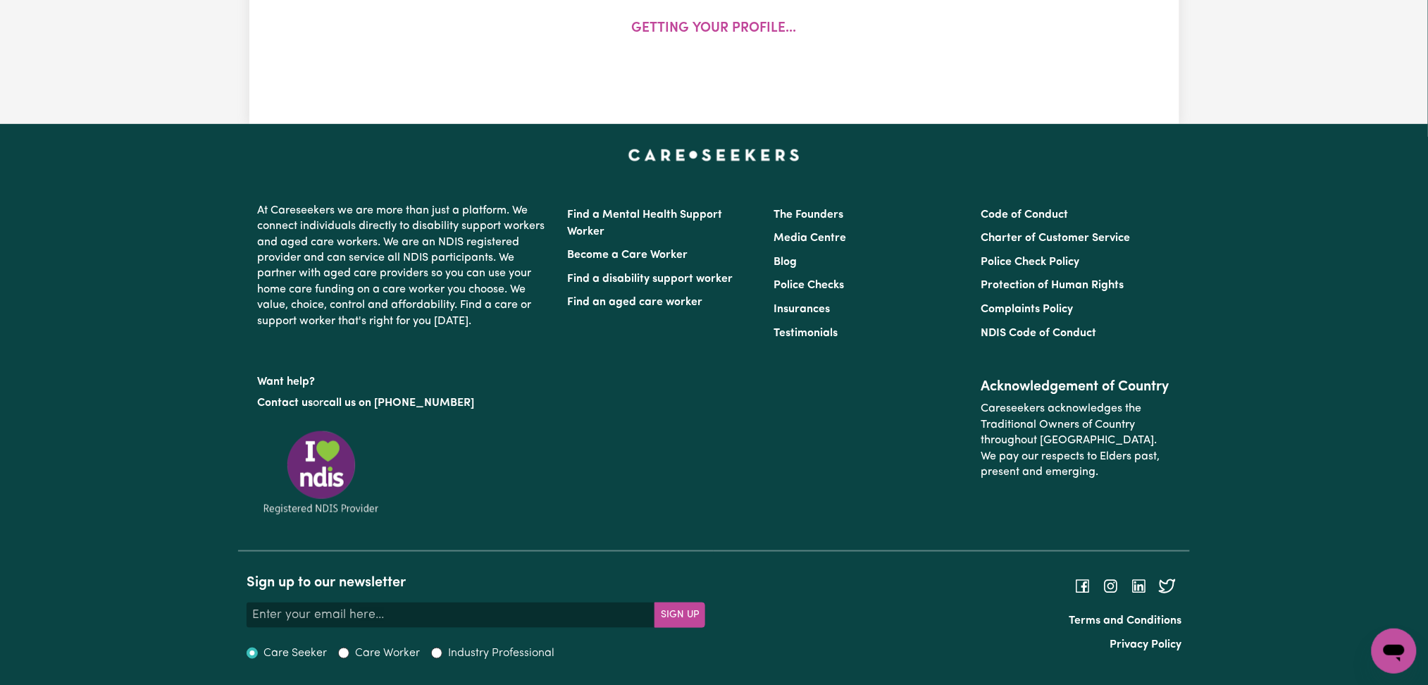
select select "[DEMOGRAPHIC_DATA]"
select select "[DEMOGRAPHIC_DATA] Citizen"
select select "Studying a healthcare related degree or qualification"
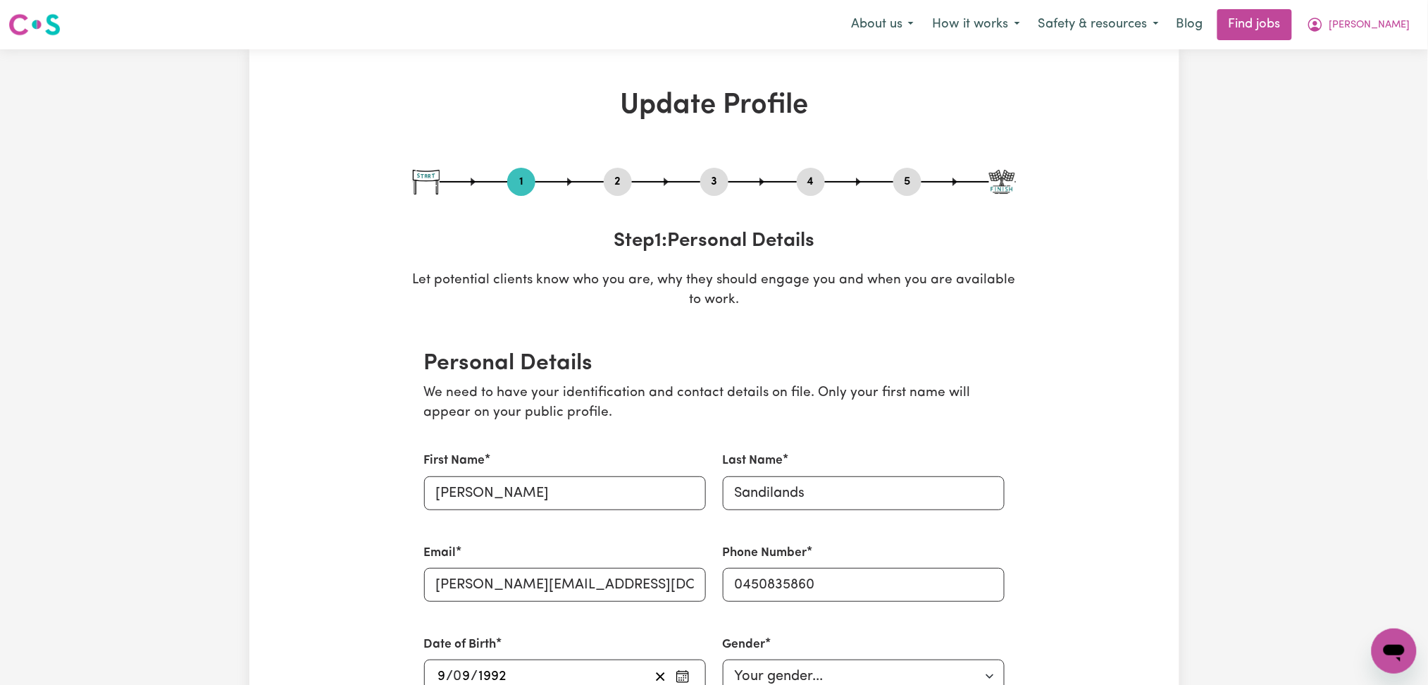
scroll to position [282, 0]
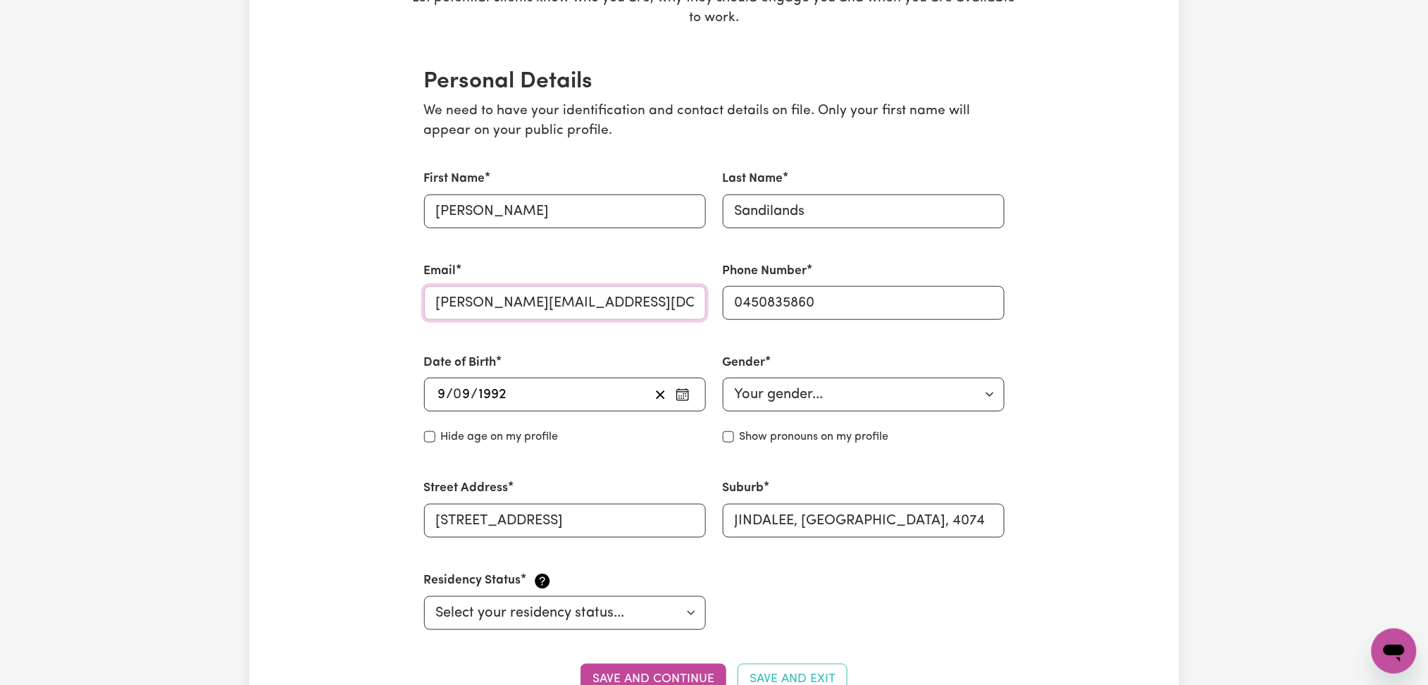
click at [545, 296] on input "[PERSON_NAME][EMAIL_ADDRESS][DOMAIN_NAME]" at bounding box center [565, 303] width 282 height 34
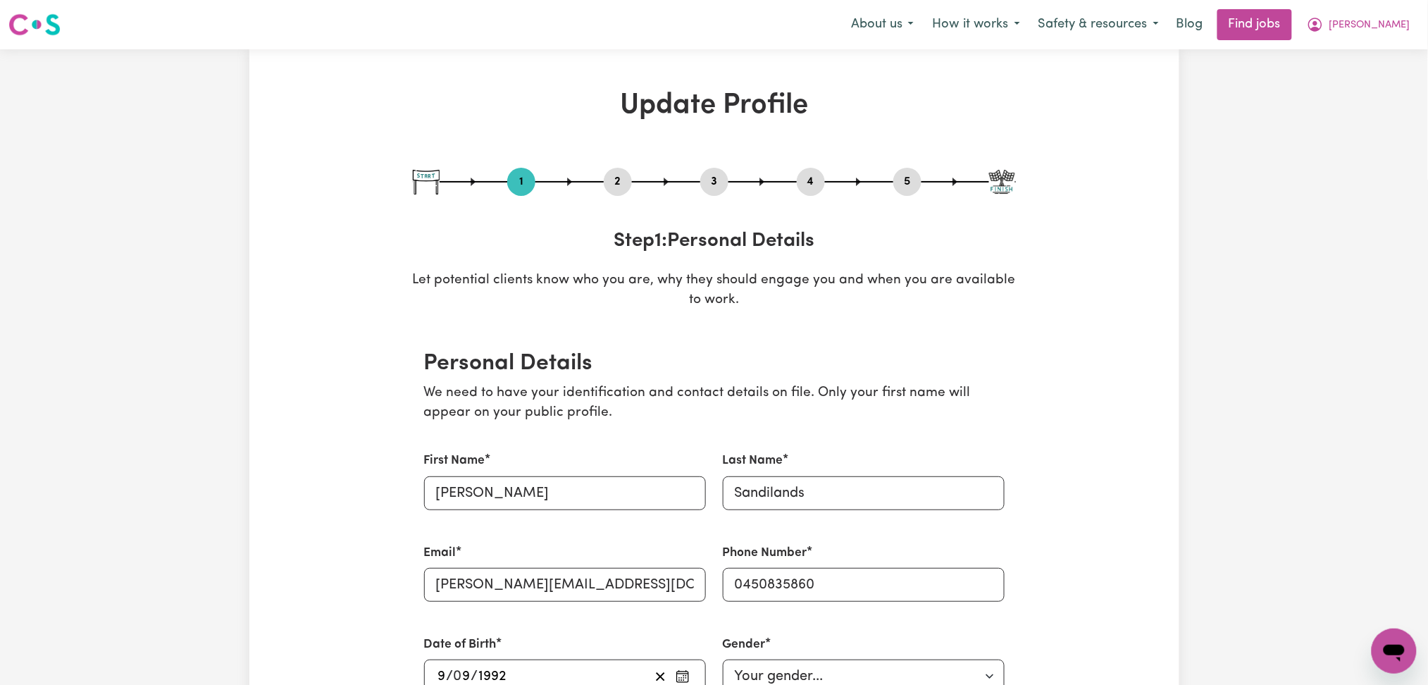
click at [809, 184] on button "4" at bounding box center [811, 182] width 28 height 18
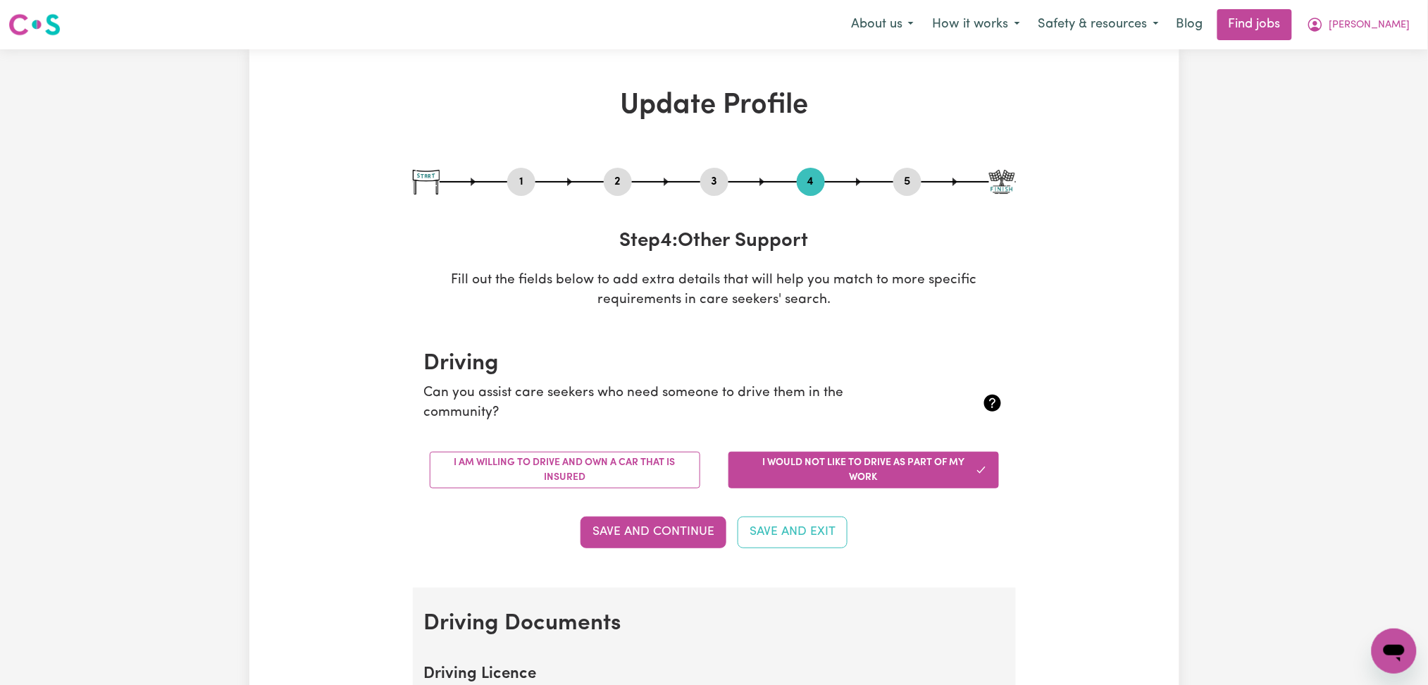
click at [716, 185] on button "3" at bounding box center [714, 182] width 28 height 18
select select "2015"
select select "2021"
select select "Certificate III (Individual Support)"
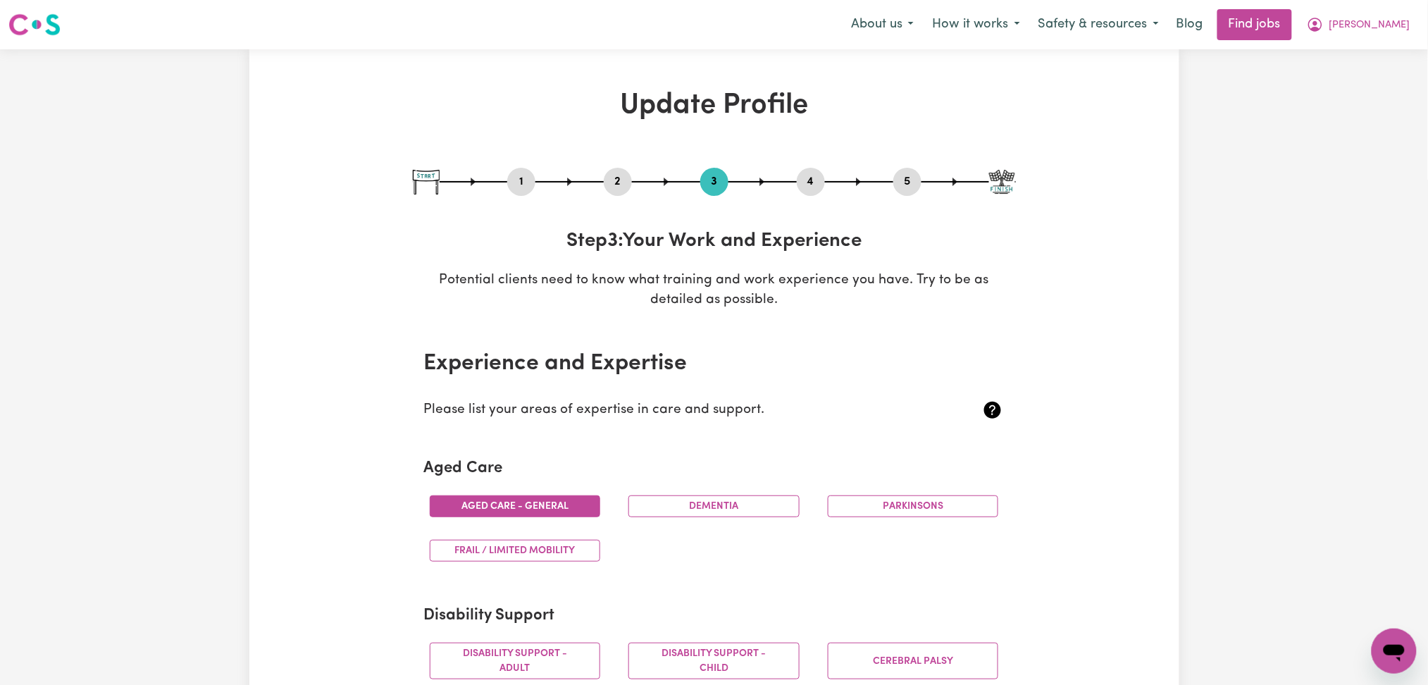
click at [900, 182] on button "5" at bounding box center [907, 182] width 28 height 18
select select "I am providing services privately on my own"
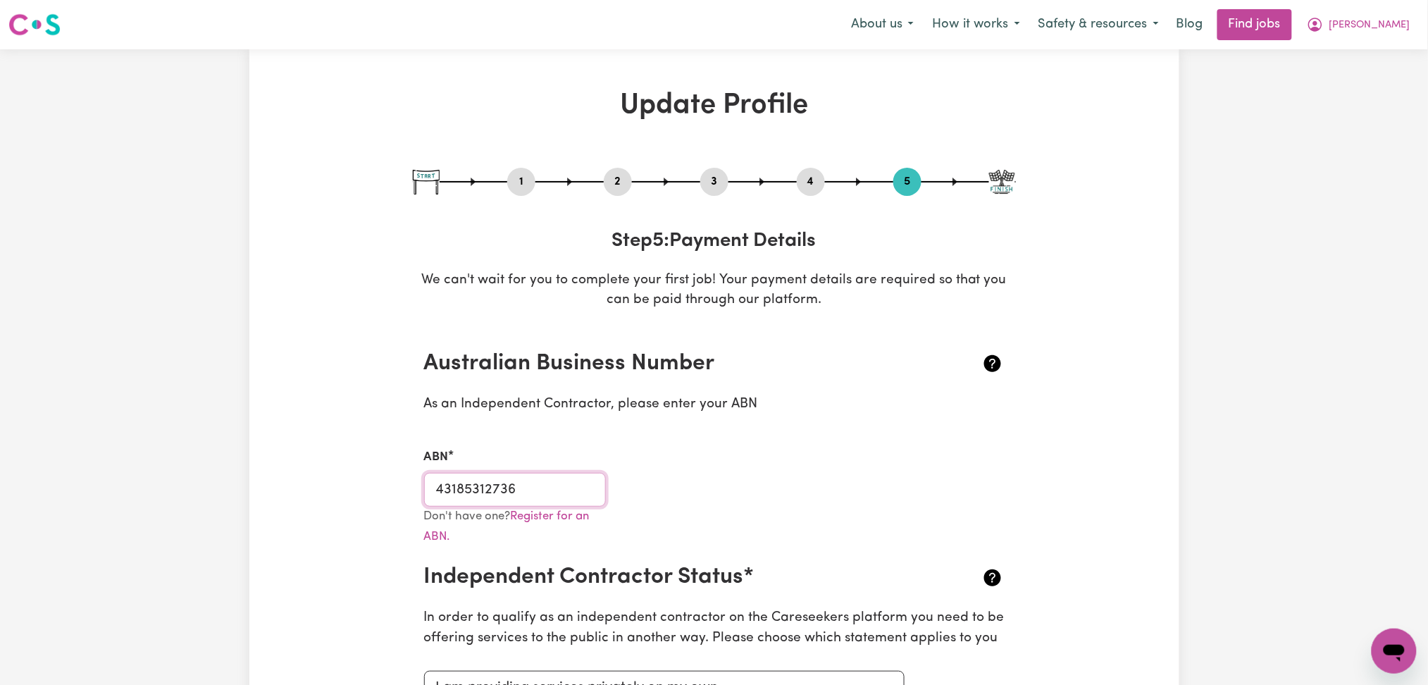
click at [520, 480] on input "43185312736" at bounding box center [515, 490] width 182 height 34
drag, startPoint x: 1399, startPoint y: 28, endPoint x: 1393, endPoint y: 39, distance: 12.3
click at [1398, 33] on button "[PERSON_NAME]" at bounding box center [1359, 25] width 122 height 30
click at [1377, 80] on link "My Dashboard" at bounding box center [1362, 81] width 111 height 27
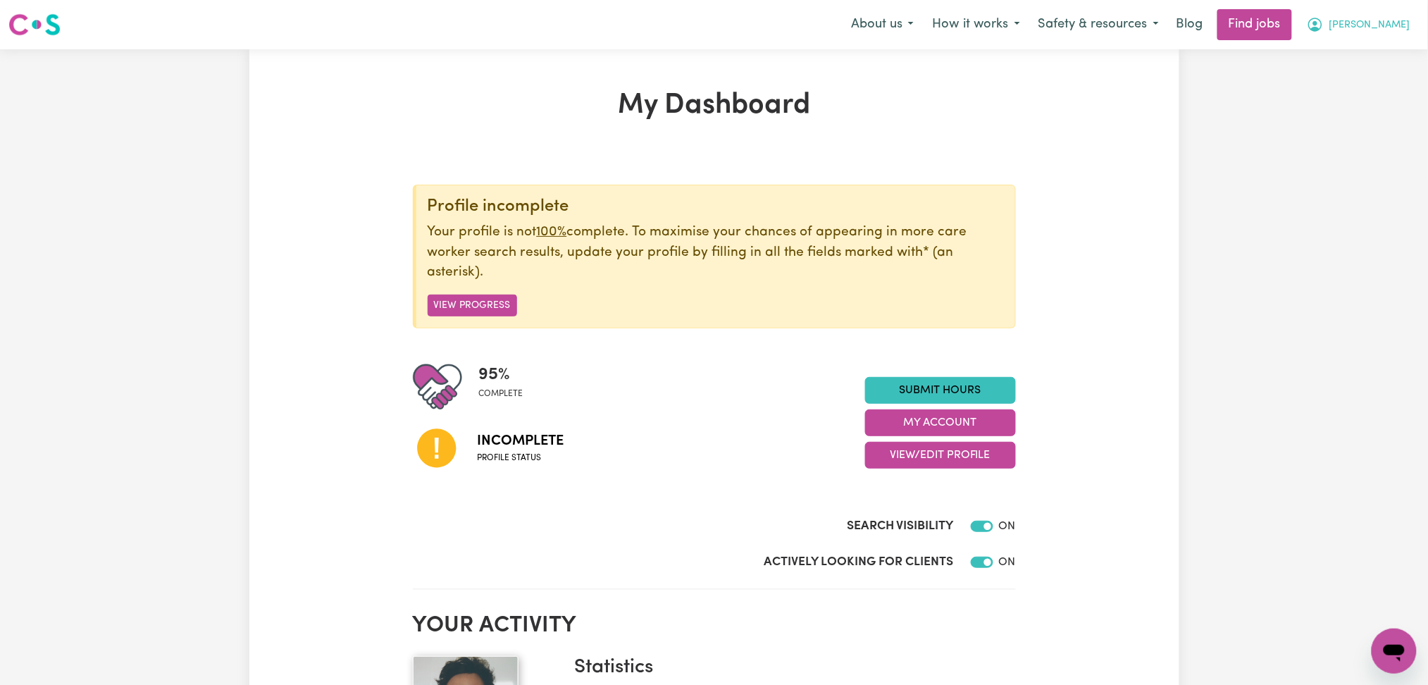
click at [1365, 35] on button "[PERSON_NAME]" at bounding box center [1359, 25] width 122 height 30
click at [1367, 105] on link "Logout" at bounding box center [1362, 107] width 111 height 27
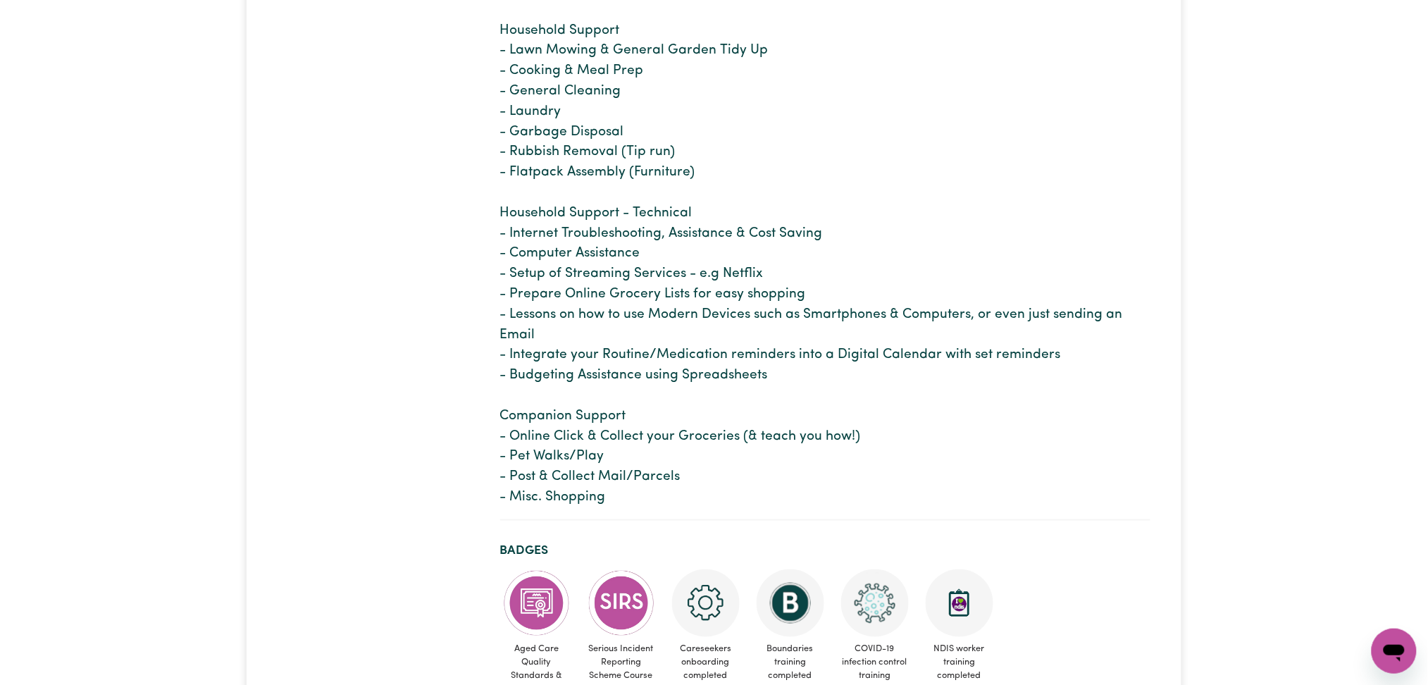
scroll to position [94, 0]
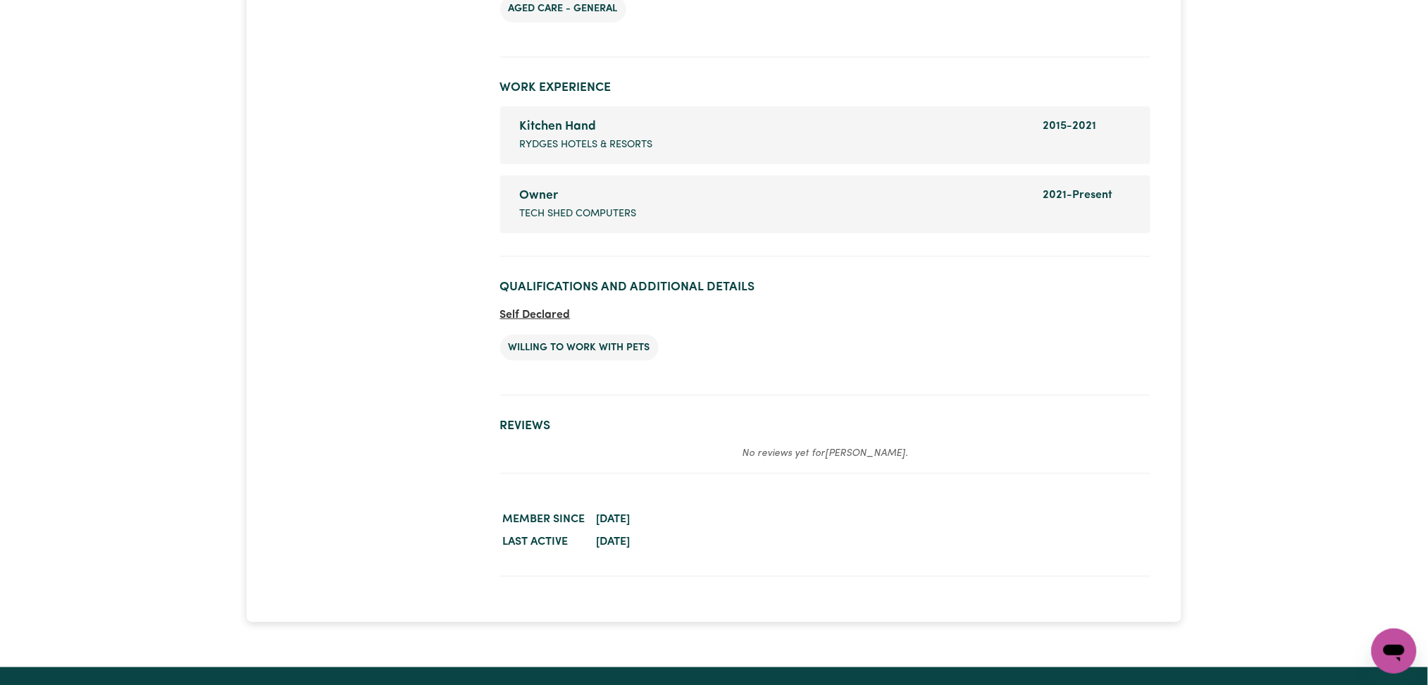
scroll to position [2331, 0]
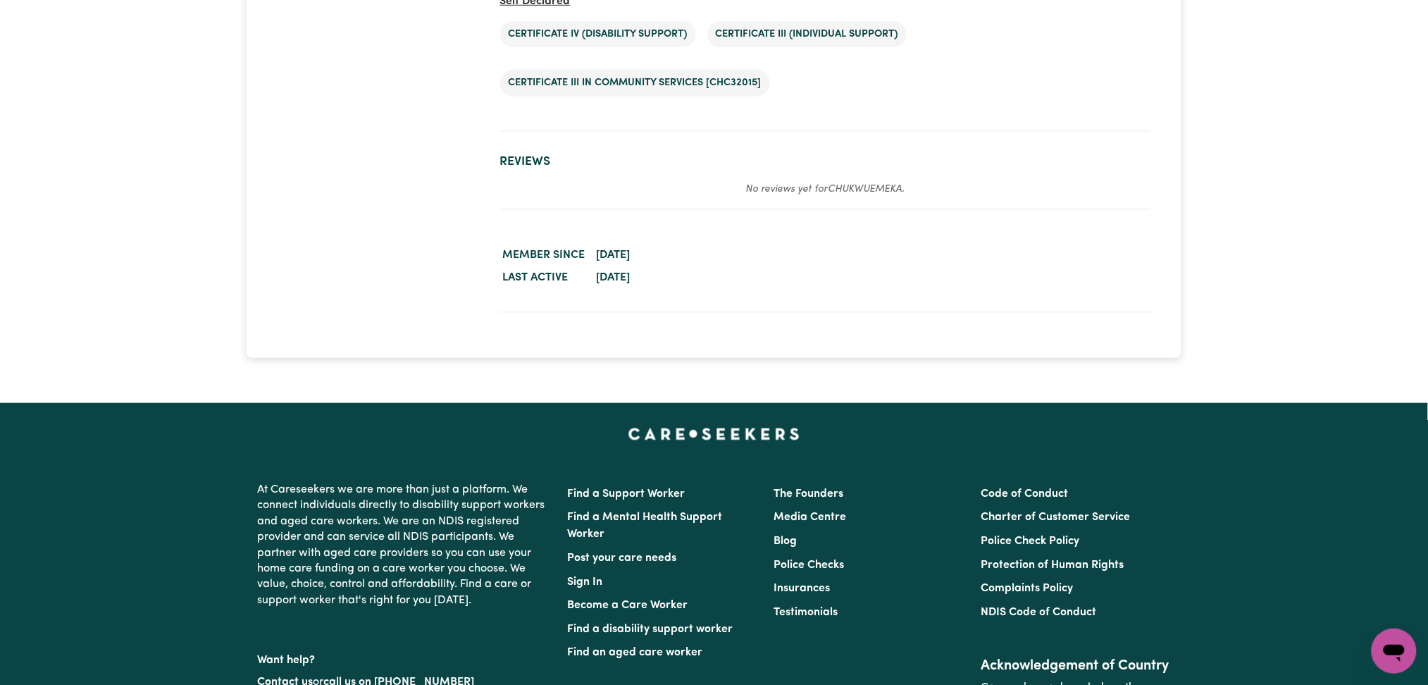
scroll to position [2272, 0]
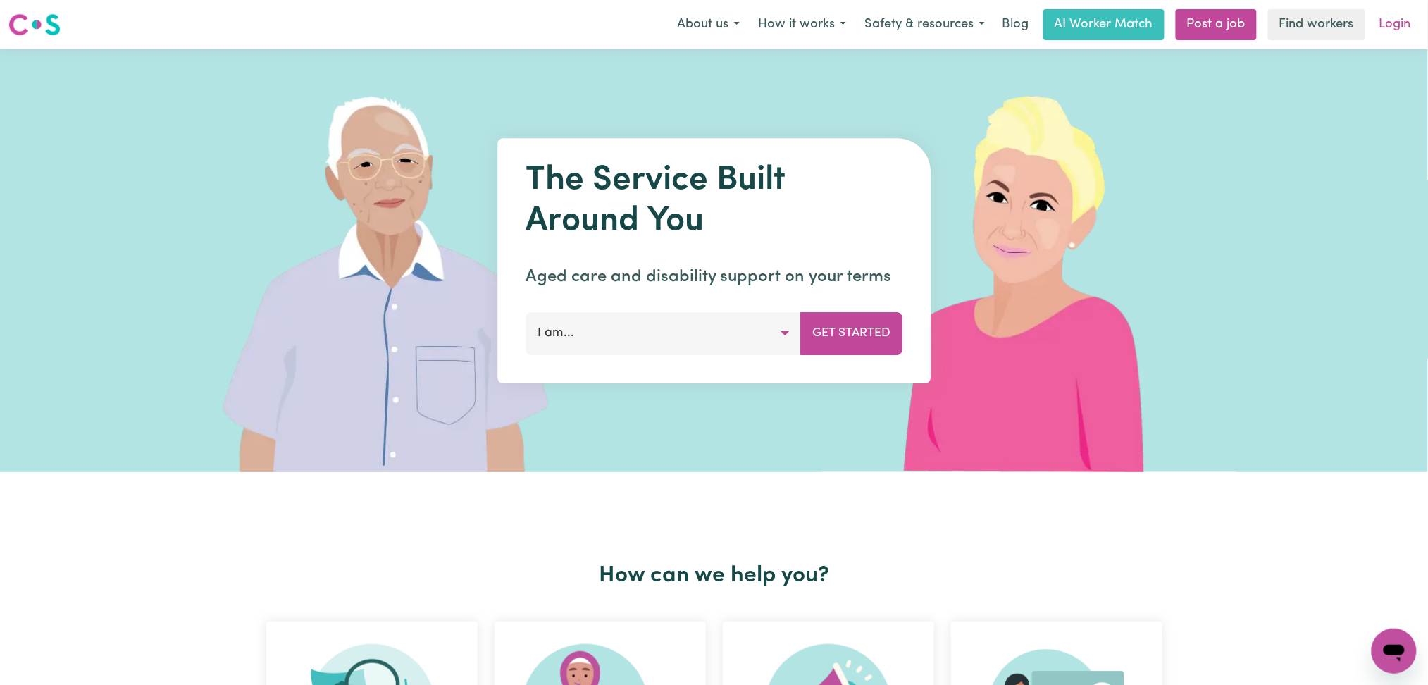
click at [1406, 29] on link "Login" at bounding box center [1395, 24] width 49 height 31
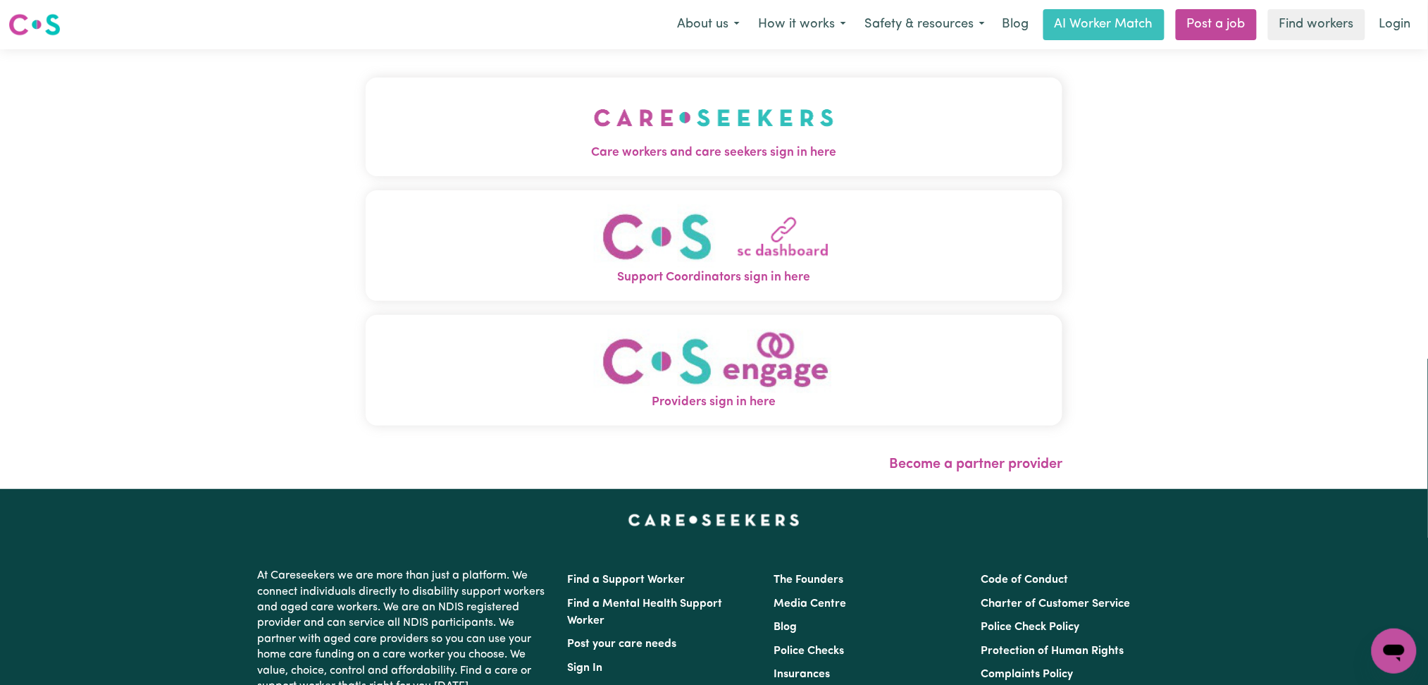
click at [628, 158] on span "Care workers and care seekers sign in here" at bounding box center [714, 153] width 697 height 18
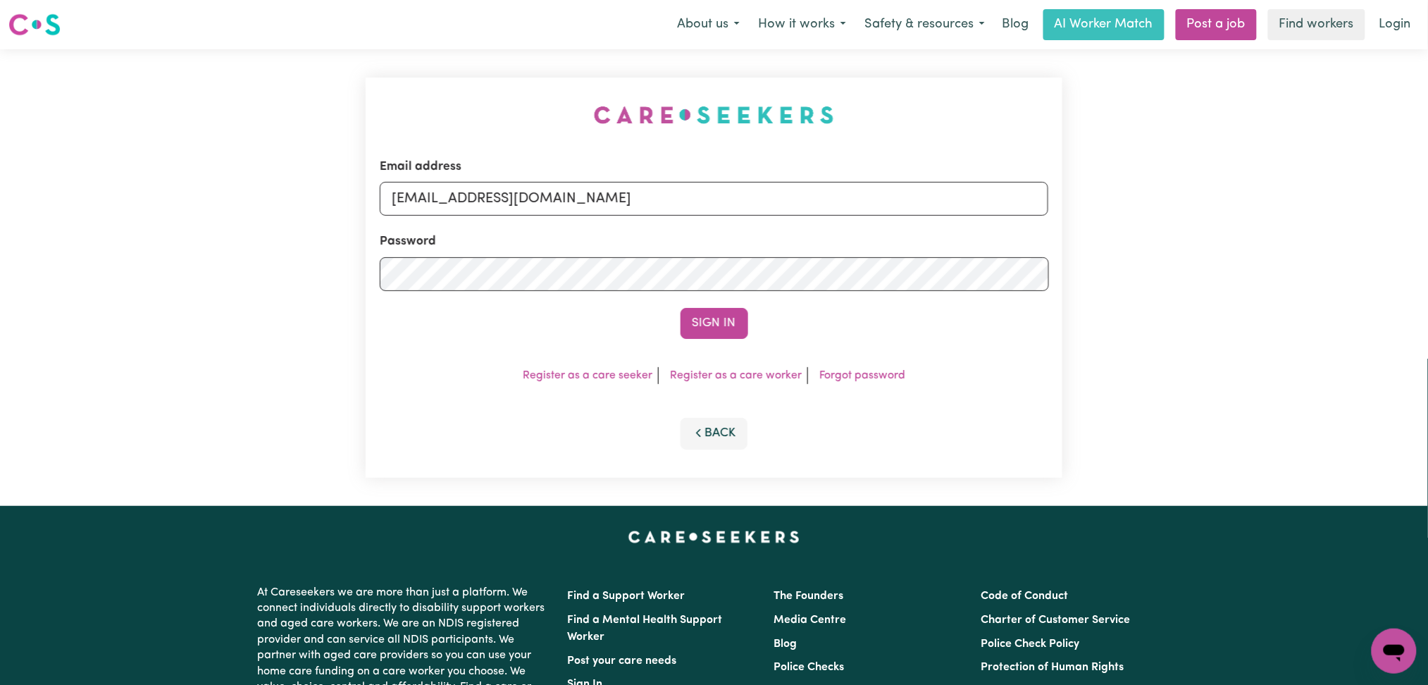
click at [548, 218] on form "Email address [EMAIL_ADDRESS][DOMAIN_NAME] Password Sign In" at bounding box center [714, 248] width 669 height 181
drag, startPoint x: 514, startPoint y: 201, endPoint x: 507, endPoint y: 216, distance: 16.1
click at [514, 201] on input "[EMAIL_ADDRESS][DOMAIN_NAME]" at bounding box center [714, 199] width 669 height 34
drag, startPoint x: 462, startPoint y: 201, endPoint x: 940, endPoint y: 228, distance: 478.4
click at [941, 228] on form "Email address Superuser~[EMAIL_ADDRESS][DOMAIN_NAME] Password Sign In" at bounding box center [714, 248] width 669 height 181
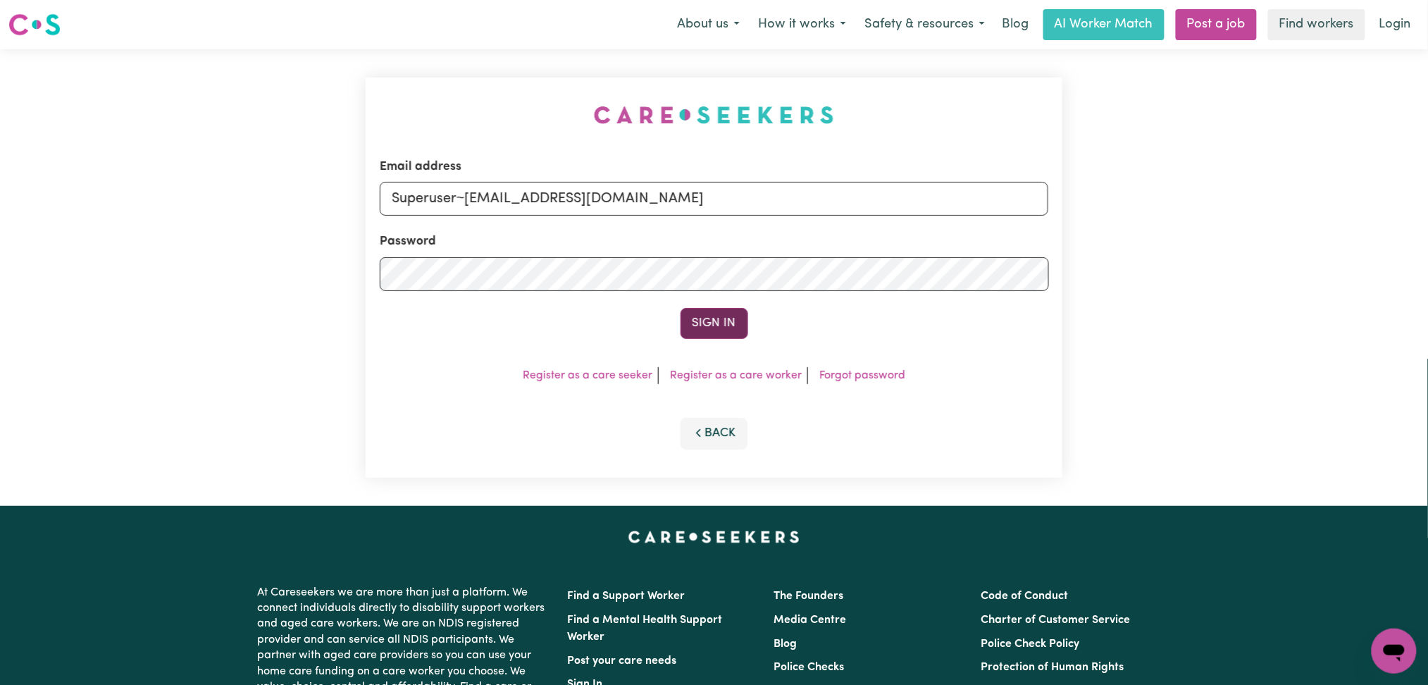
type input "Superuser~[EMAIL_ADDRESS][DOMAIN_NAME]"
drag, startPoint x: 731, startPoint y: 337, endPoint x: 725, endPoint y: 330, distance: 9.5
click at [729, 335] on button "Sign In" at bounding box center [714, 323] width 68 height 31
